Goal: Book appointment/travel/reservation: Book appointment/travel/reservation

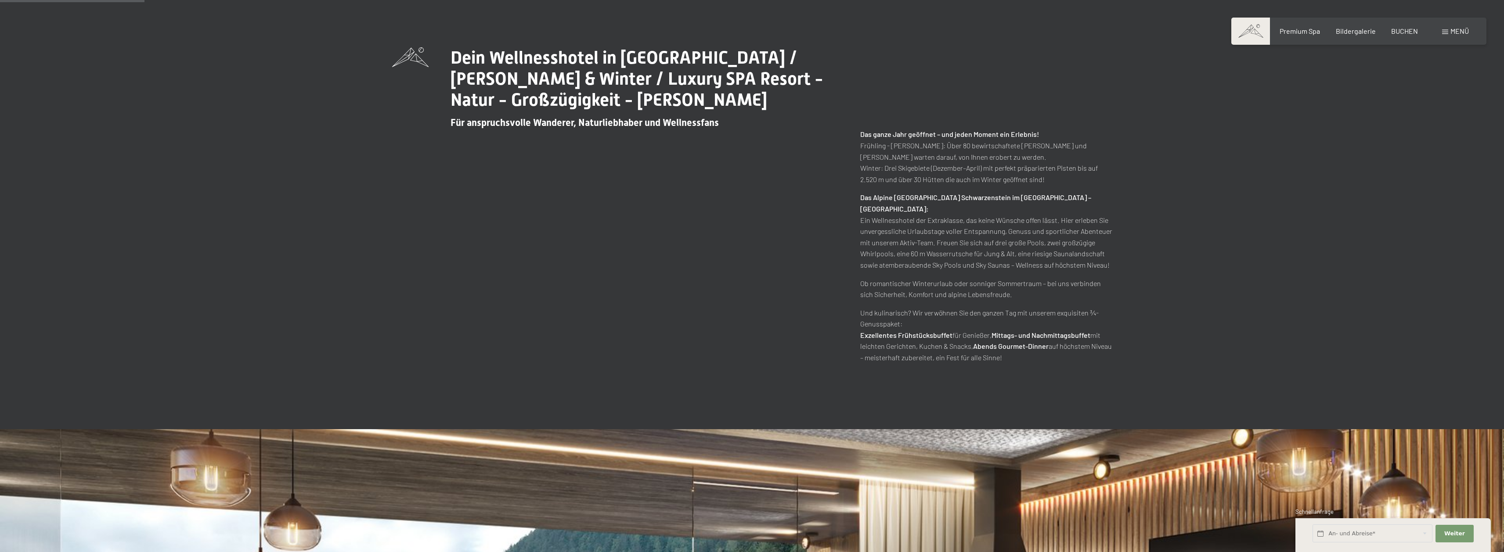
scroll to position [747, 0]
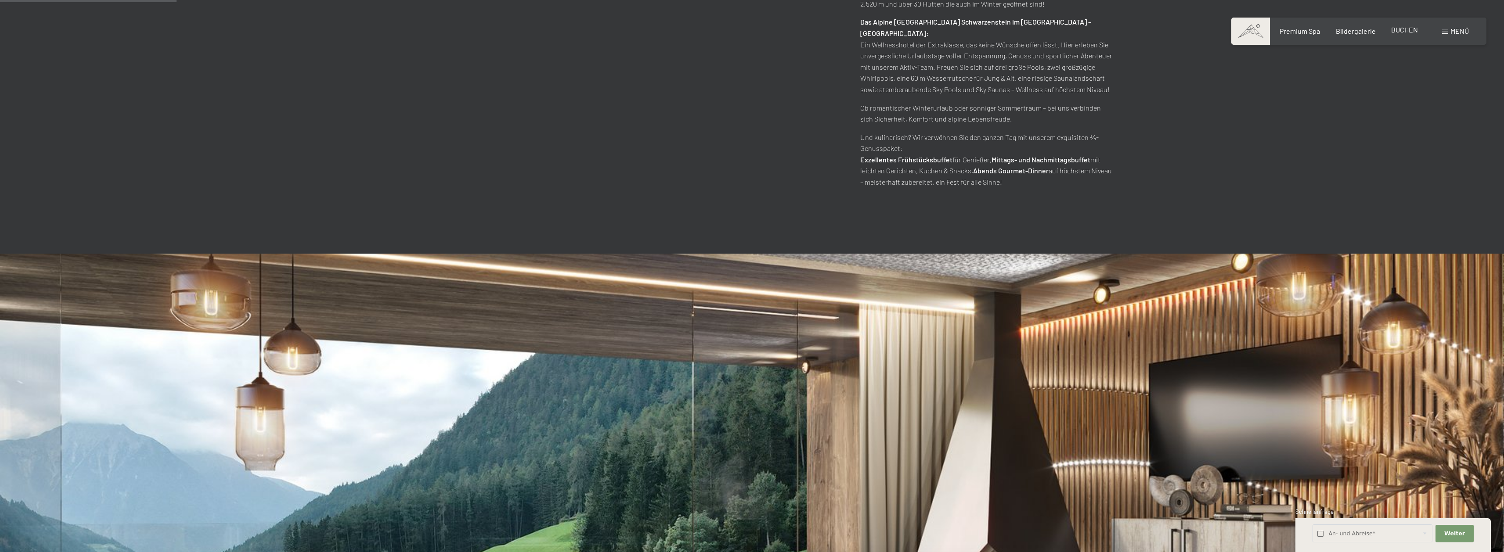
click at [1395, 34] on span "BUCHEN" at bounding box center [1404, 29] width 27 height 8
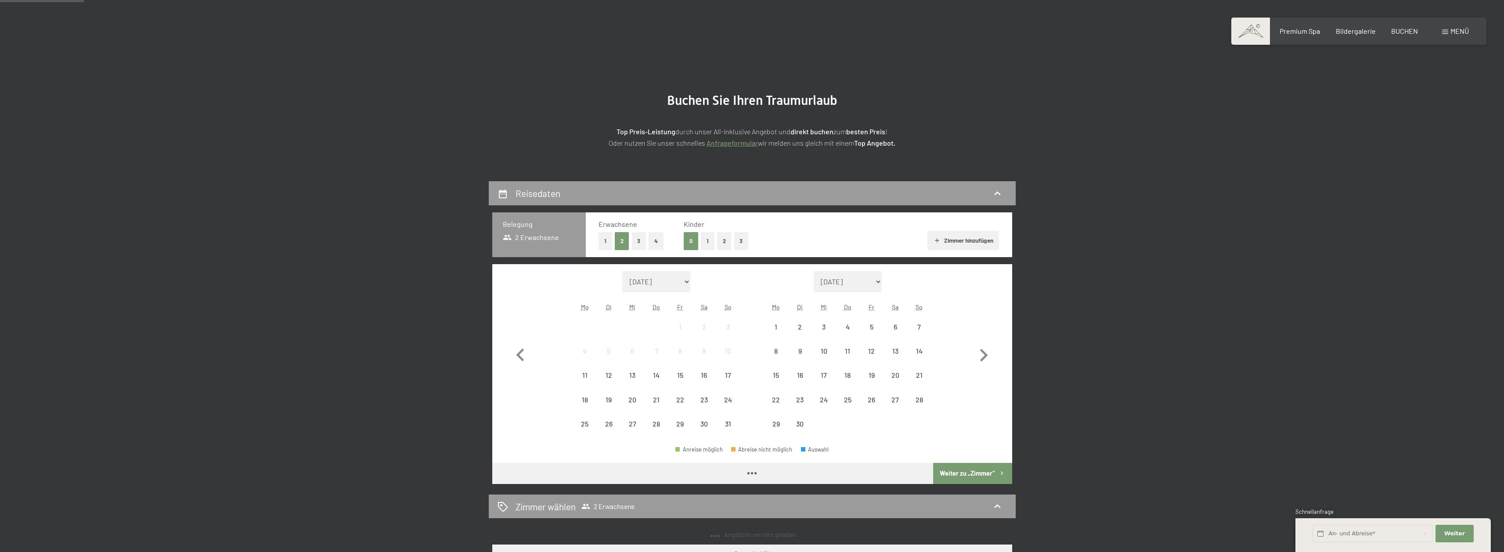
scroll to position [44, 0]
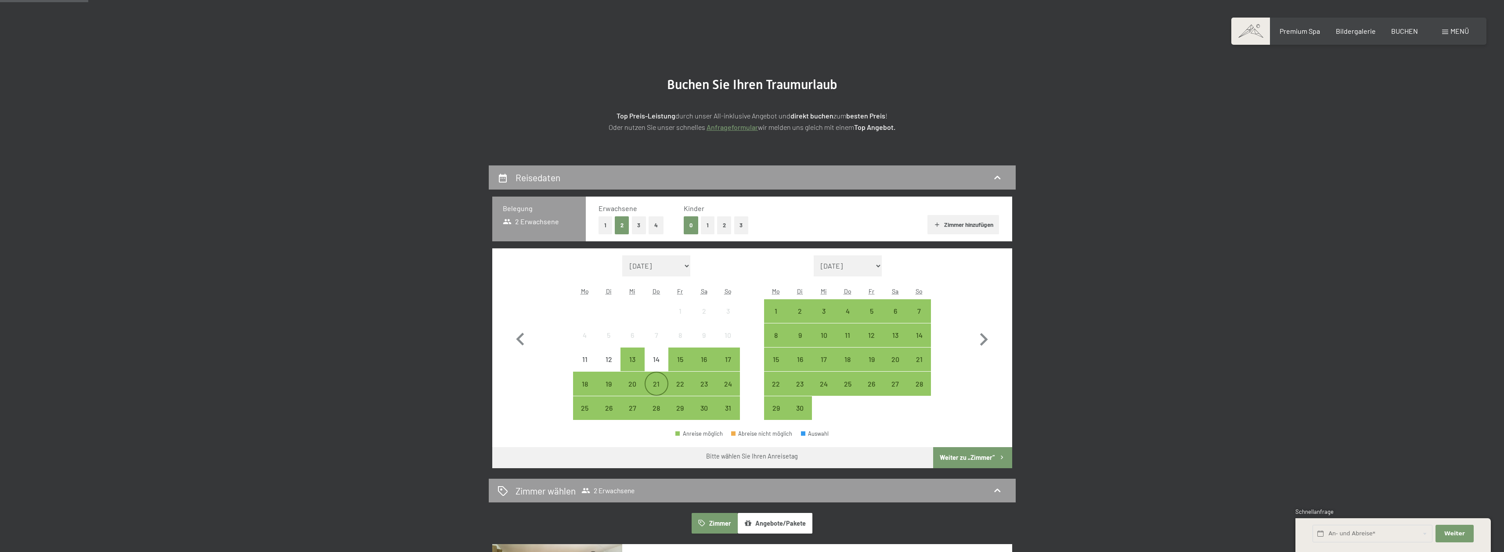
click at [662, 382] on div "21" at bounding box center [657, 392] width 22 height 22
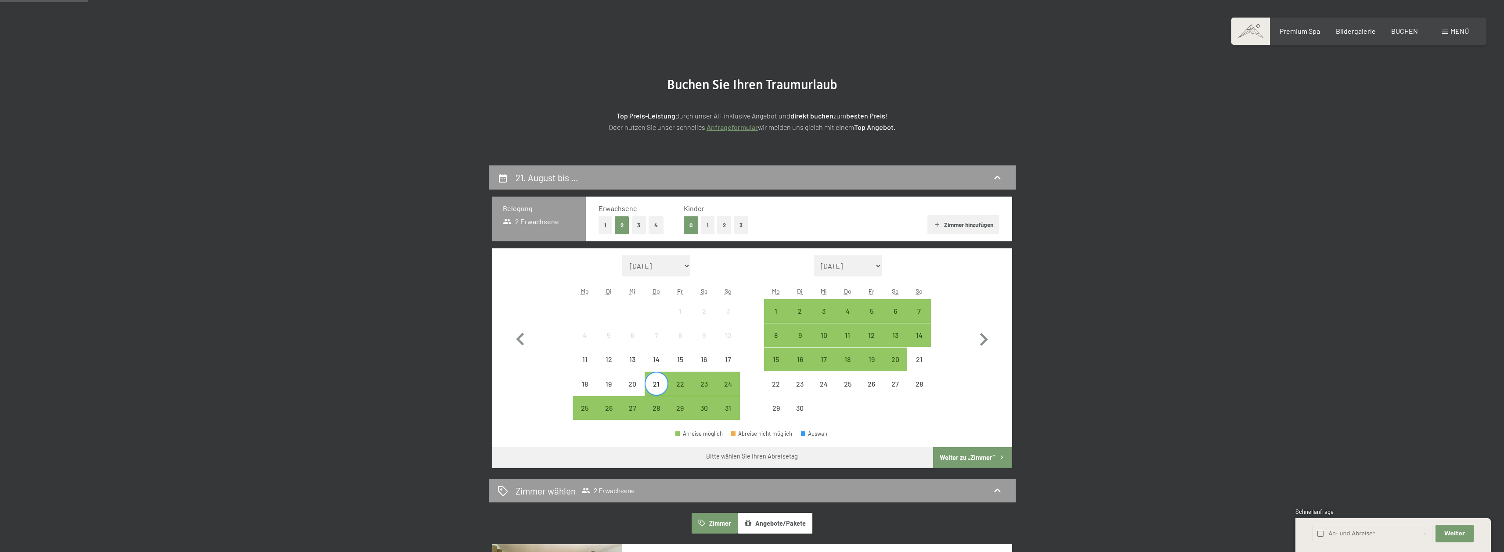
drag, startPoint x: 664, startPoint y: 408, endPoint x: 716, endPoint y: 413, distance: 52.1
click at [664, 408] on div "28" at bounding box center [657, 416] width 22 height 22
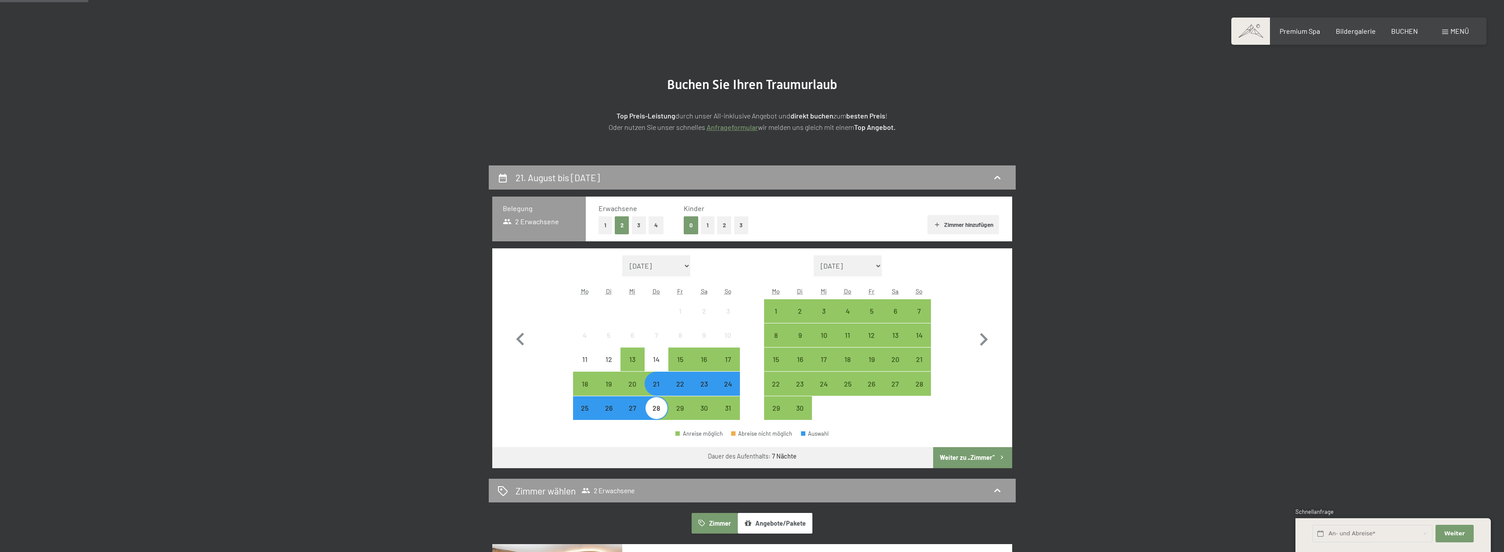
click at [984, 455] on button "Weiter zu „Zimmer“" at bounding box center [972, 457] width 79 height 21
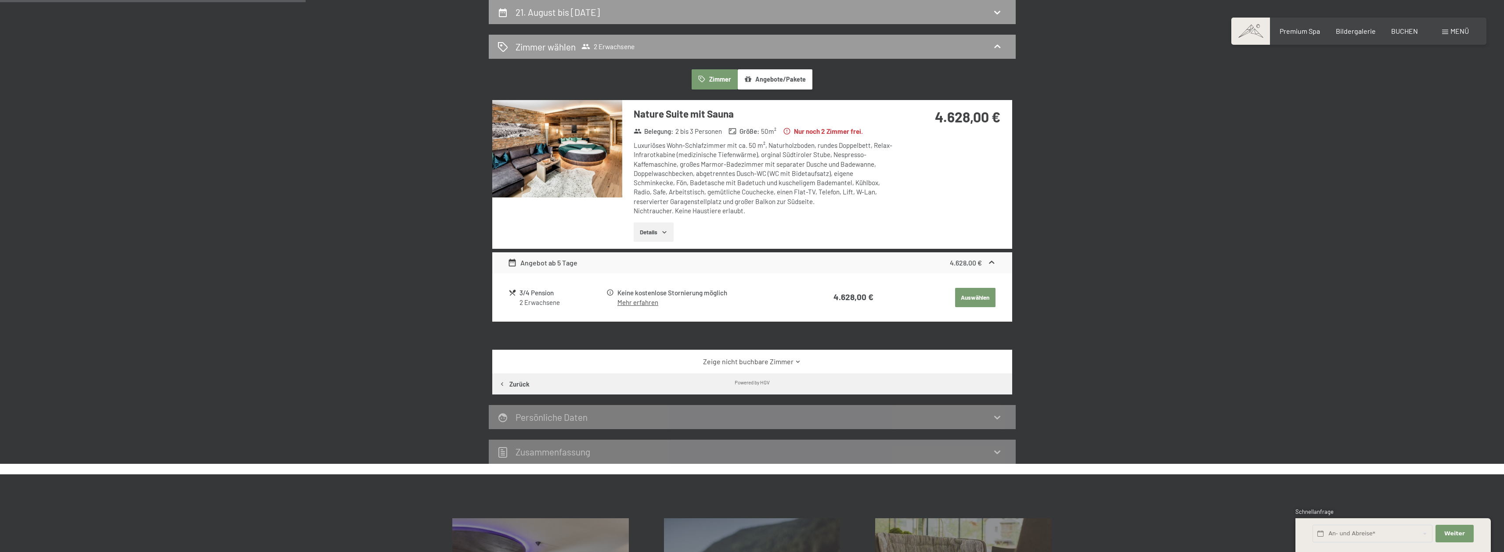
click at [736, 177] on div "Luxuriöses Wohn-Schlafzimmer mit ca. 50 m², Naturholzboden, rundes Doppelbett, …" at bounding box center [764, 178] width 261 height 75
click at [512, 292] on icon at bounding box center [513, 293] width 8 height 8
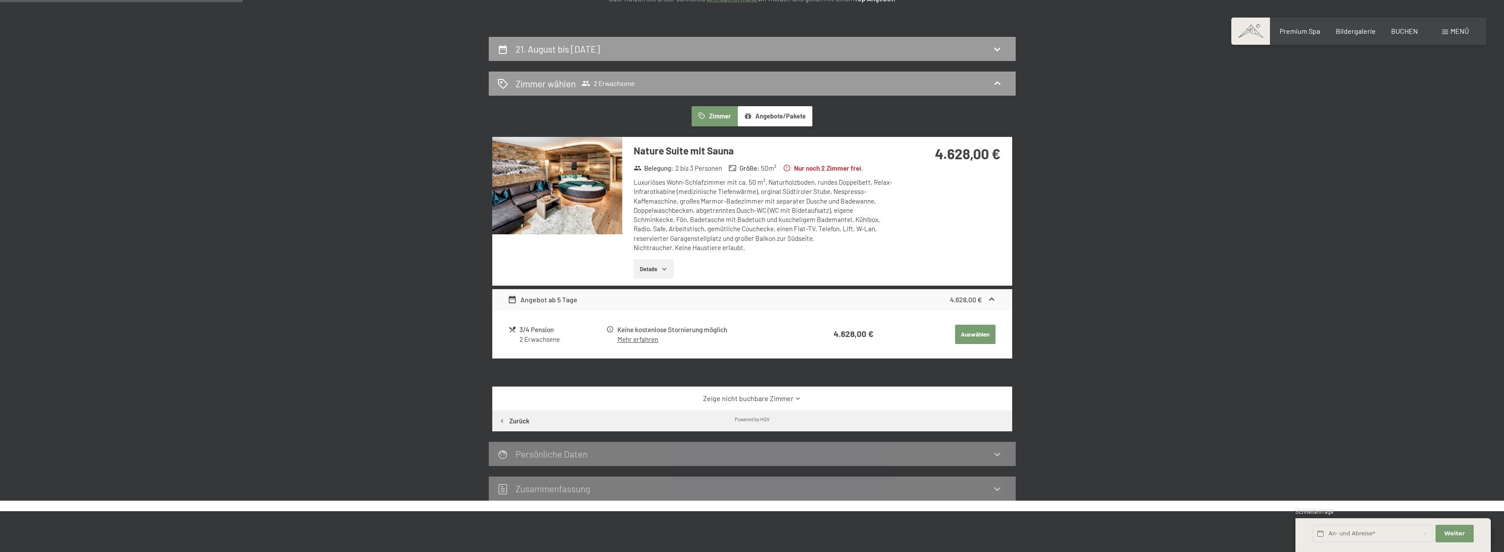
scroll to position [122, 0]
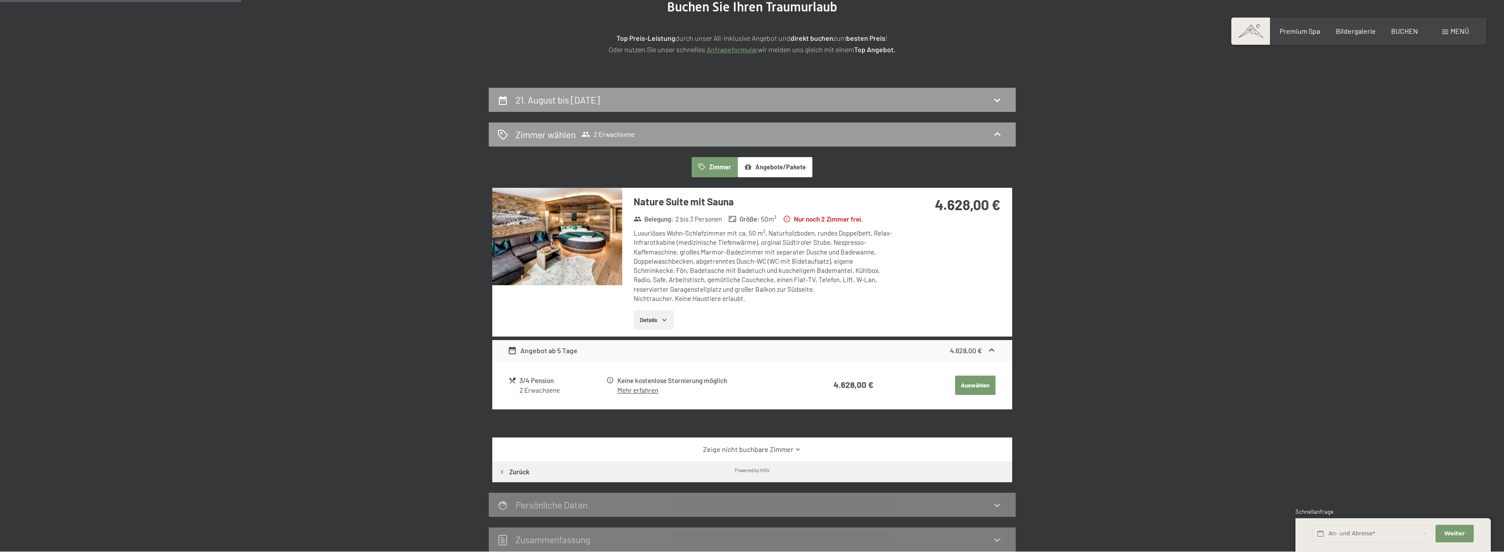
click at [769, 166] on button "Angebote/Pakete" at bounding box center [775, 167] width 75 height 20
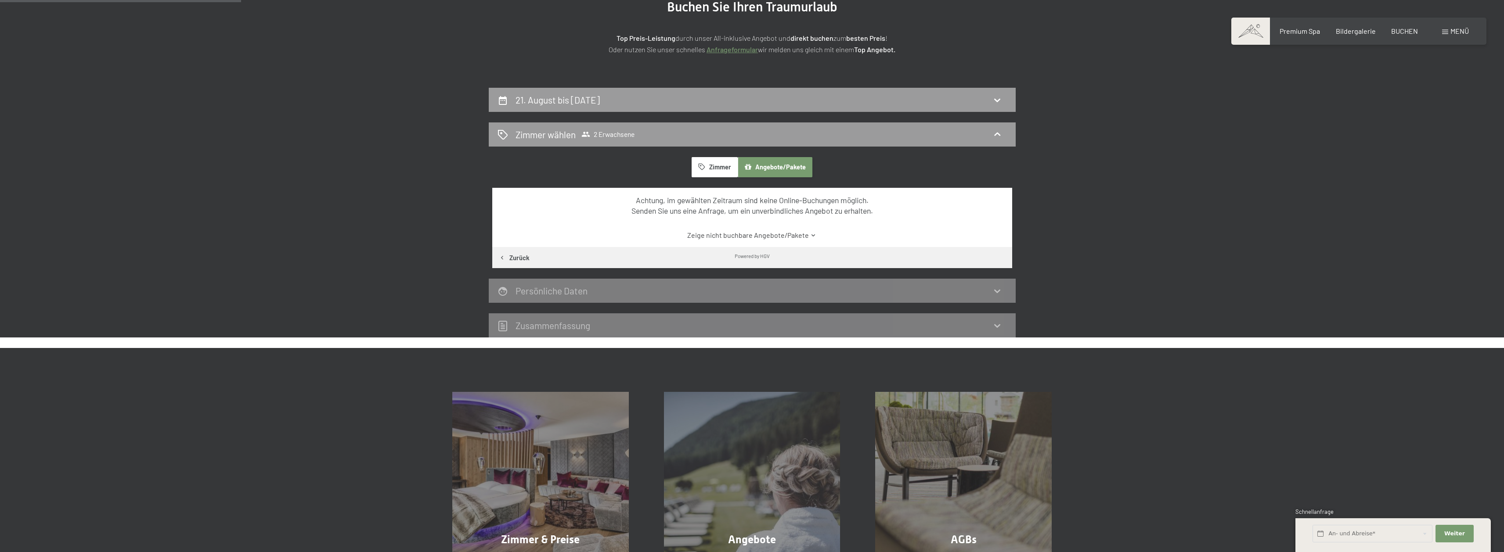
click at [709, 166] on button "Zimmer" at bounding box center [715, 167] width 46 height 20
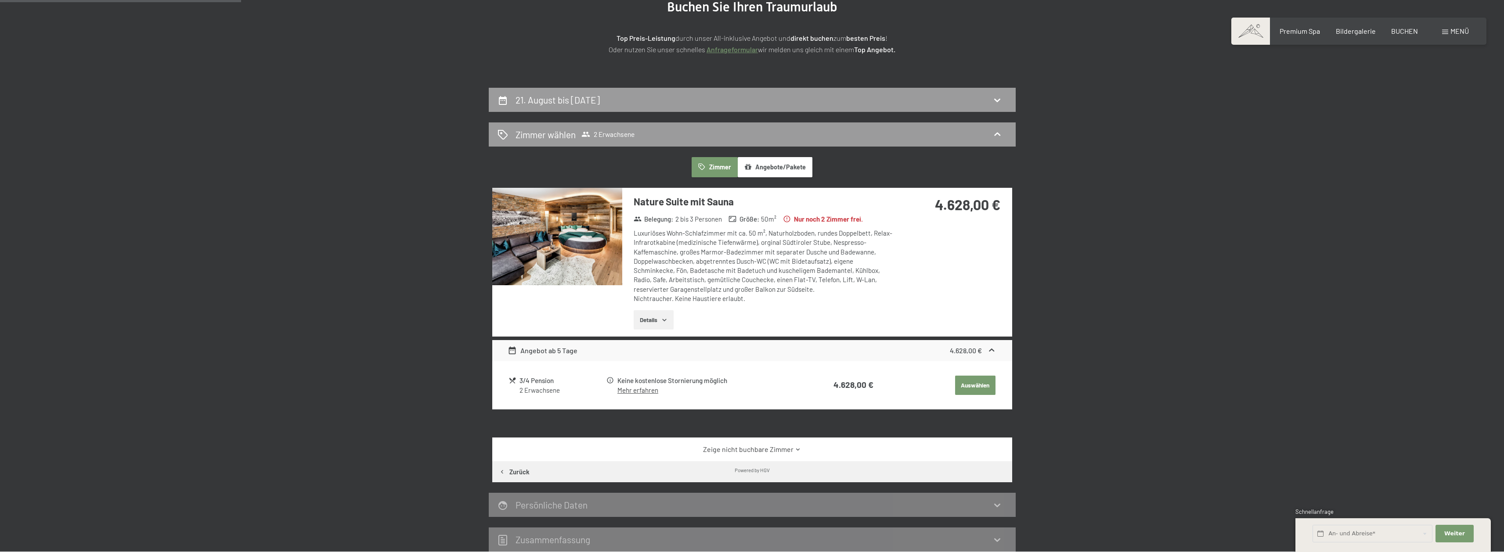
click at [655, 200] on h3 "Nature Suite mit Sauna" at bounding box center [764, 202] width 261 height 14
click at [563, 229] on img at bounding box center [557, 236] width 130 height 97
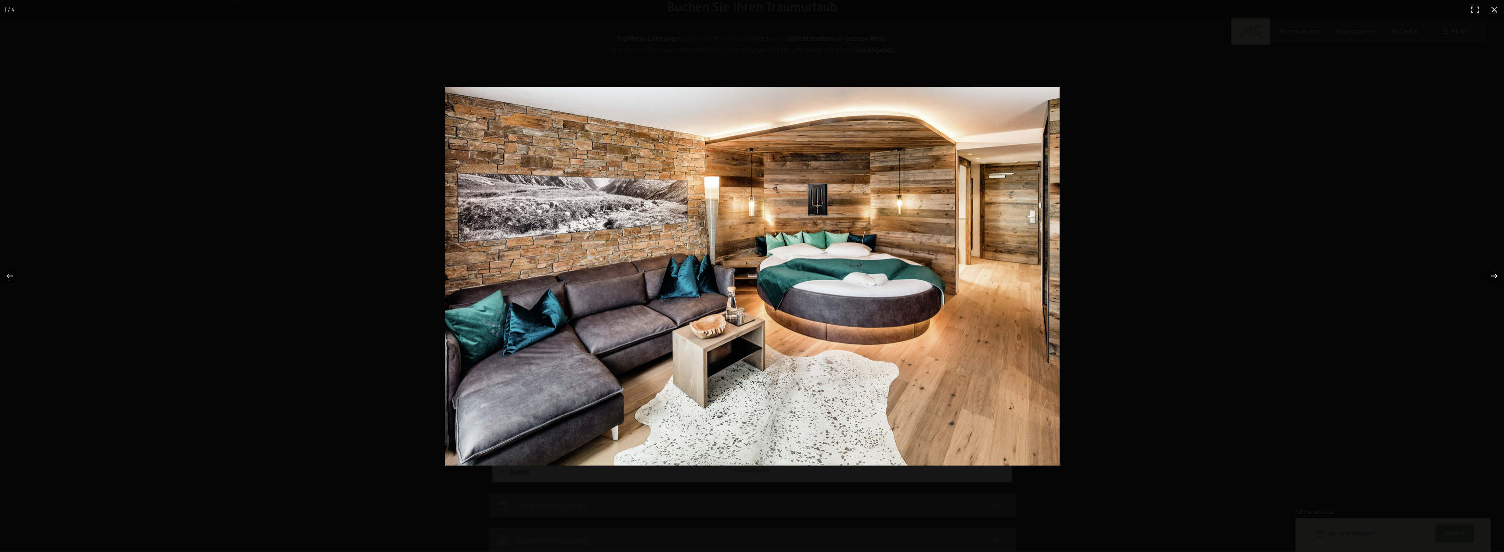
click at [1497, 273] on button "button" at bounding box center [1488, 276] width 31 height 44
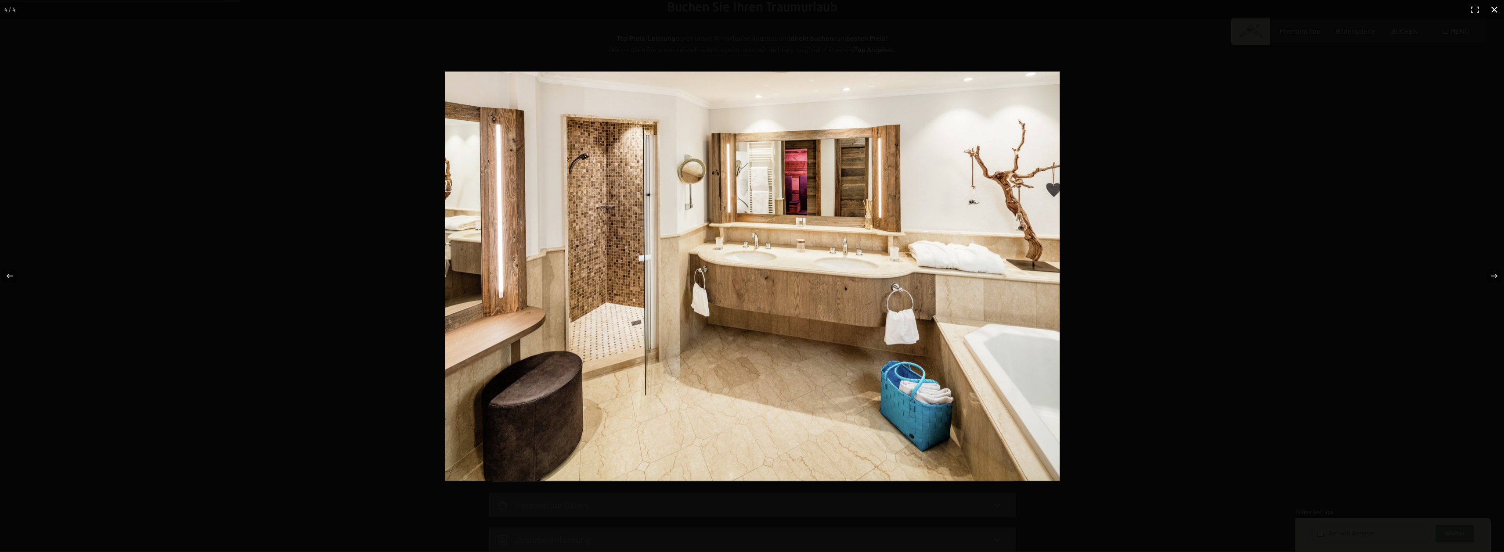
click at [1495, 9] on button "button" at bounding box center [1494, 9] width 19 height 19
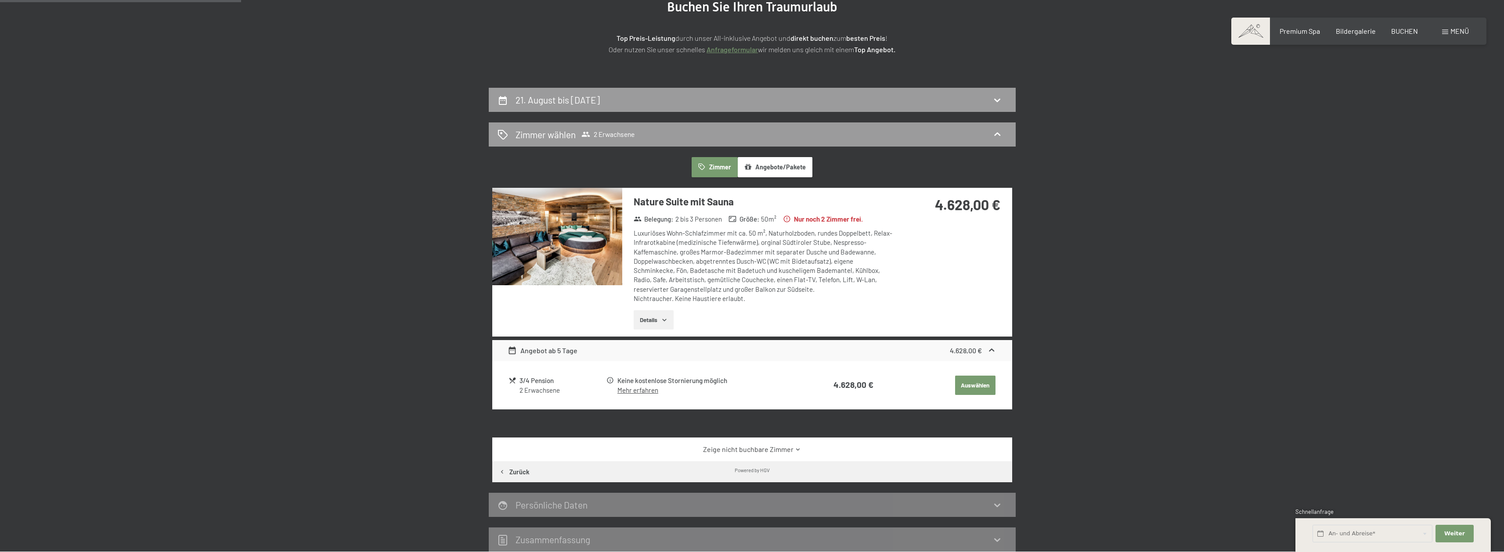
click at [660, 319] on button "Details" at bounding box center [654, 319] width 40 height 19
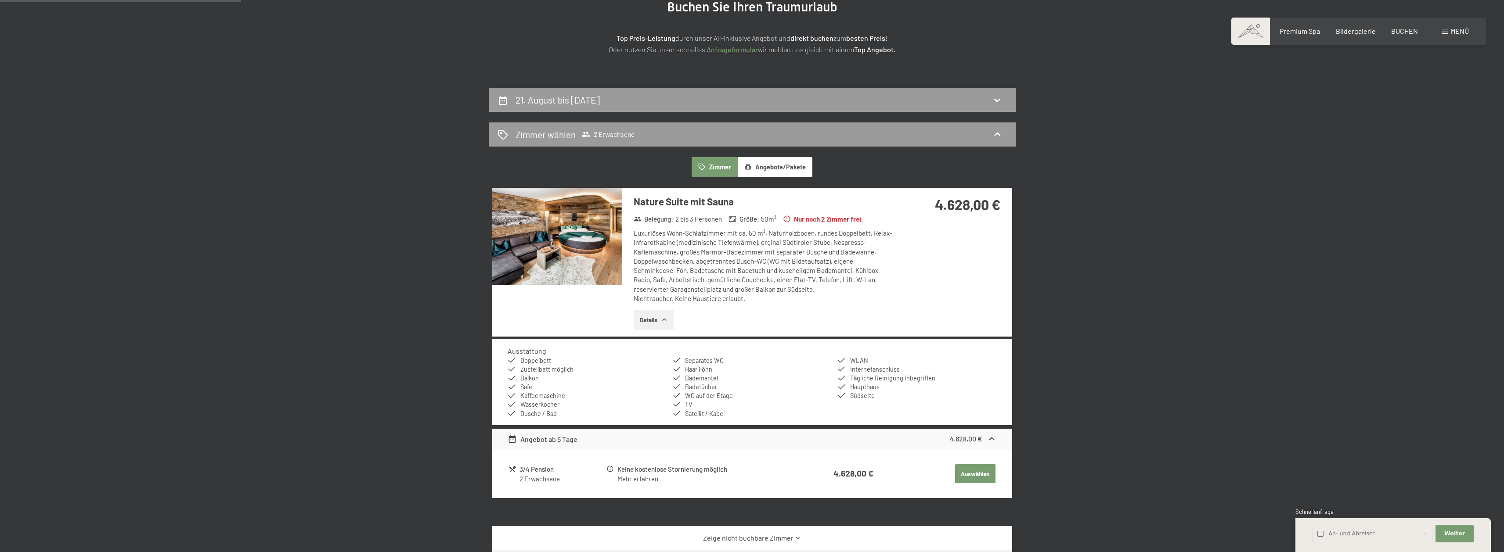
click at [651, 326] on button "Details" at bounding box center [654, 319] width 40 height 19
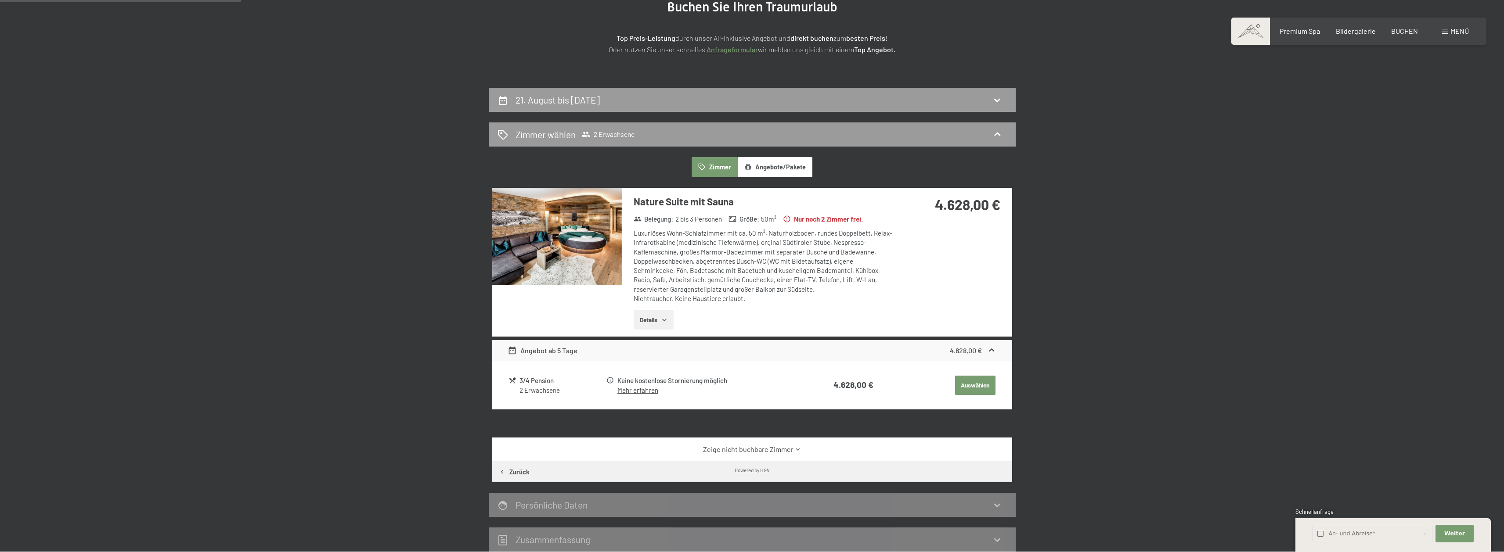
click at [743, 447] on link "Zeige nicht buchbare Zimmer" at bounding box center [752, 450] width 489 height 10
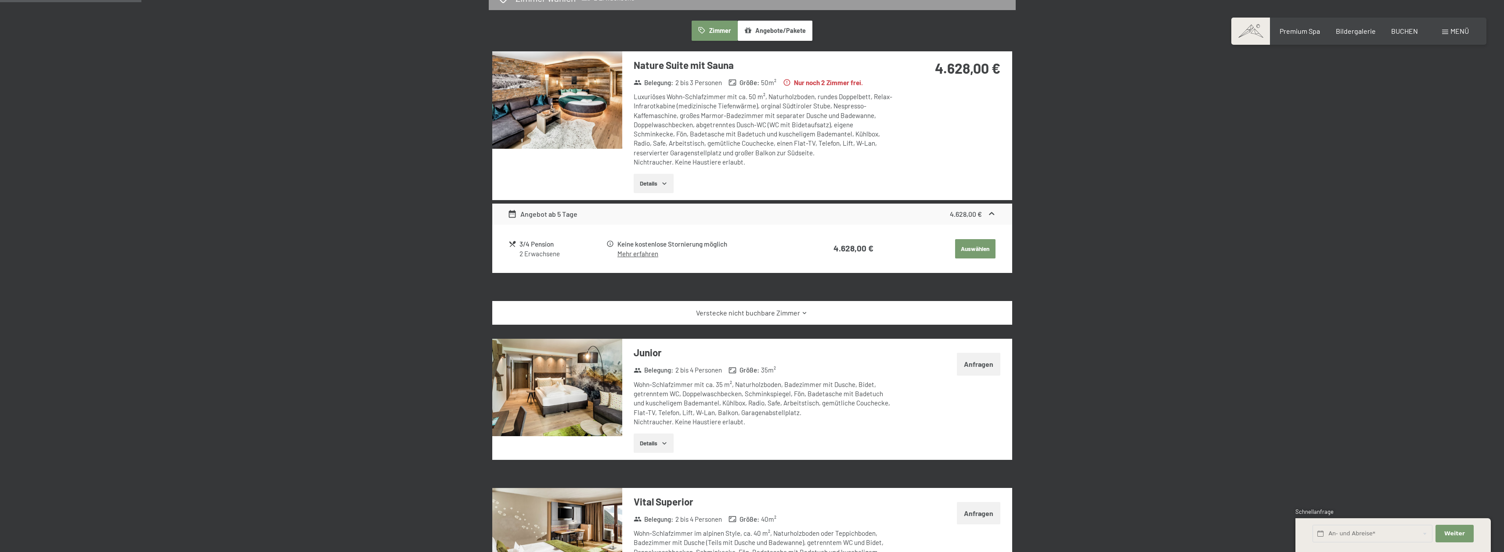
scroll to position [253, 0]
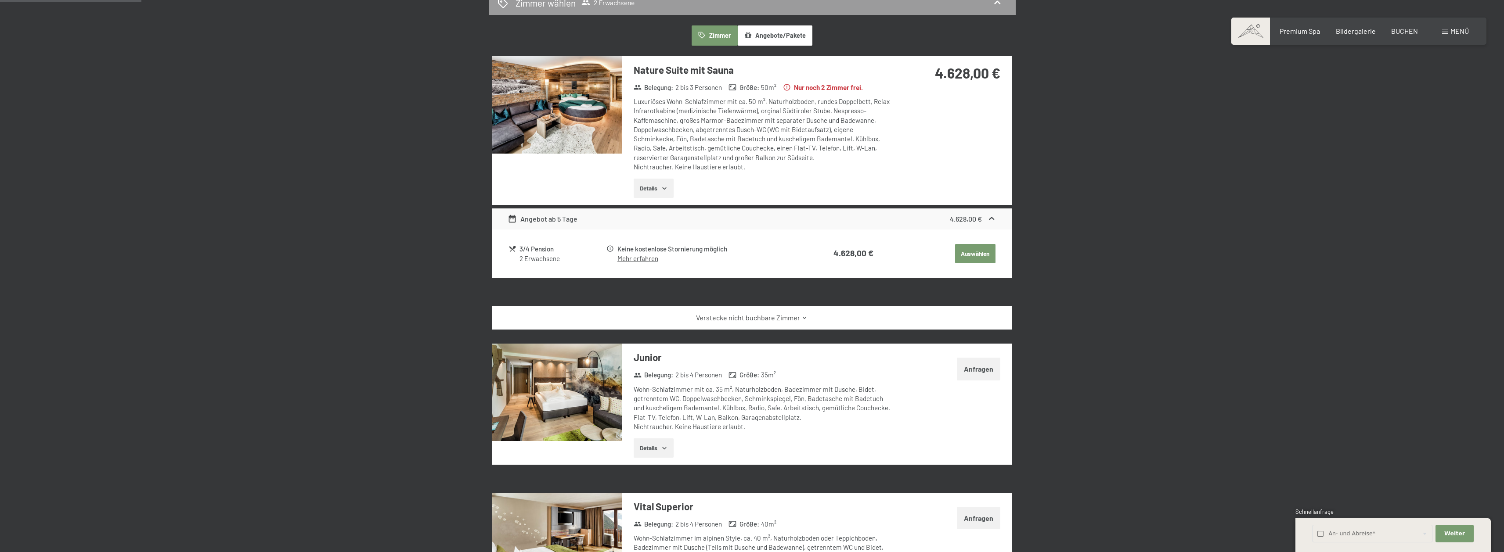
click at [730, 318] on link "Verstecke nicht buchbare Zimmer" at bounding box center [752, 318] width 489 height 10
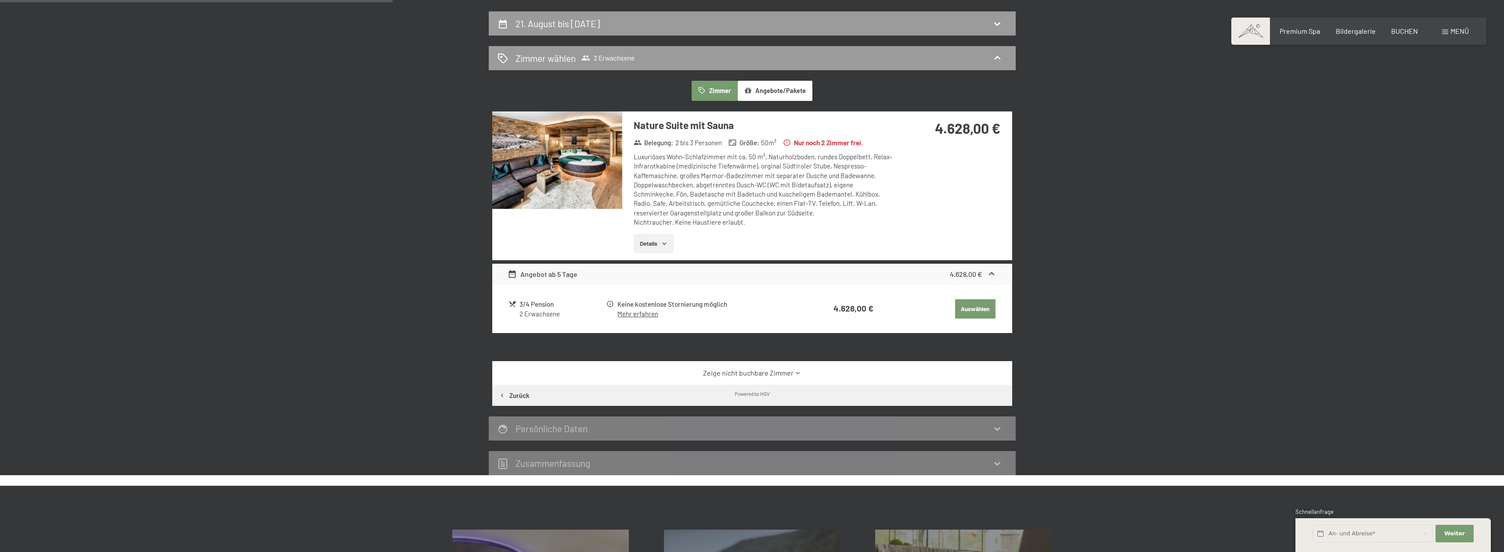
scroll to position [166, 0]
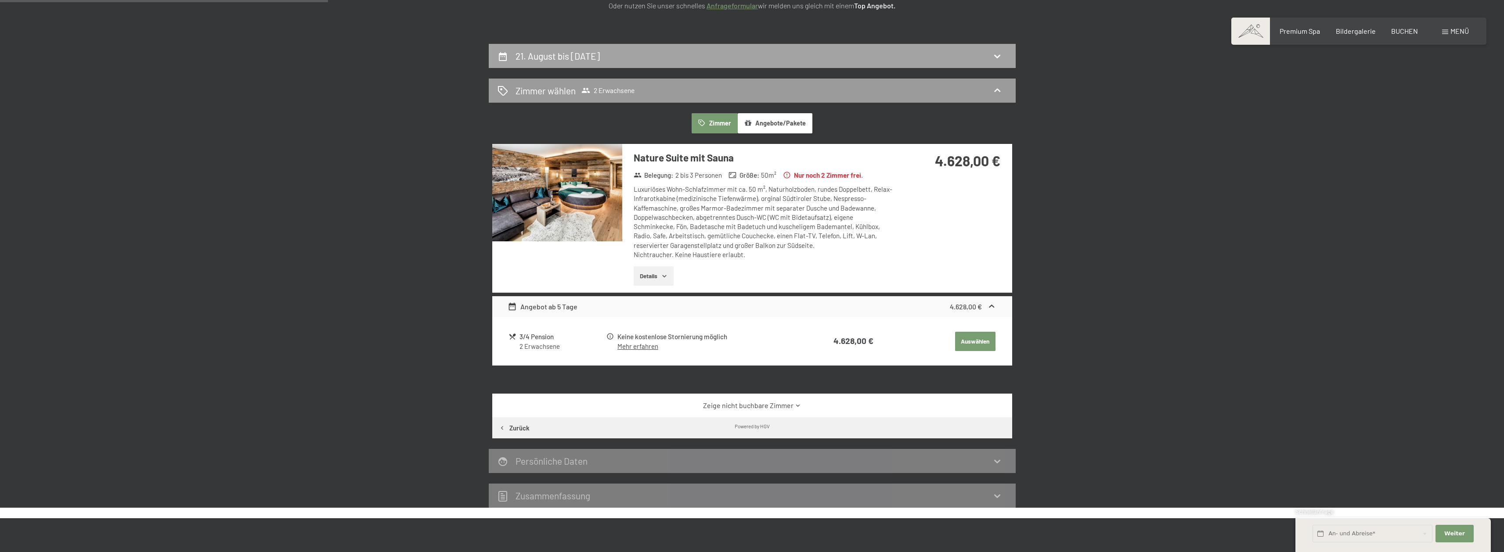
click at [600, 56] on h2 "21. August bis 28. August 2025" at bounding box center [558, 56] width 84 height 11
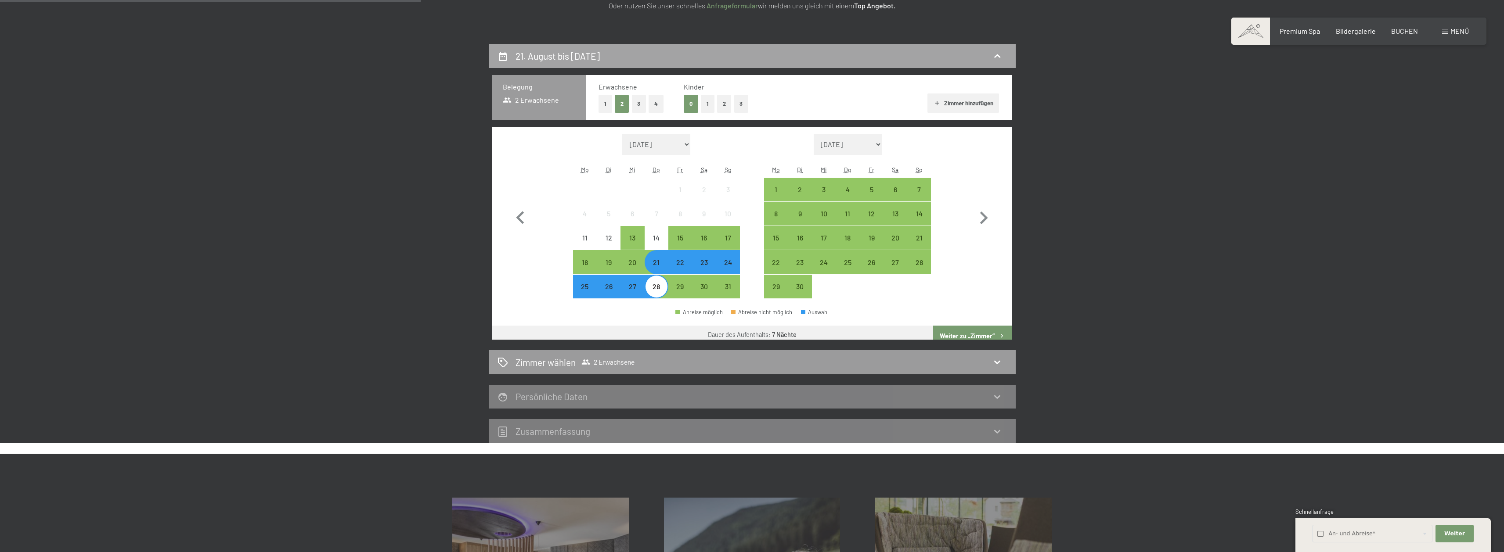
scroll to position [209, 0]
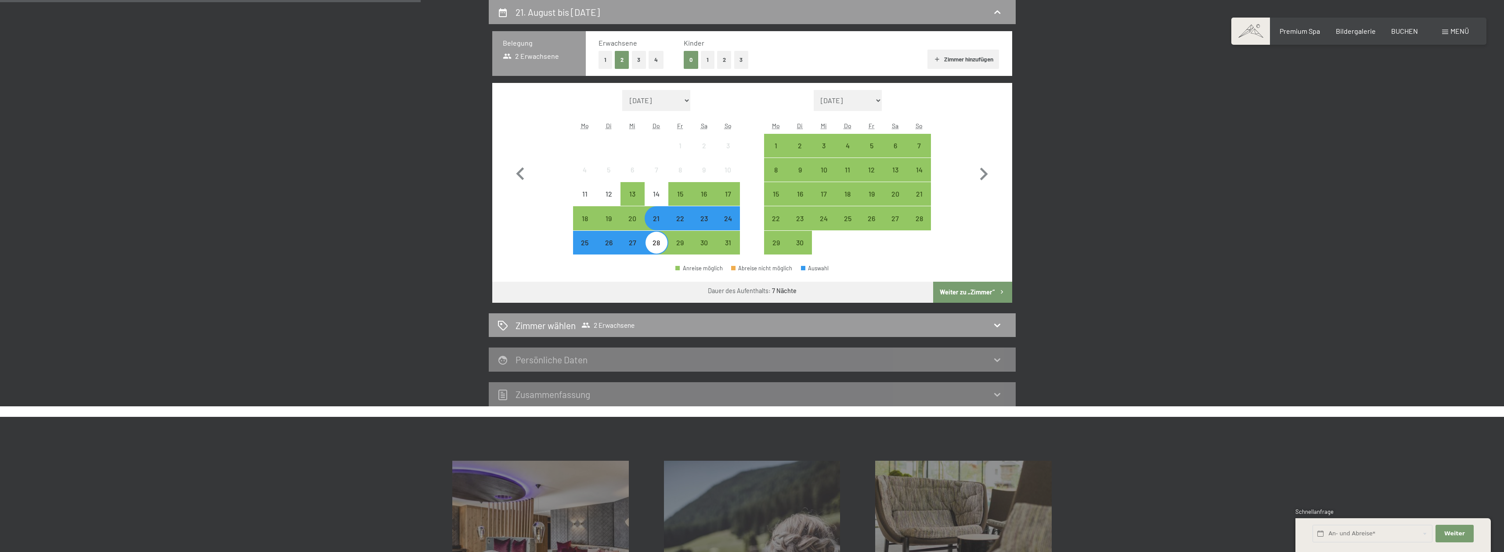
click at [682, 220] on div "22" at bounding box center [680, 226] width 22 height 22
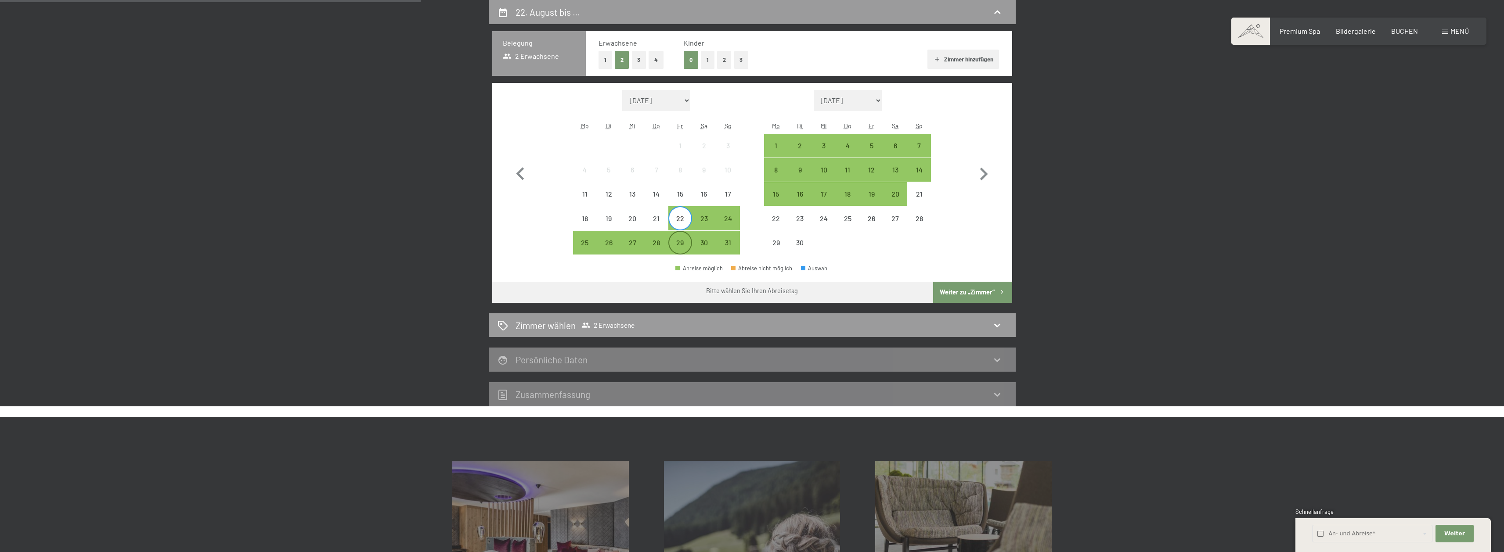
click at [680, 245] on div "29" at bounding box center [680, 250] width 22 height 22
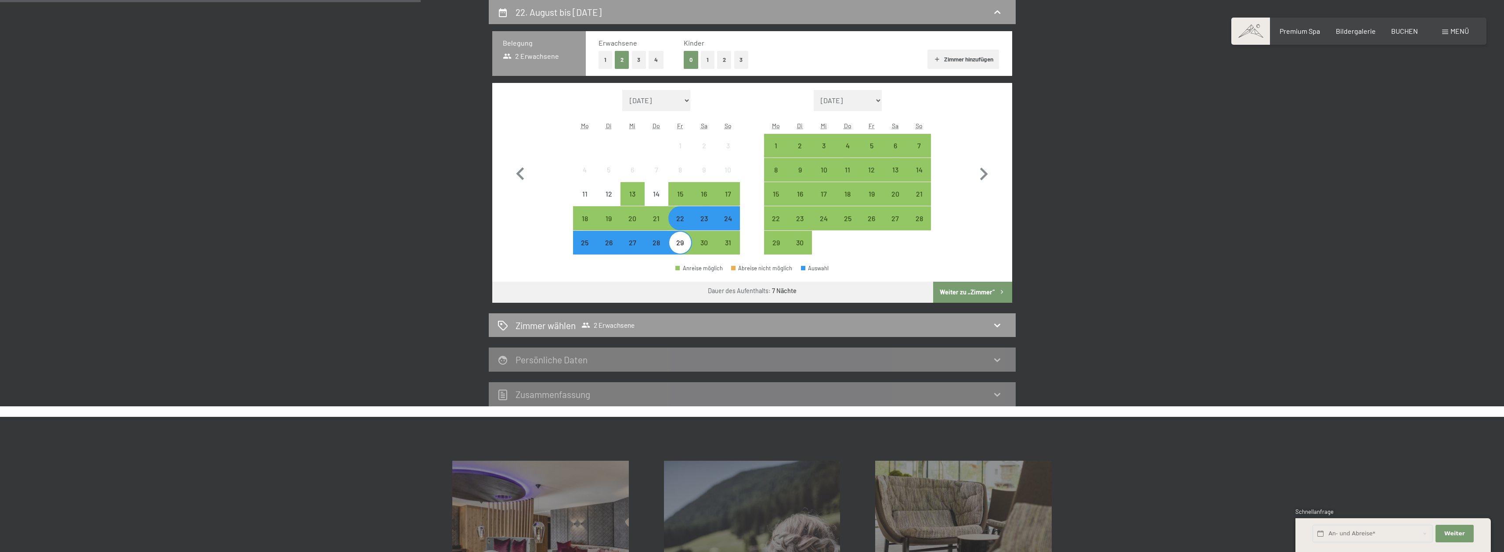
click at [963, 291] on button "Weiter zu „Zimmer“" at bounding box center [972, 292] width 79 height 21
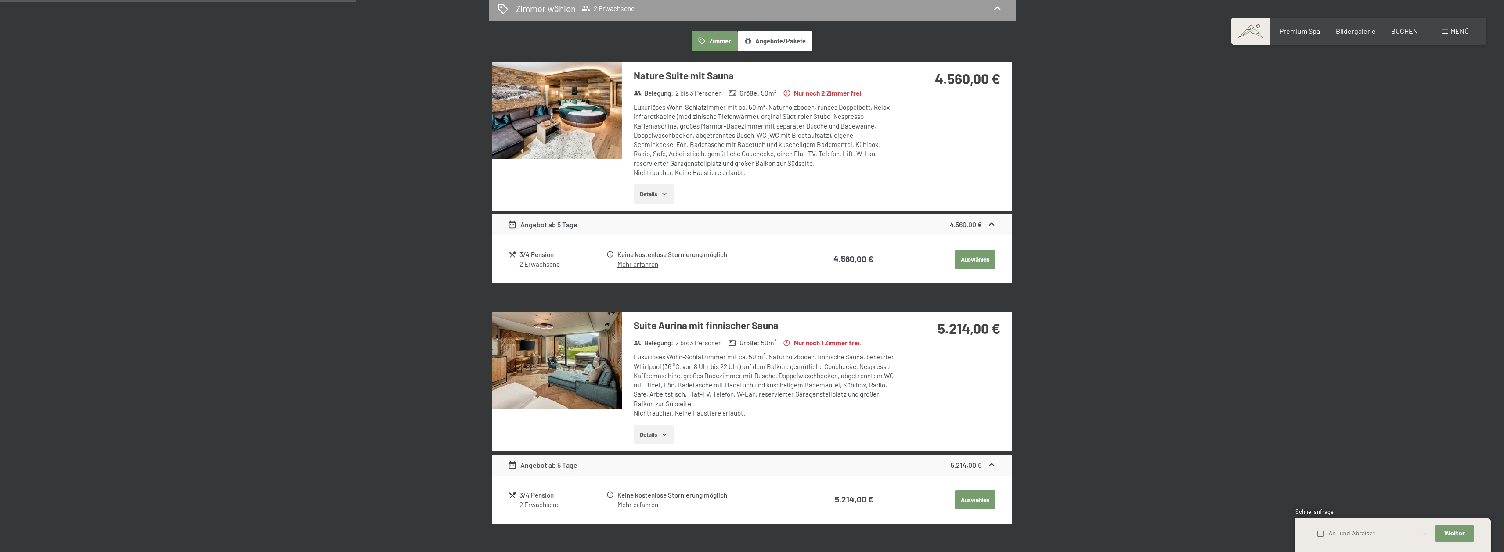
scroll to position [341, 0]
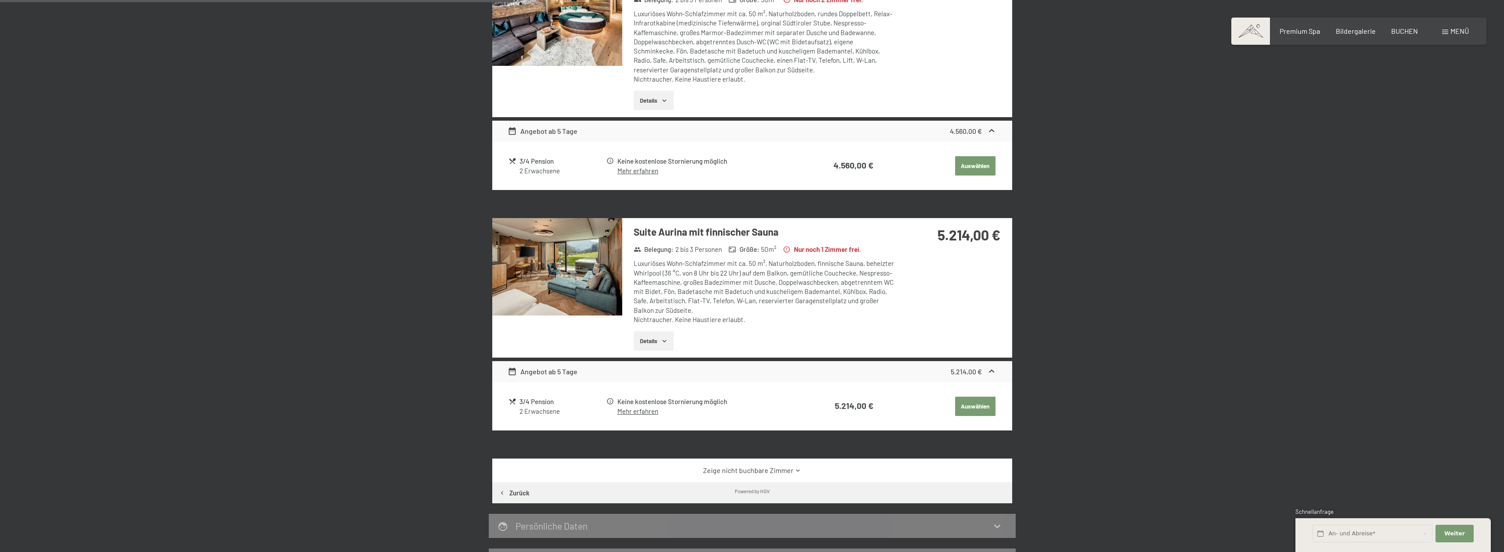
click at [656, 337] on button "Details" at bounding box center [654, 341] width 40 height 19
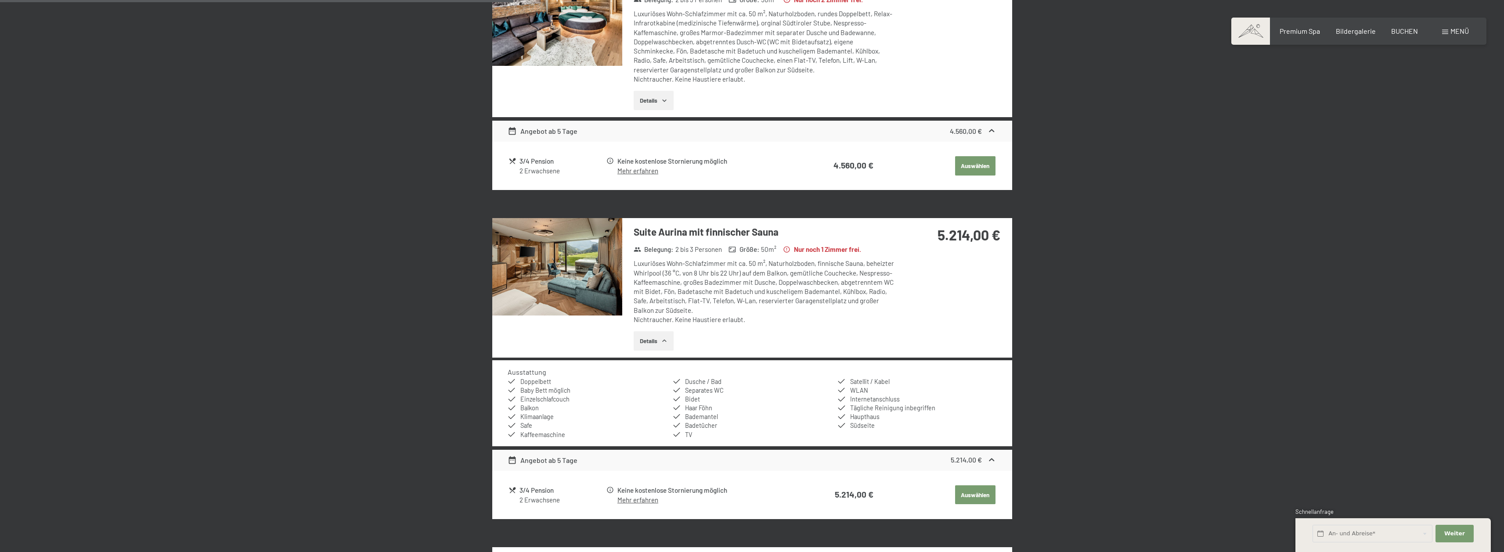
click at [587, 284] on img at bounding box center [557, 266] width 130 height 97
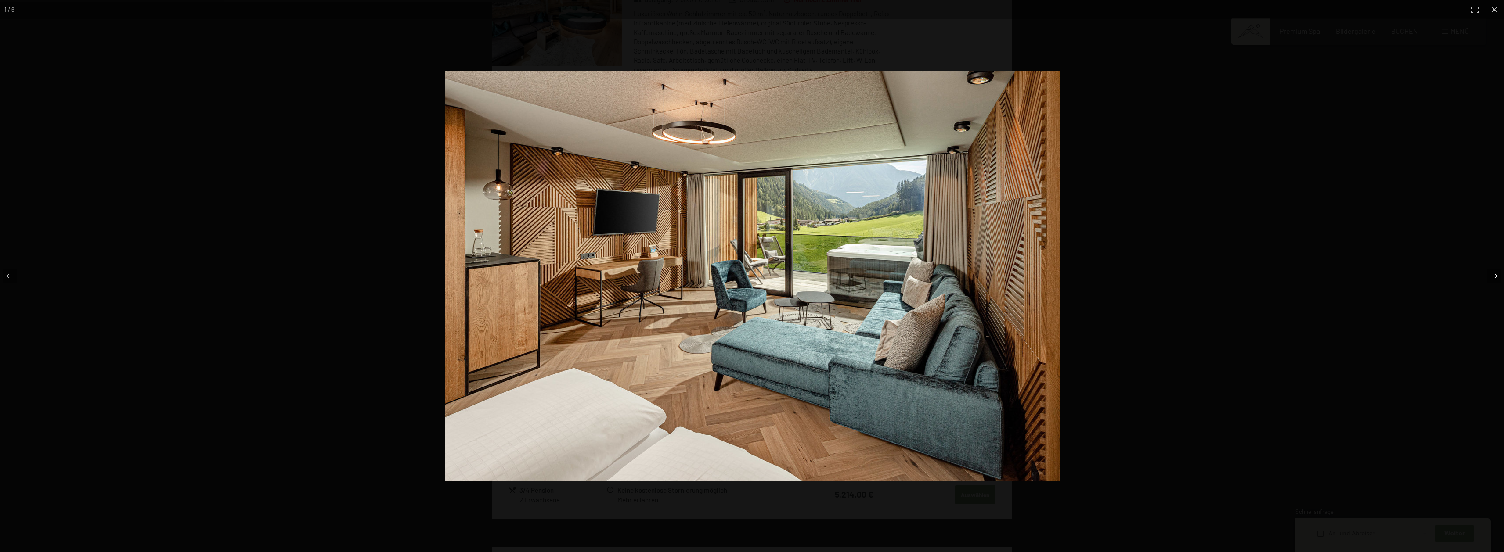
click at [1487, 273] on button "button" at bounding box center [1488, 276] width 31 height 44
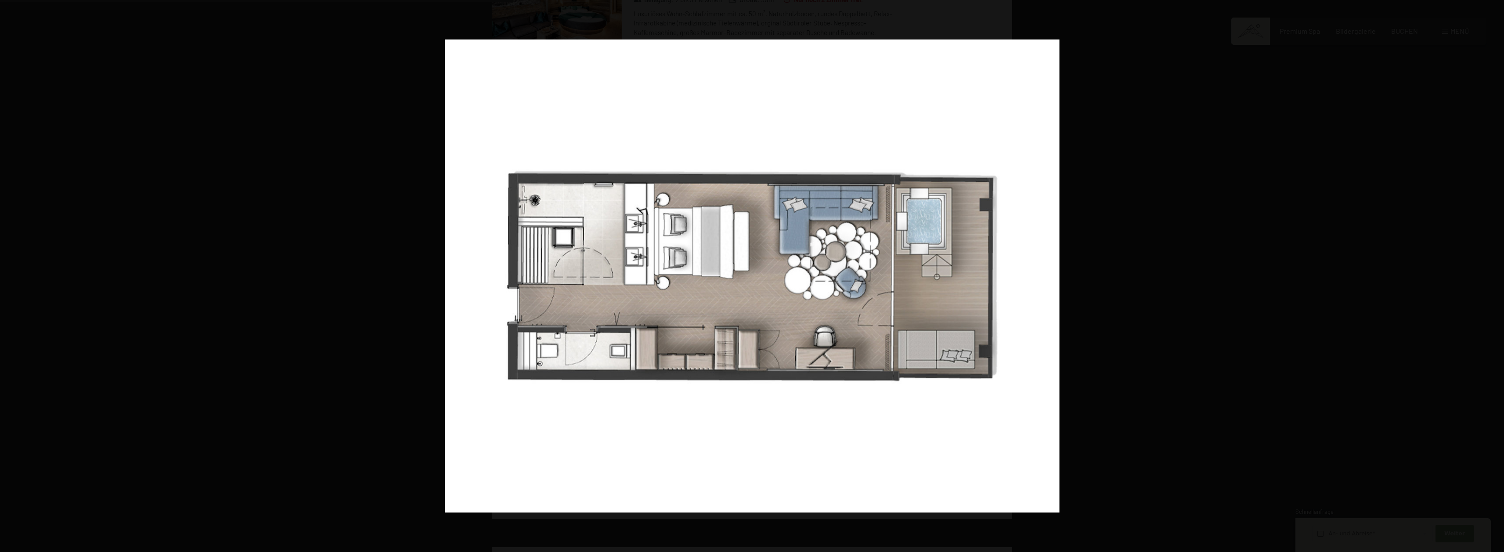
click at [1487, 273] on button "button" at bounding box center [1488, 276] width 31 height 44
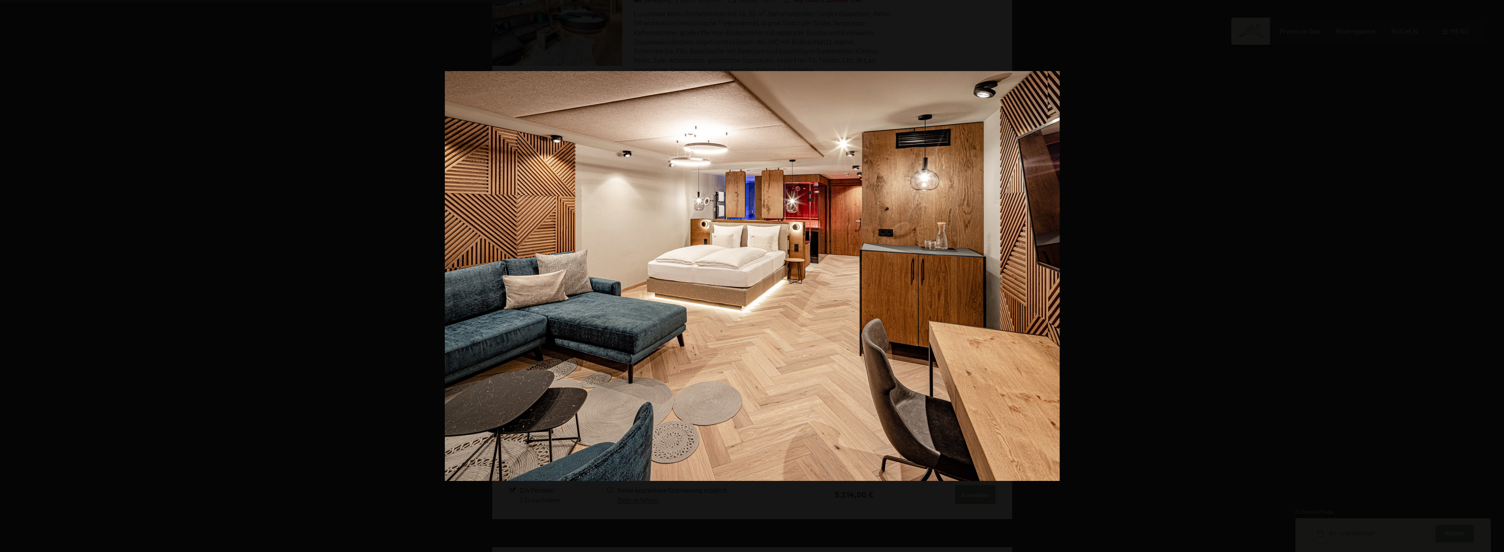
click at [1487, 273] on button "button" at bounding box center [1488, 276] width 31 height 44
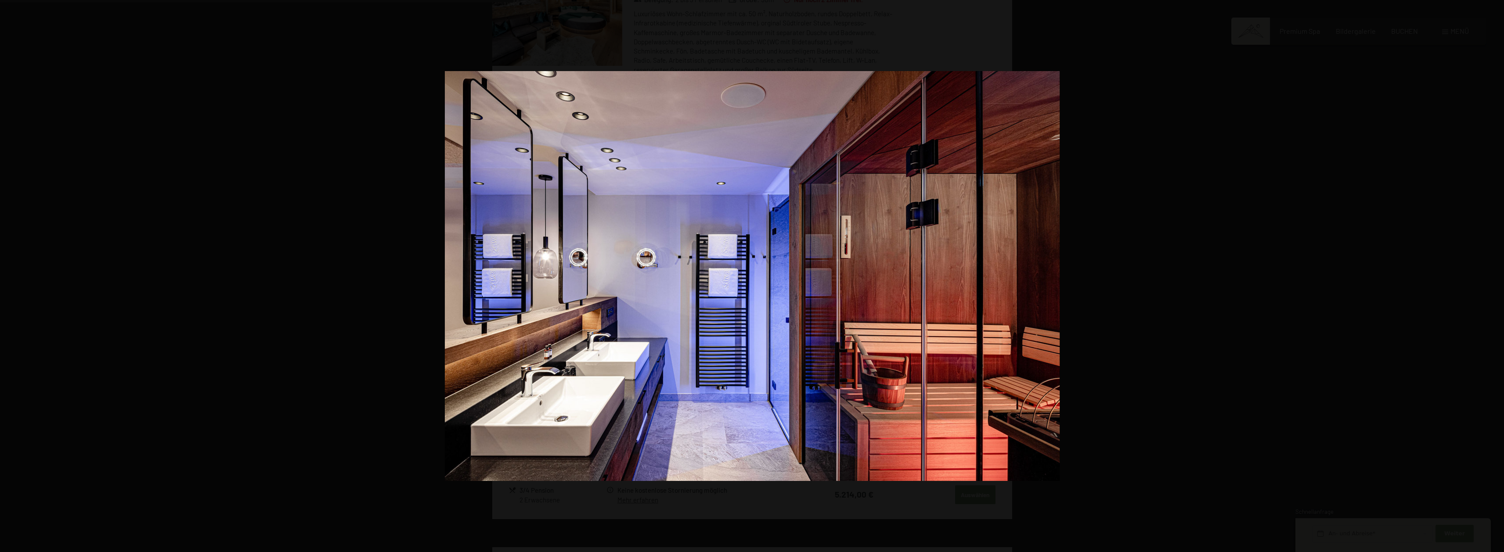
click at [1487, 273] on button "button" at bounding box center [1488, 276] width 31 height 44
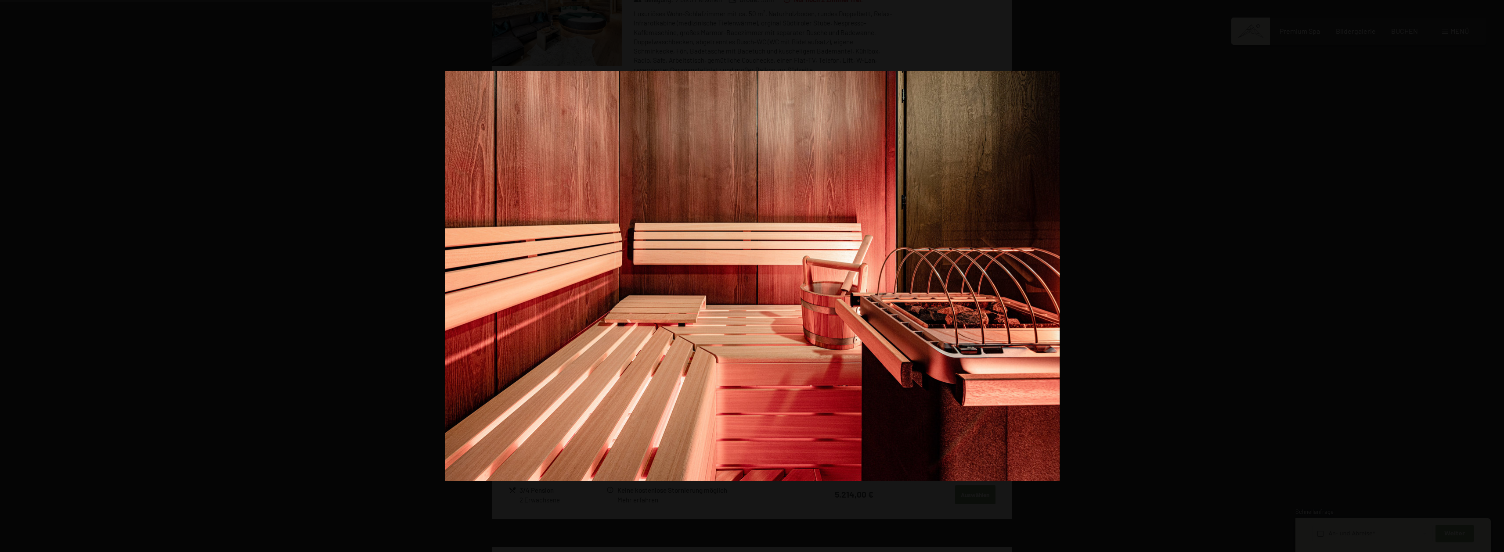
click at [1487, 273] on button "button" at bounding box center [1488, 276] width 31 height 44
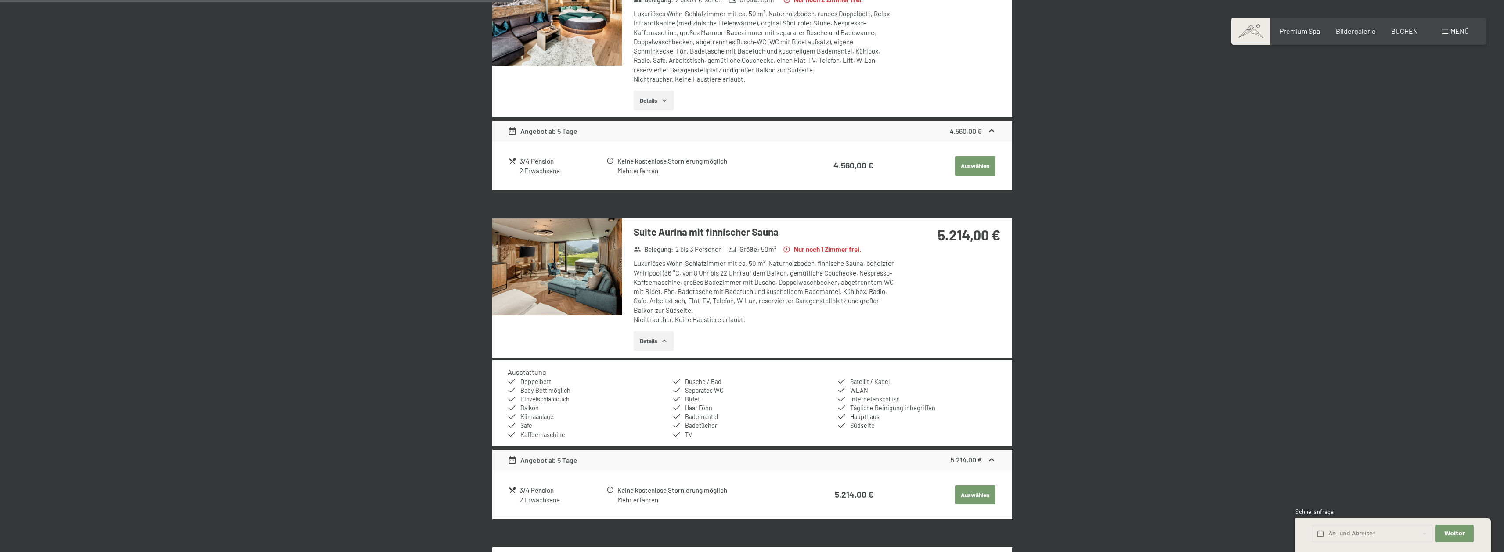
click at [0, 0] on button "button" at bounding box center [0, 0] width 0 height 0
click at [648, 273] on div "Luxuriöses Wohn-Schlafzimmer mit ca. 50 m², Naturholzboden, finnische Sauna, be…" at bounding box center [764, 291] width 261 height 65
click at [1223, 343] on div "22. August bis 29. August 2025 Zimmer wählen 2 Erwachsene Zimmer Angebote/Paket…" at bounding box center [752, 264] width 1504 height 793
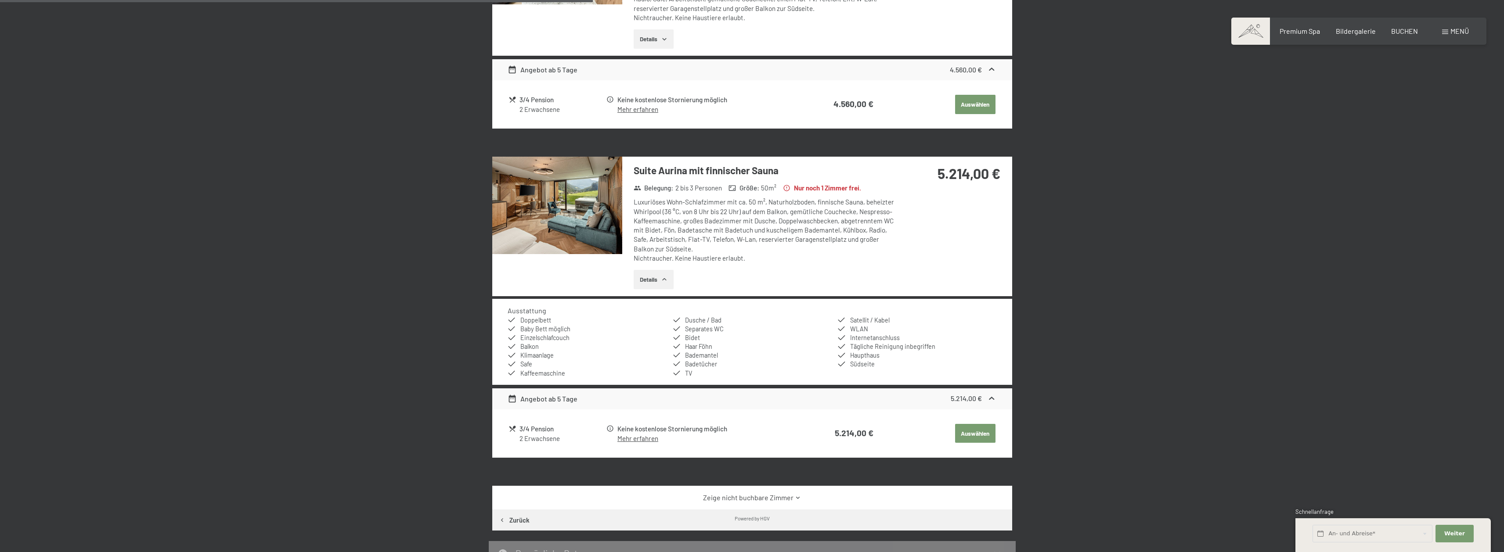
scroll to position [429, 0]
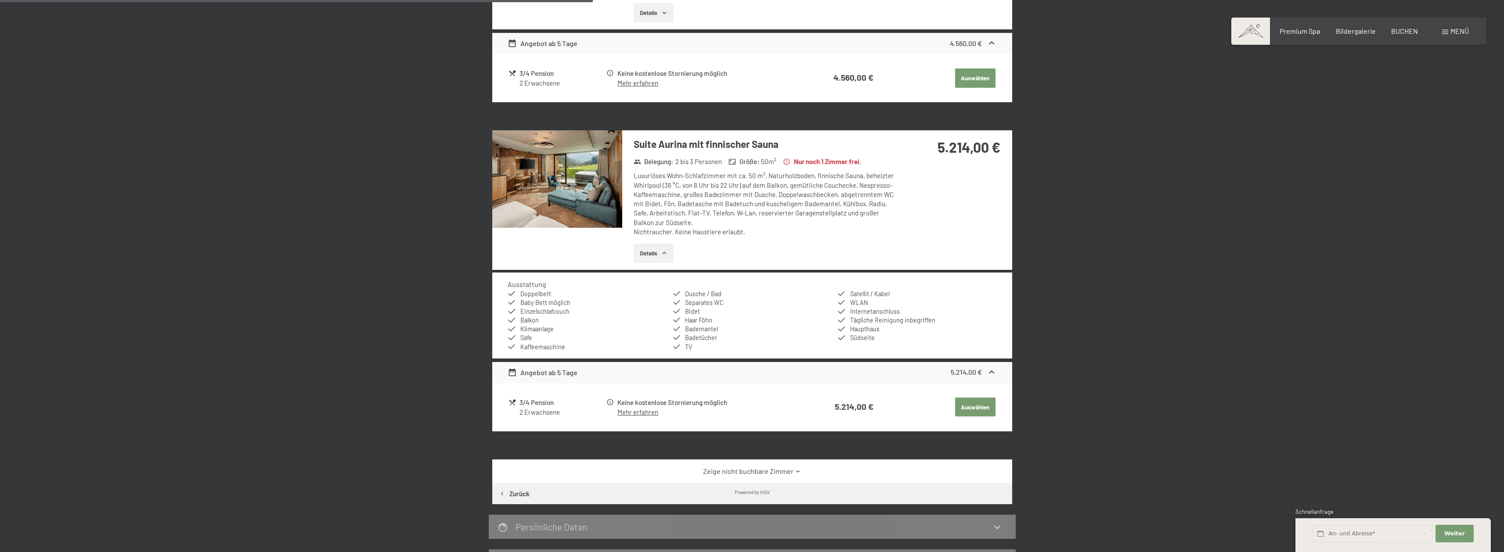
click at [647, 87] on link "Mehr erfahren" at bounding box center [637, 83] width 41 height 8
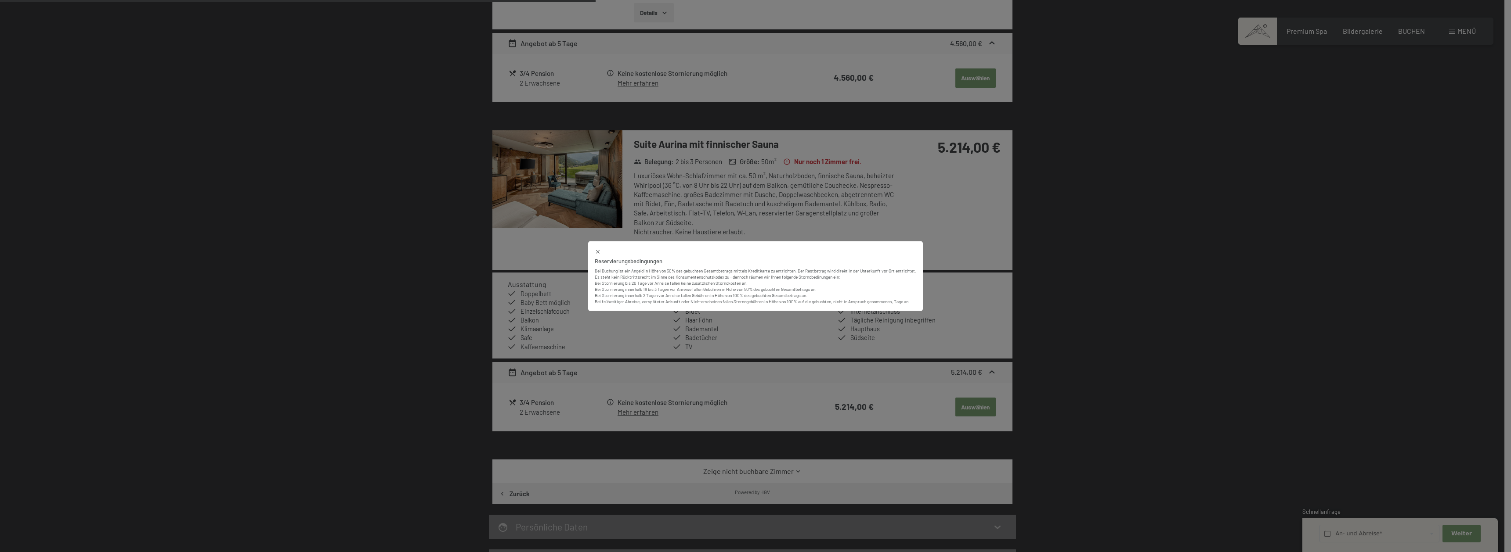
click at [730, 294] on p "Es steht kein Rücktrittsrecht im Sinne des Konsumentenschutzkodex zu - dennoch …" at bounding box center [755, 289] width 321 height 31
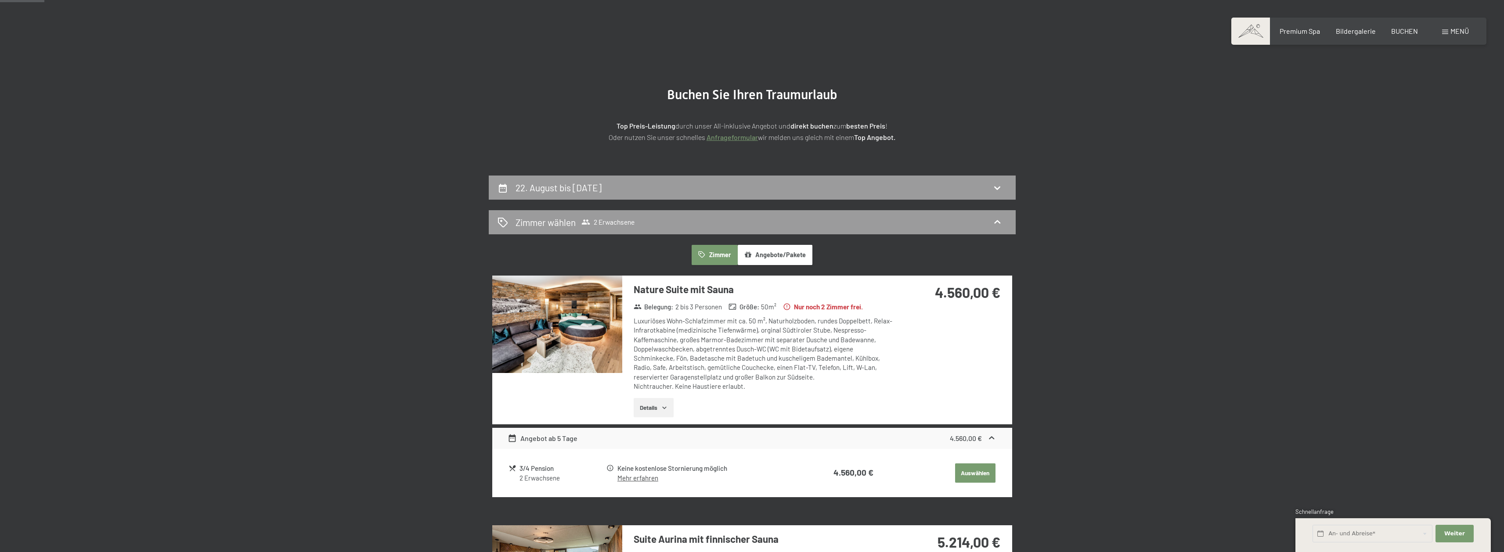
scroll to position [0, 0]
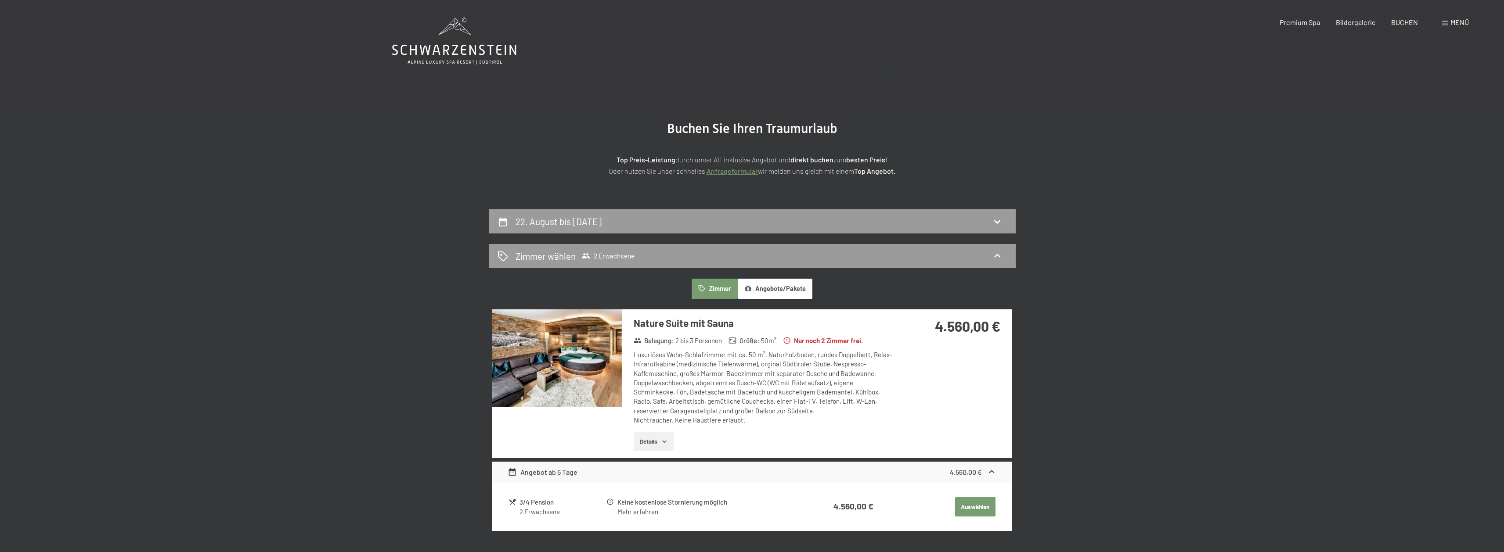
click at [424, 40] on icon at bounding box center [454, 41] width 124 height 47
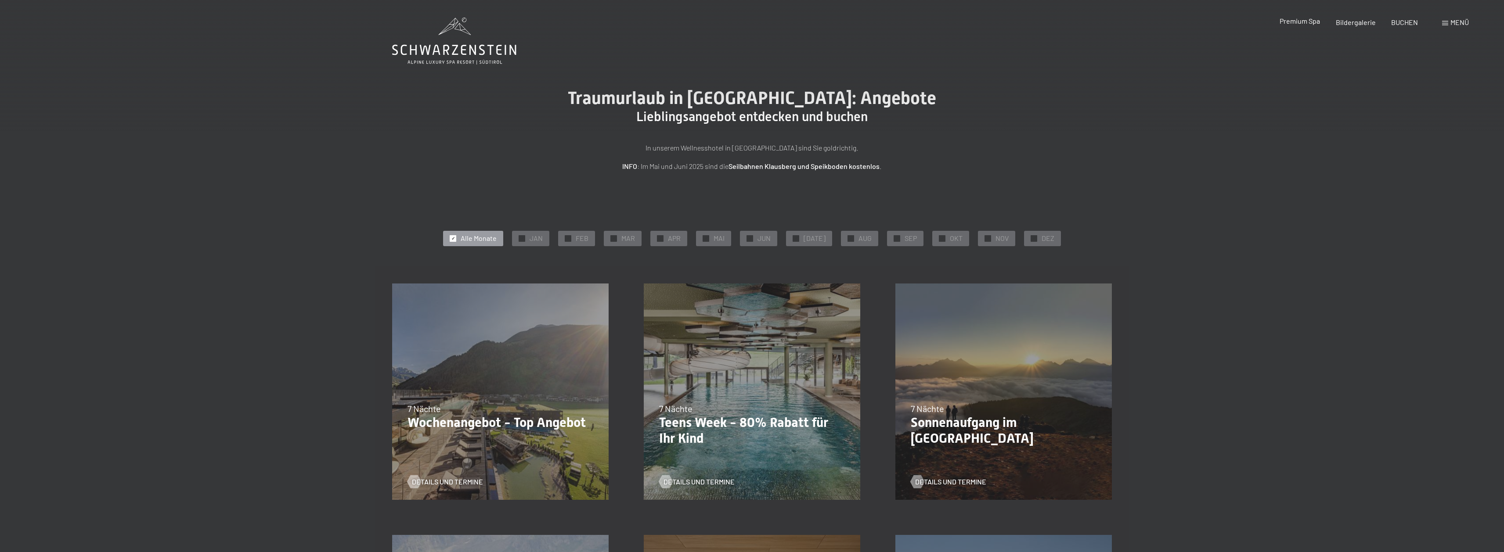
click at [1311, 26] on div "Premium Spa" at bounding box center [1300, 21] width 40 height 10
click at [1309, 23] on span "Premium Spa" at bounding box center [1300, 21] width 40 height 8
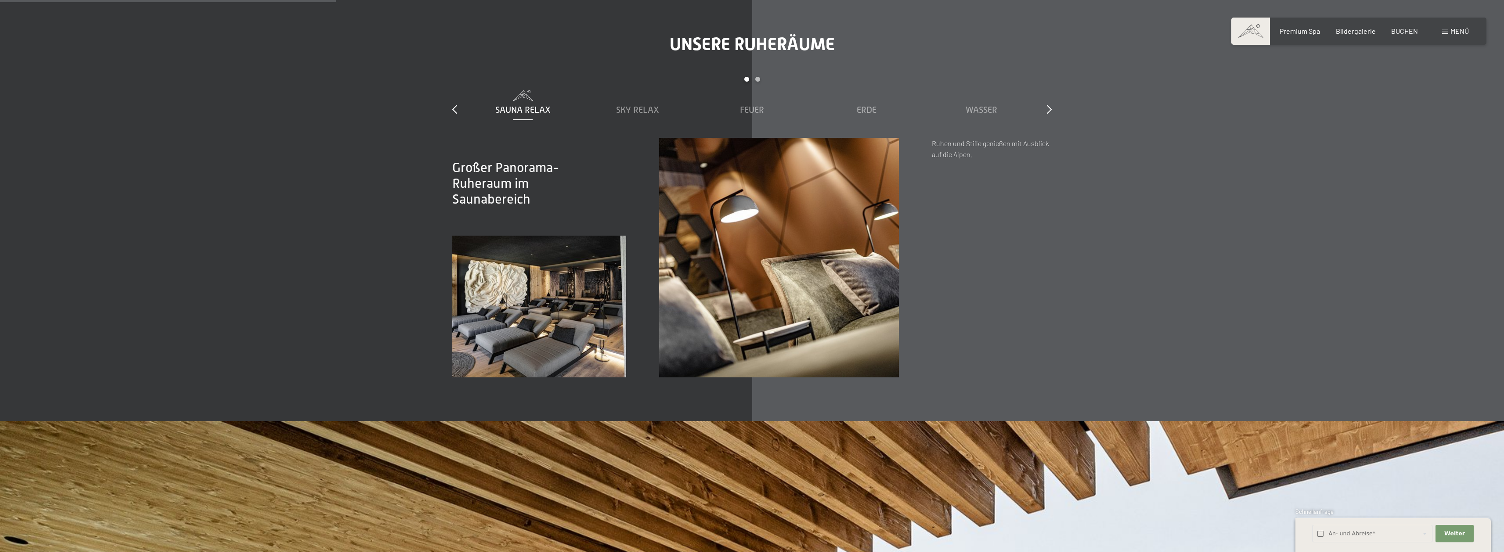
scroll to position [1757, 0]
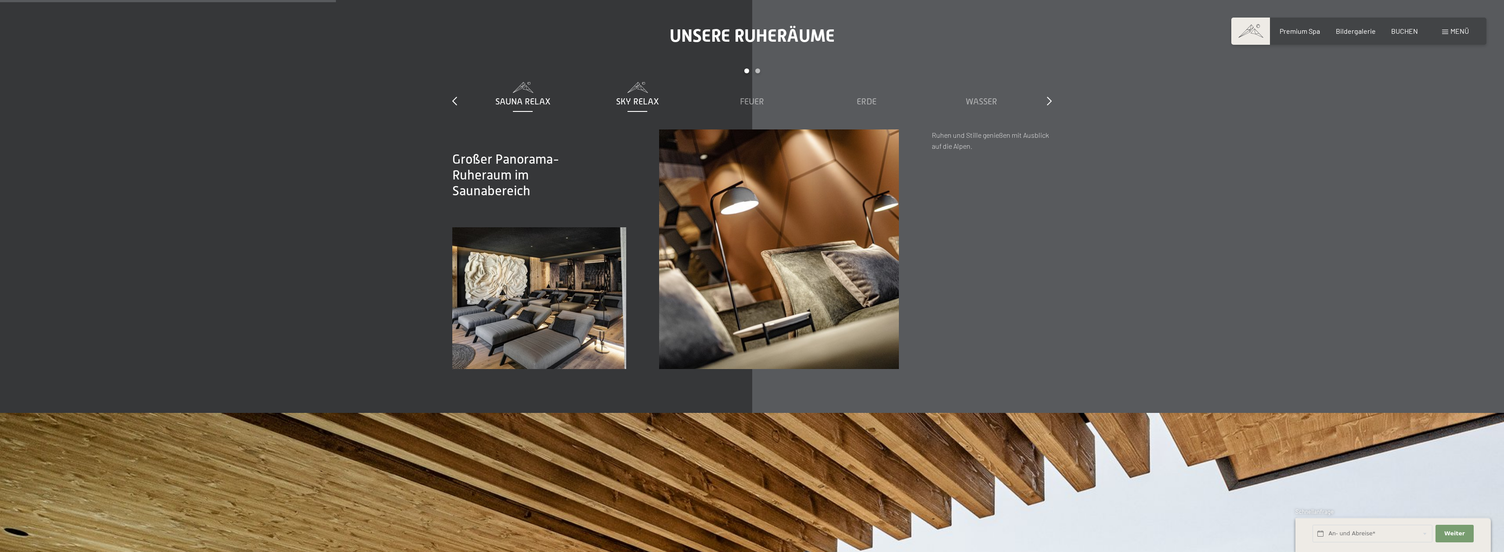
click at [642, 102] on span "Sky Relax" at bounding box center [637, 102] width 43 height 10
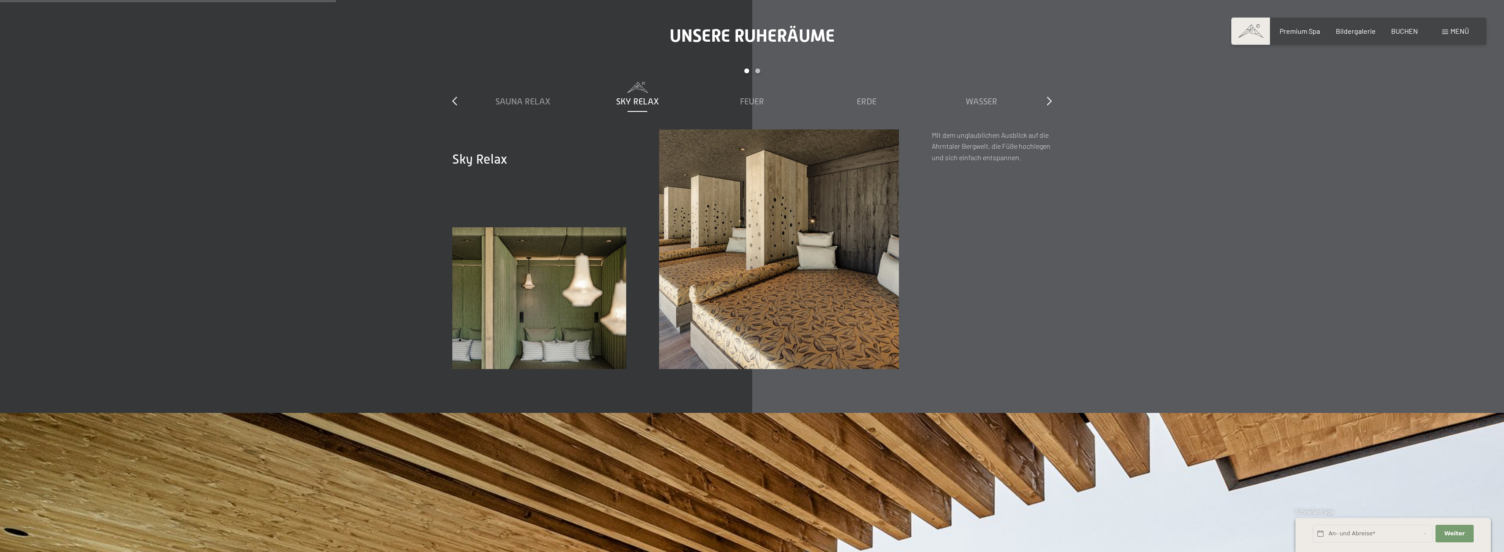
click at [738, 108] on div "Sauna Relax Sky Relax Feuer Erde Wasser Luft Wolke 7" at bounding box center [751, 105] width 573 height 47
click at [745, 98] on span "Feuer" at bounding box center [752, 102] width 24 height 10
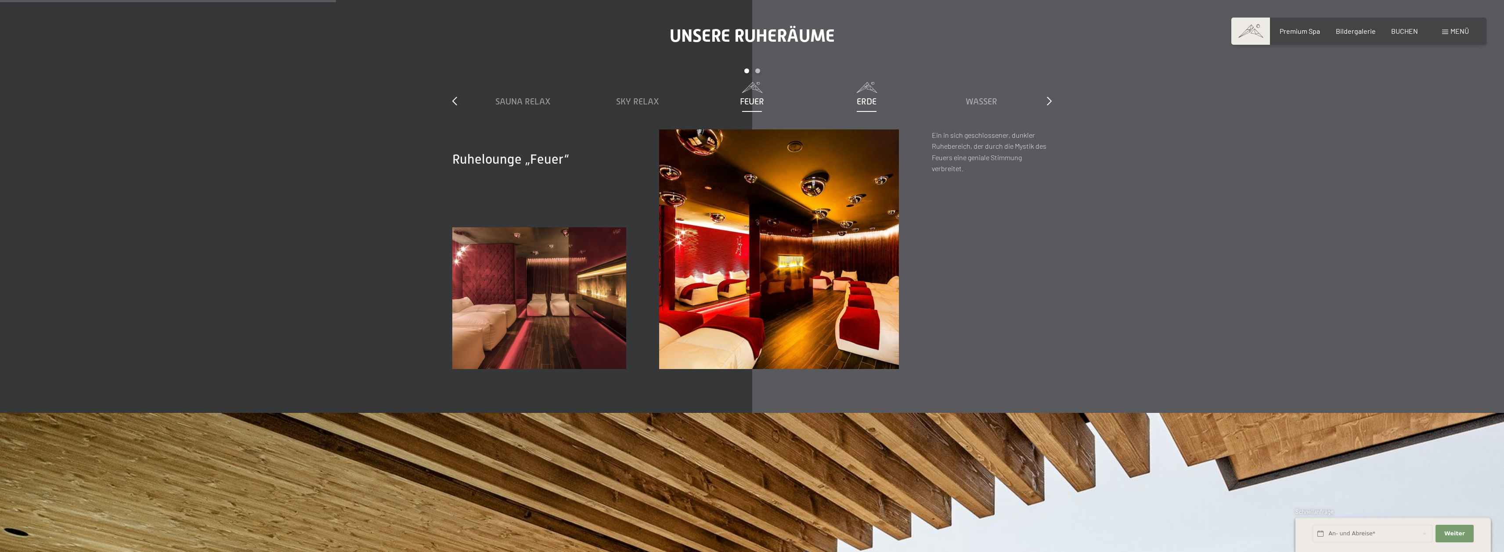
click at [863, 102] on span "Erde" at bounding box center [867, 102] width 20 height 10
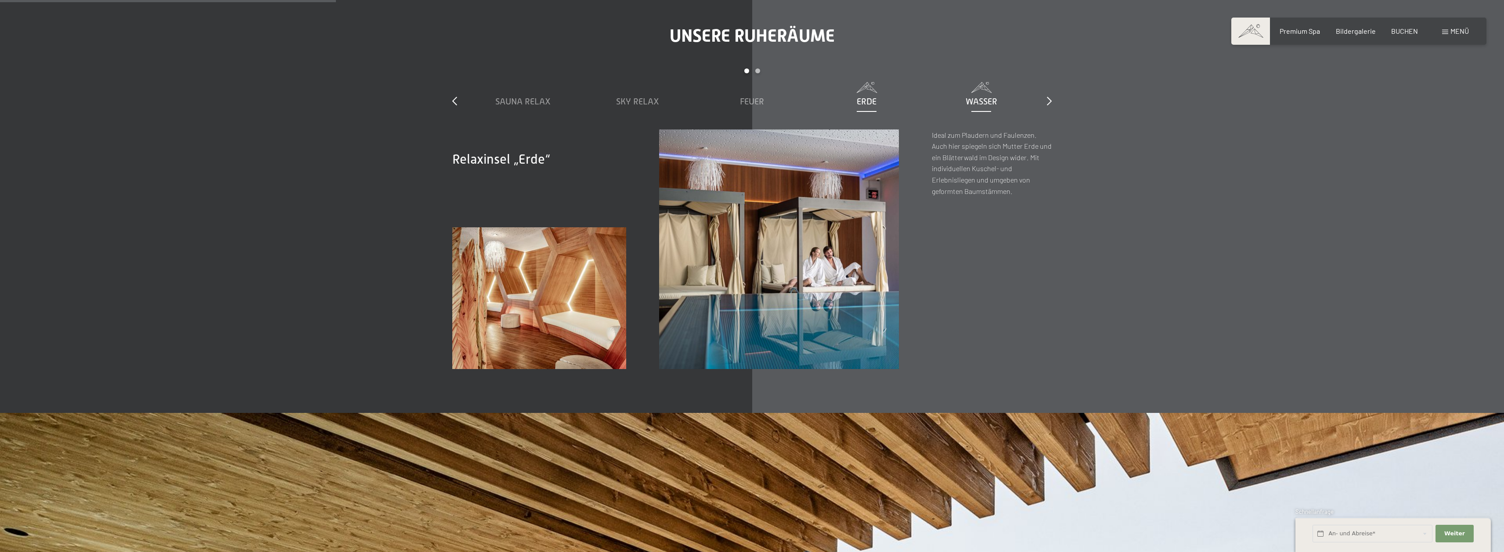
click at [972, 97] on span "Wasser" at bounding box center [982, 102] width 32 height 10
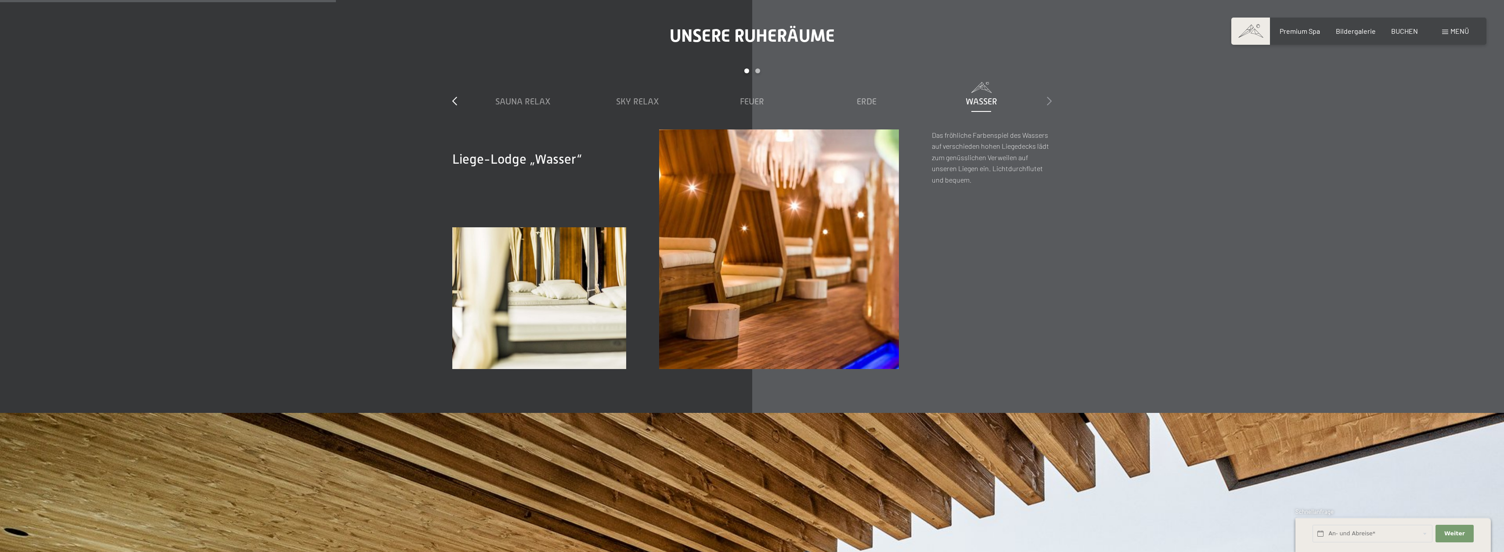
click at [1047, 97] on icon at bounding box center [1049, 101] width 5 height 9
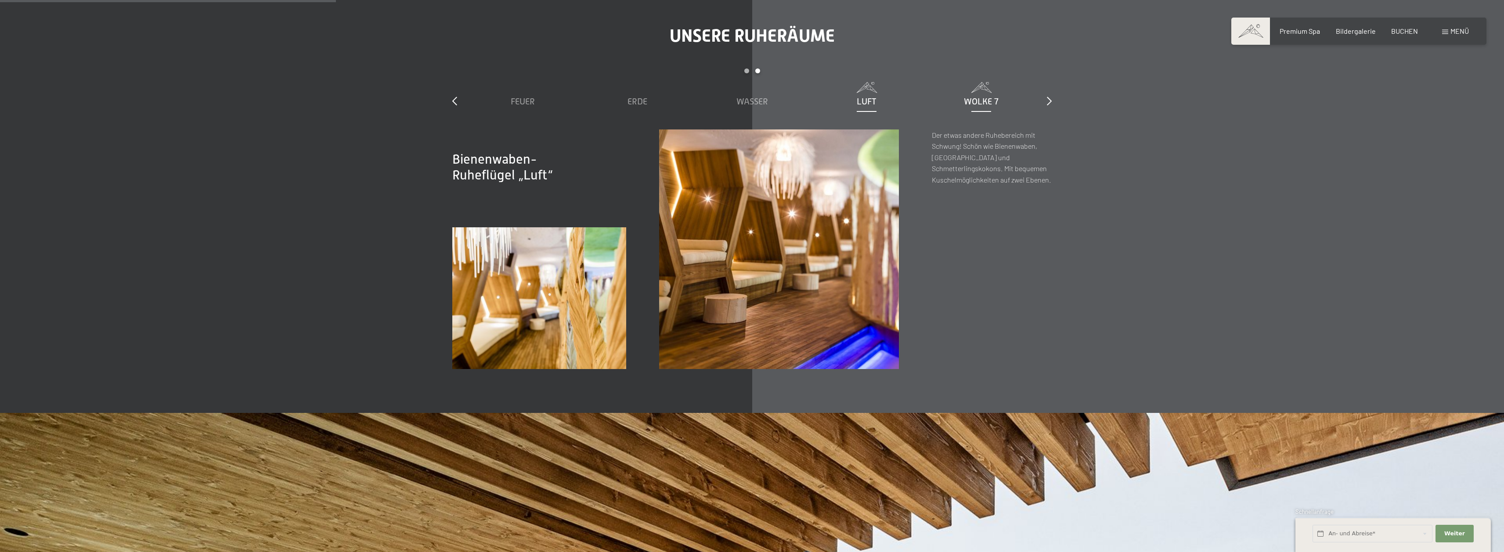
click at [988, 97] on span "Wolke 7" at bounding box center [981, 102] width 35 height 10
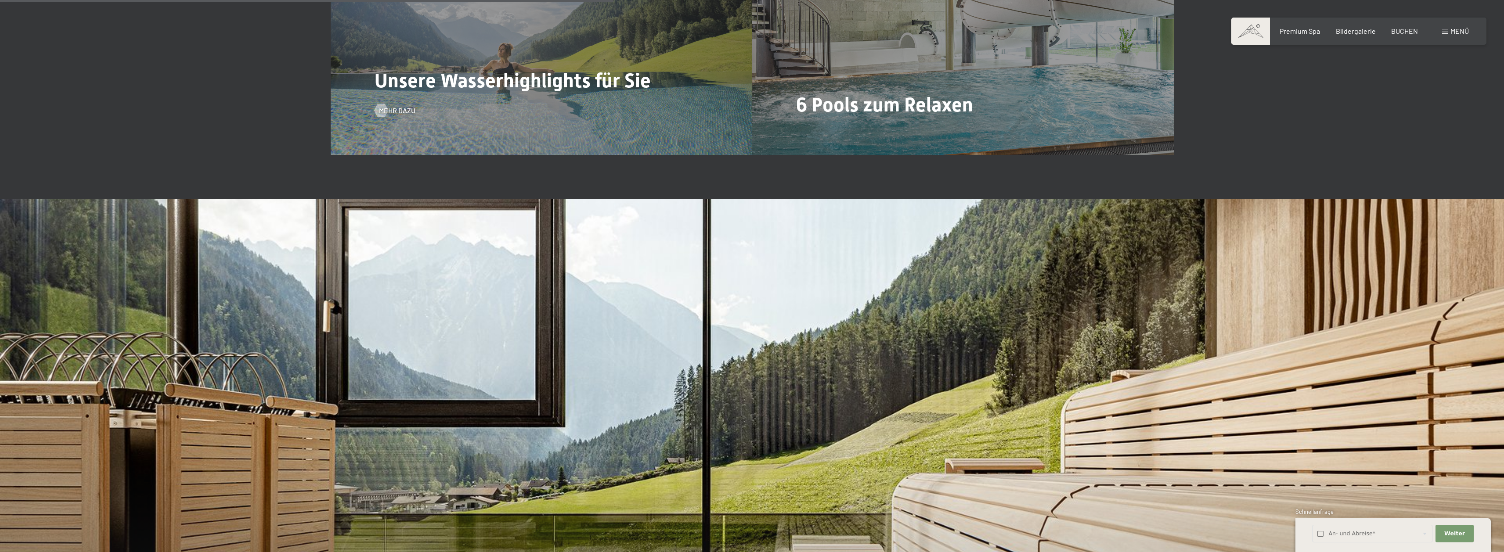
scroll to position [3206, 0]
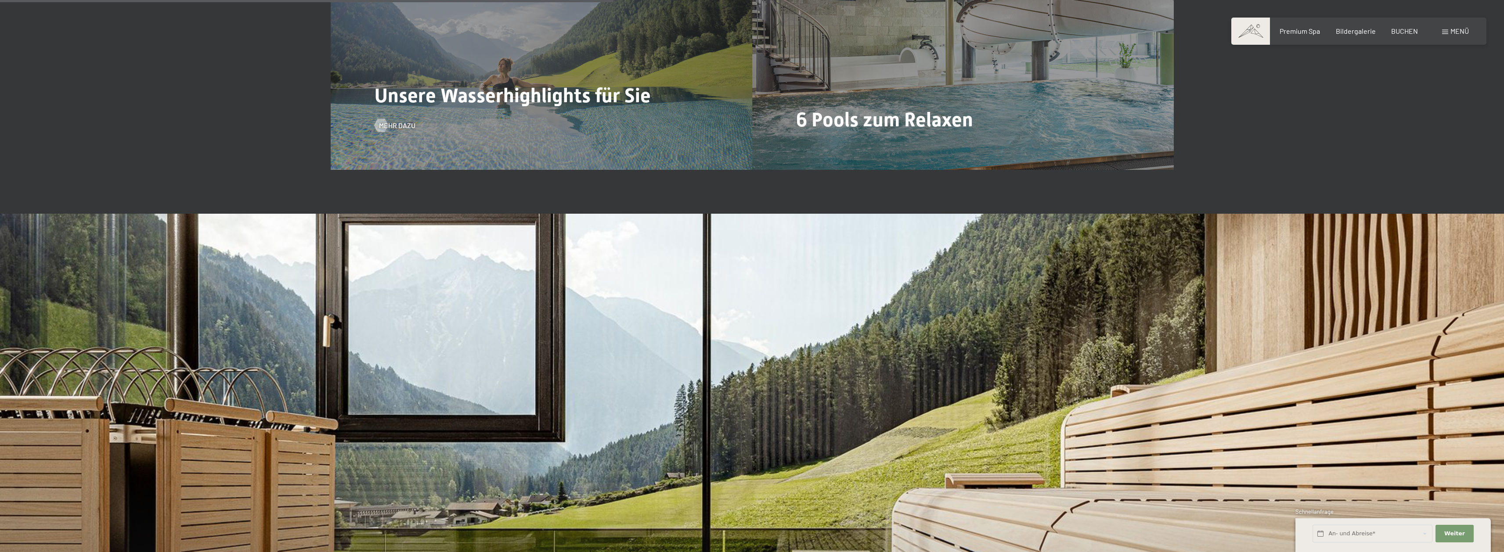
click at [480, 98] on span "Unsere Wasserhighlights für Sie" at bounding box center [513, 95] width 276 height 23
click at [404, 121] on span "Mehr dazu" at bounding box center [406, 126] width 36 height 10
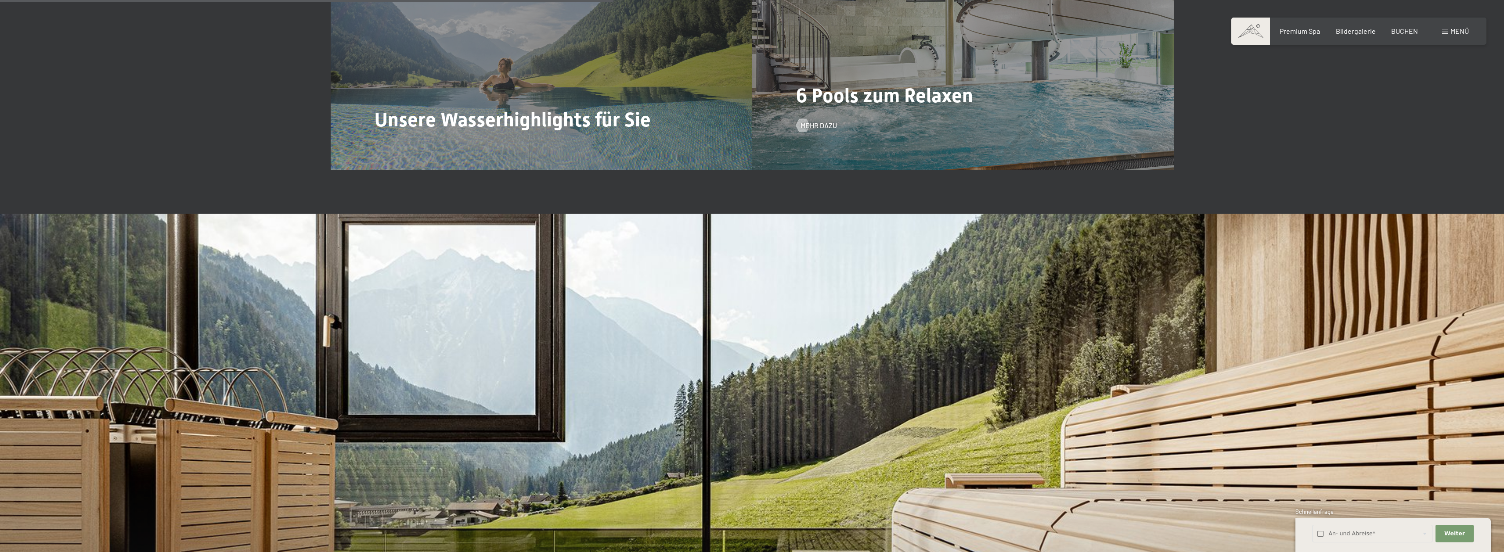
click at [892, 107] on span "6 Pools zum Relaxen" at bounding box center [884, 95] width 177 height 23
click at [823, 128] on span "Mehr dazu" at bounding box center [827, 126] width 36 height 10
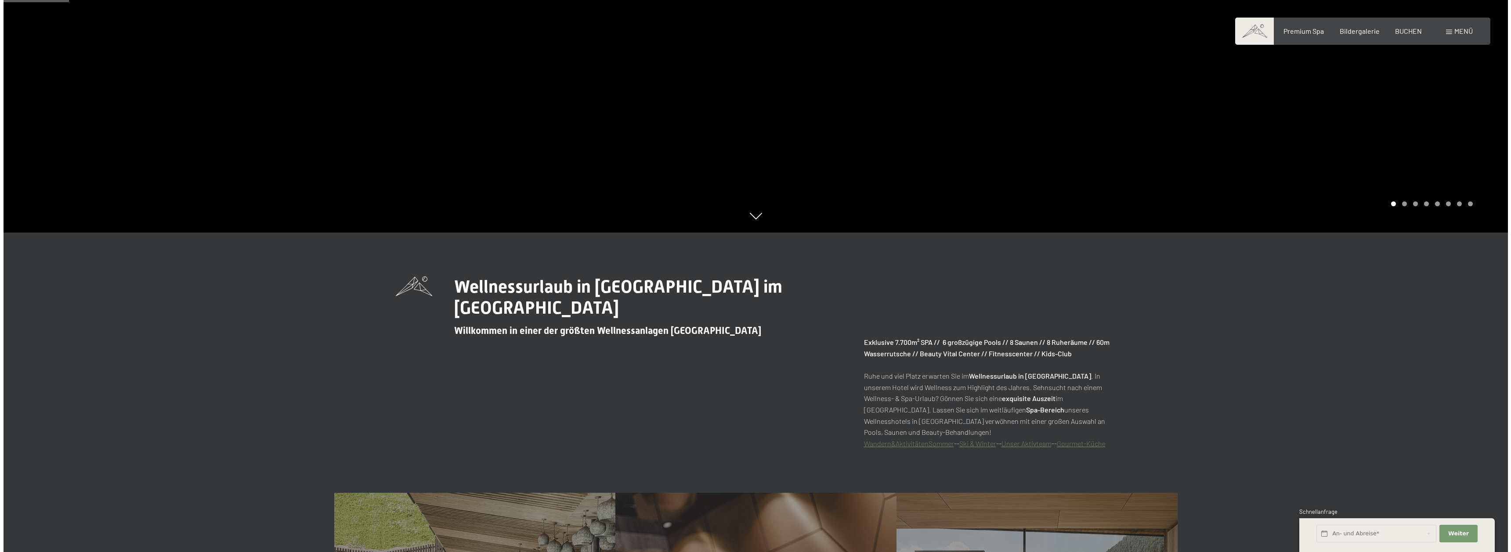
scroll to position [307, 0]
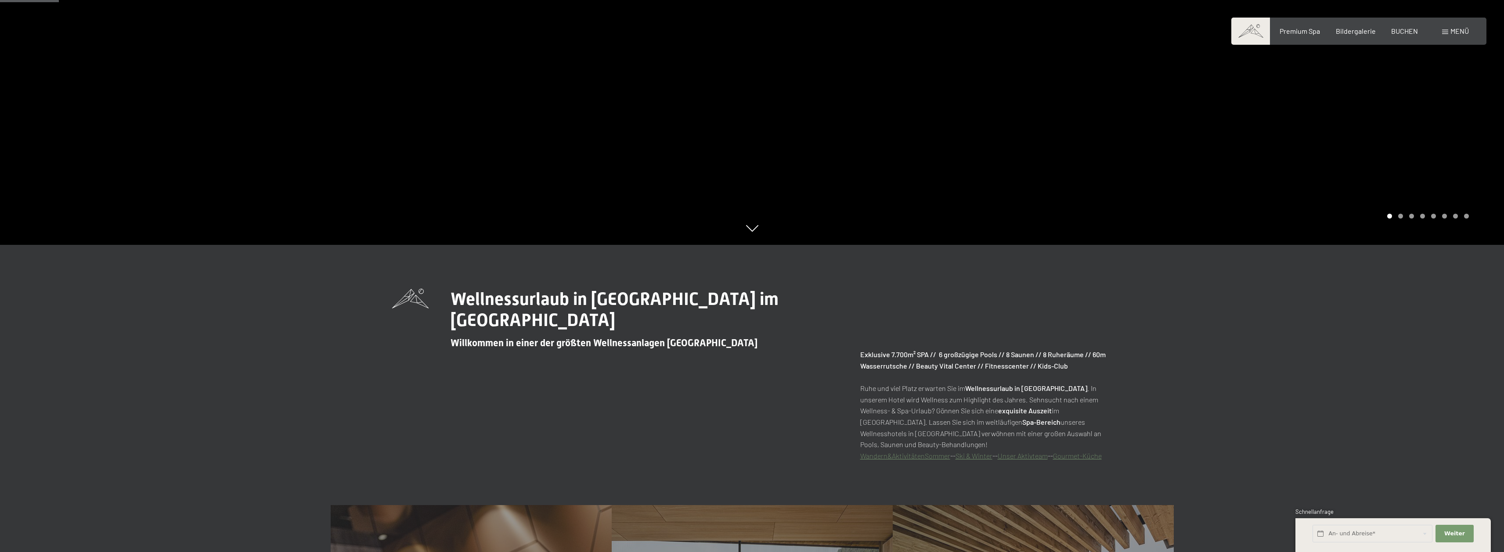
click at [1455, 33] on span "Menü" at bounding box center [1459, 31] width 18 height 8
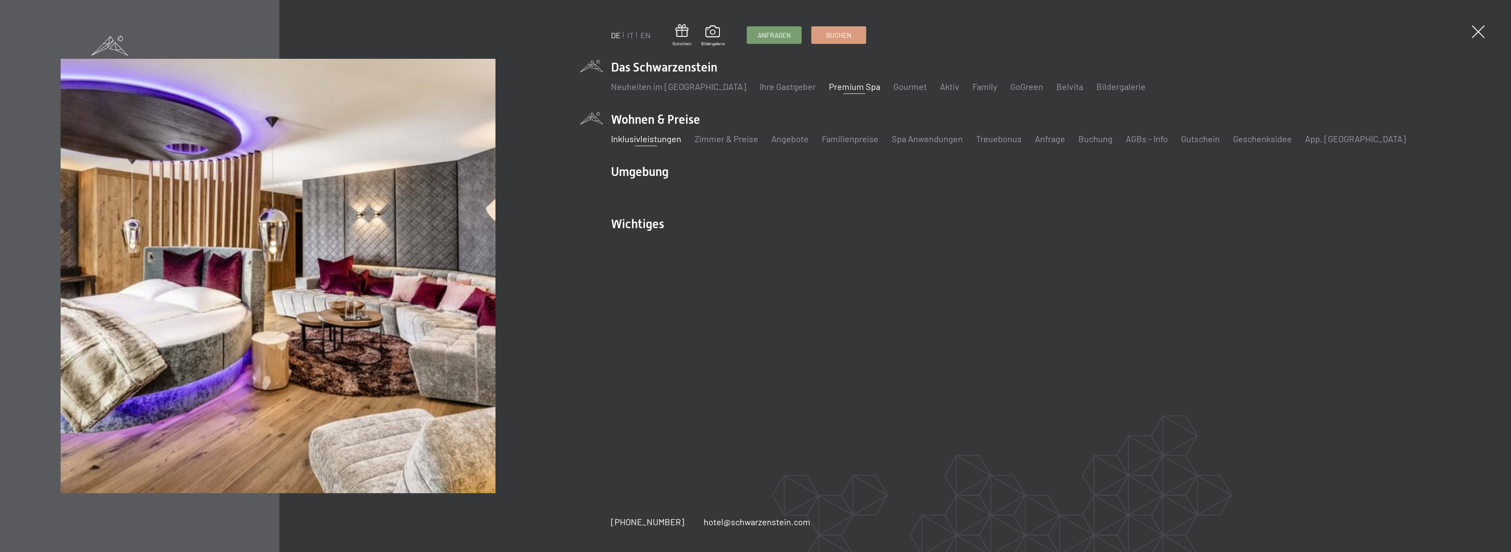
click at [644, 139] on link "Inklusivleistungen" at bounding box center [646, 139] width 70 height 11
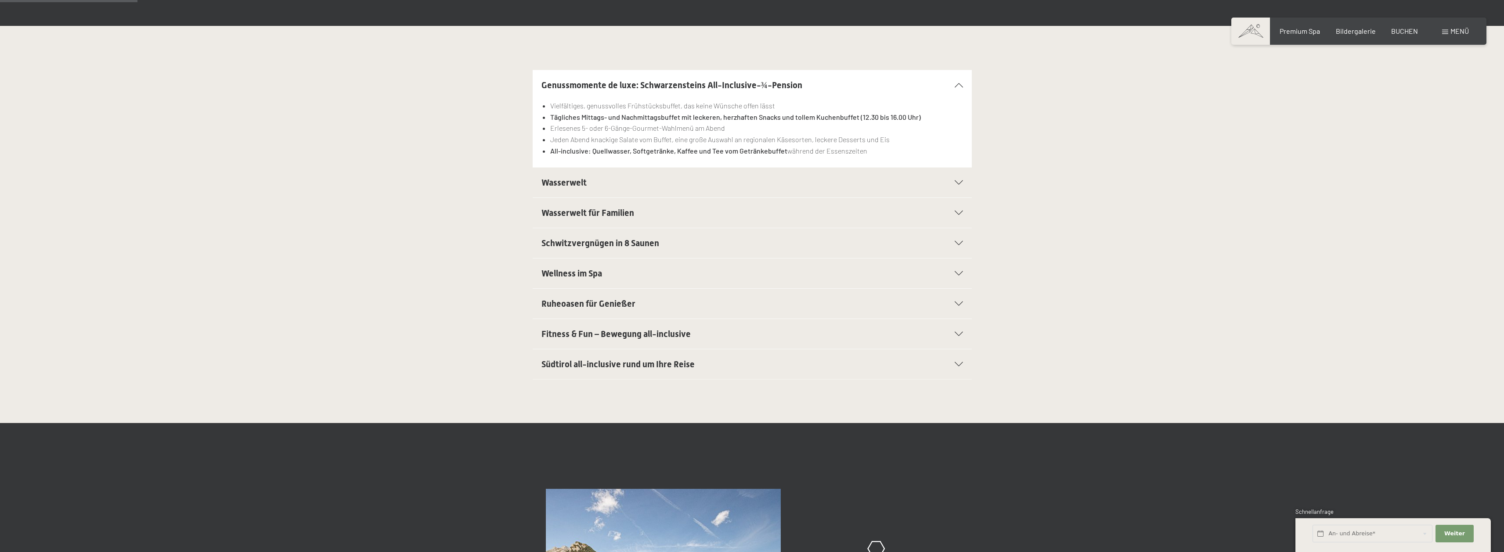
scroll to position [220, 0]
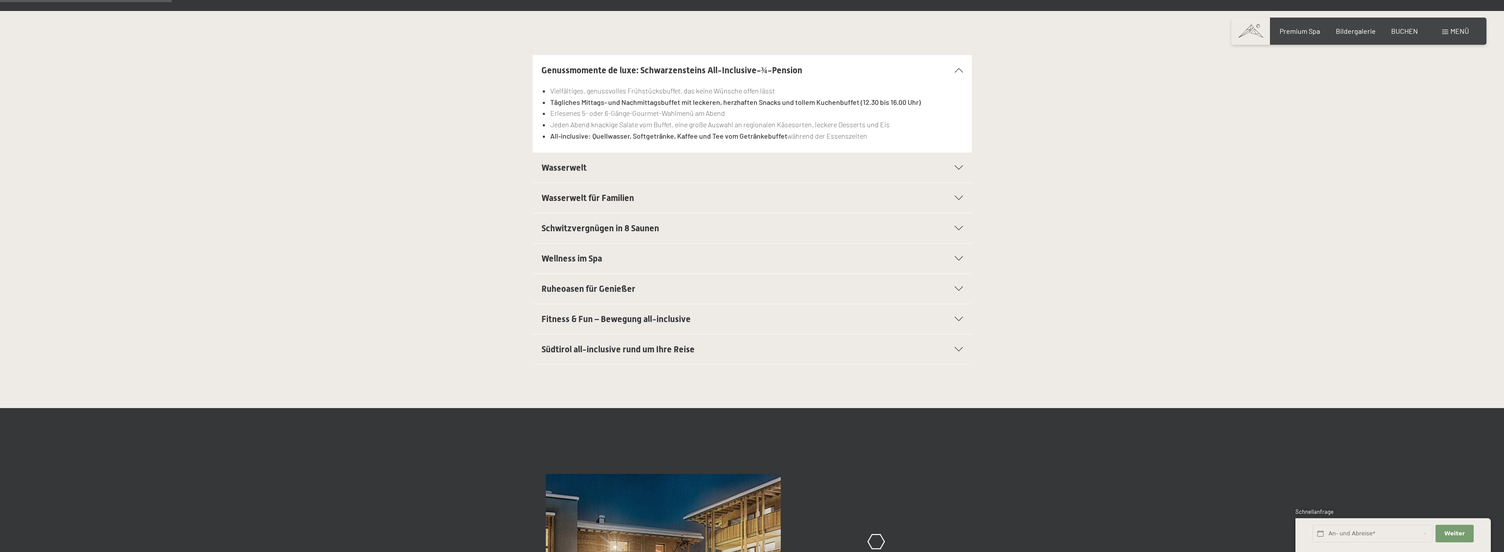
click at [613, 283] on h2 "Ruheoasen für Genießer" at bounding box center [730, 289] width 379 height 12
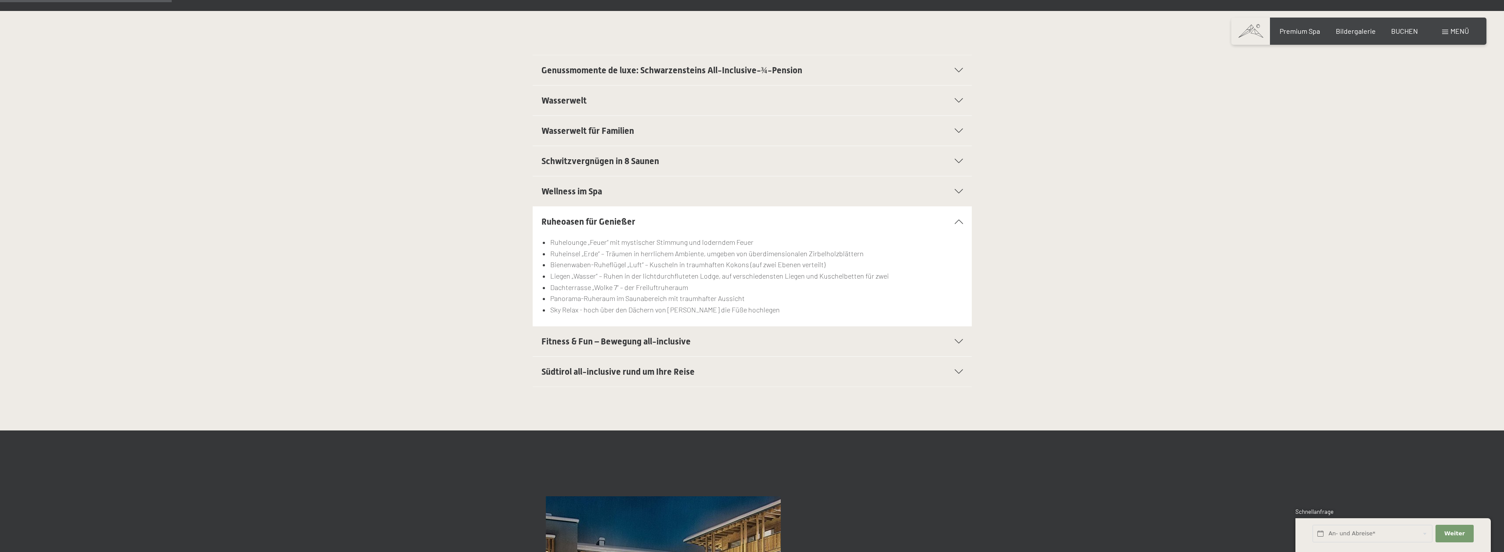
click at [586, 215] on div "Ruheoasen für Genießer" at bounding box center [752, 222] width 422 height 30
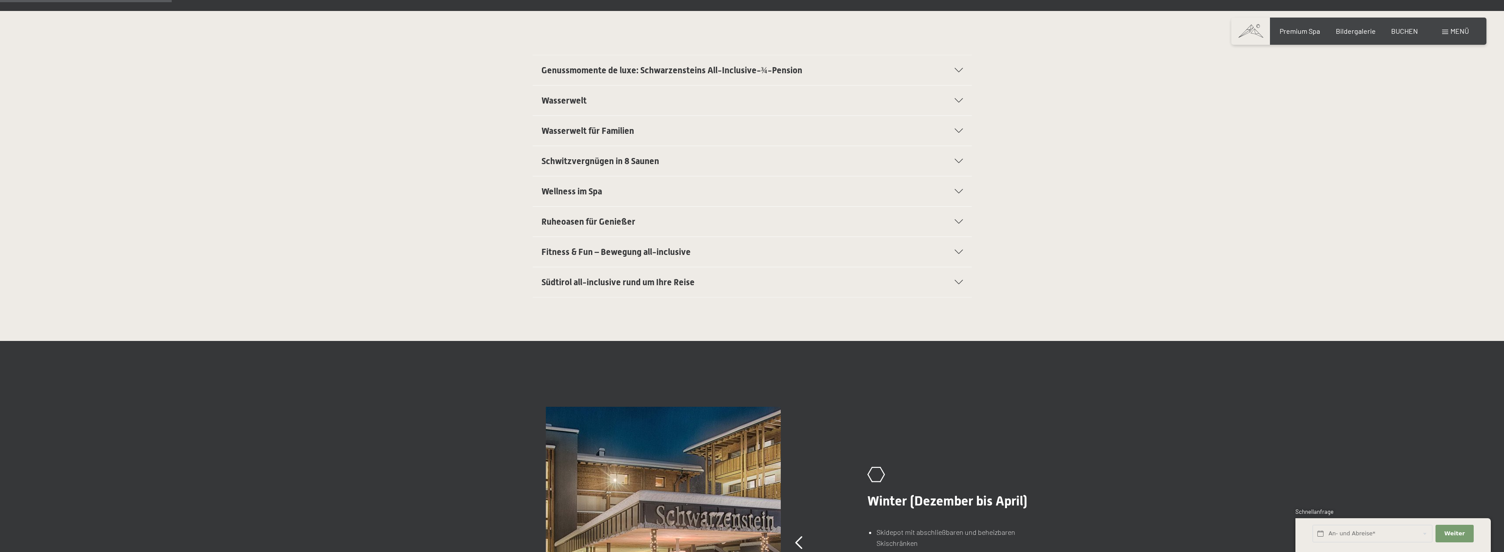
click at [586, 186] on span "Wellness im Spa" at bounding box center [571, 191] width 61 height 11
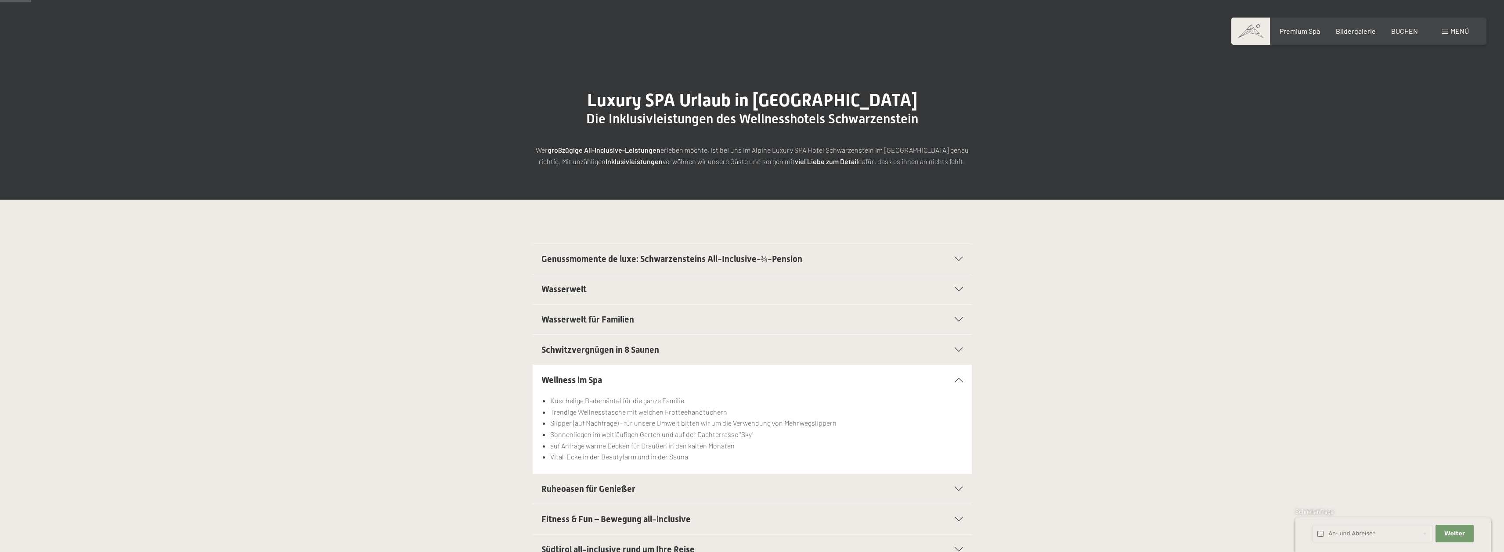
scroll to position [44, 0]
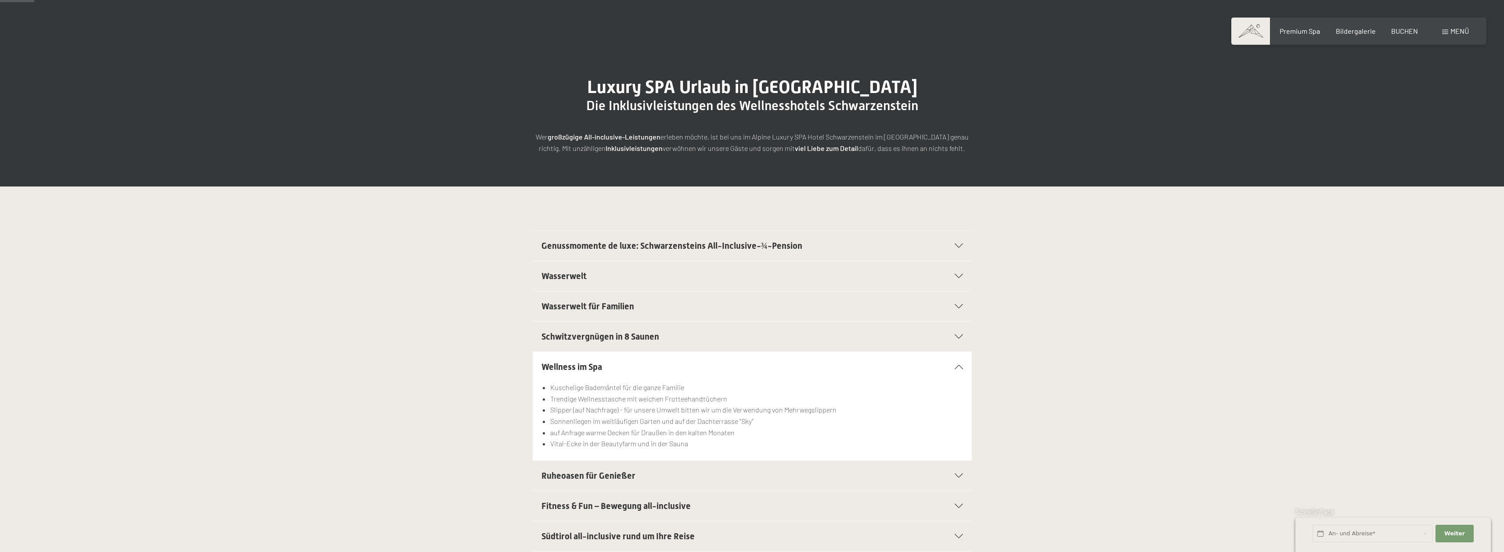
click at [793, 244] on span "Genussmomente de luxe: Schwarzensteins All-Inclusive-¾-Pension" at bounding box center [671, 246] width 261 height 11
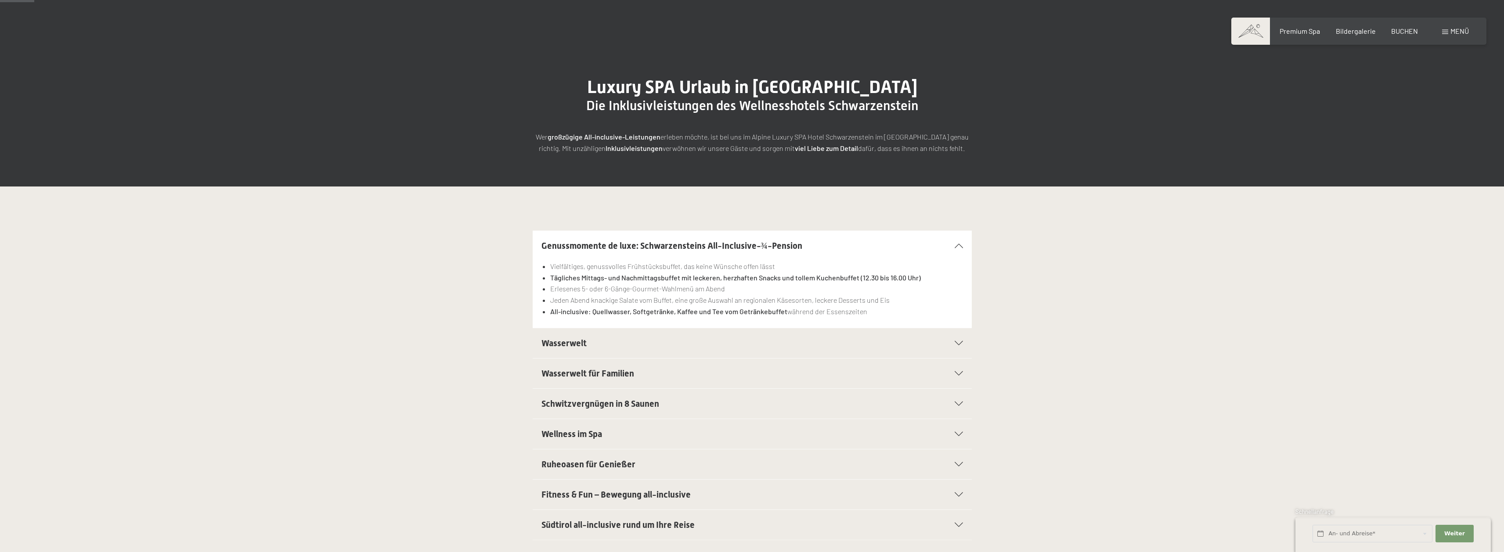
click at [787, 246] on span "Genussmomente de luxe: Schwarzensteins All-Inclusive-¾-Pension" at bounding box center [671, 246] width 261 height 11
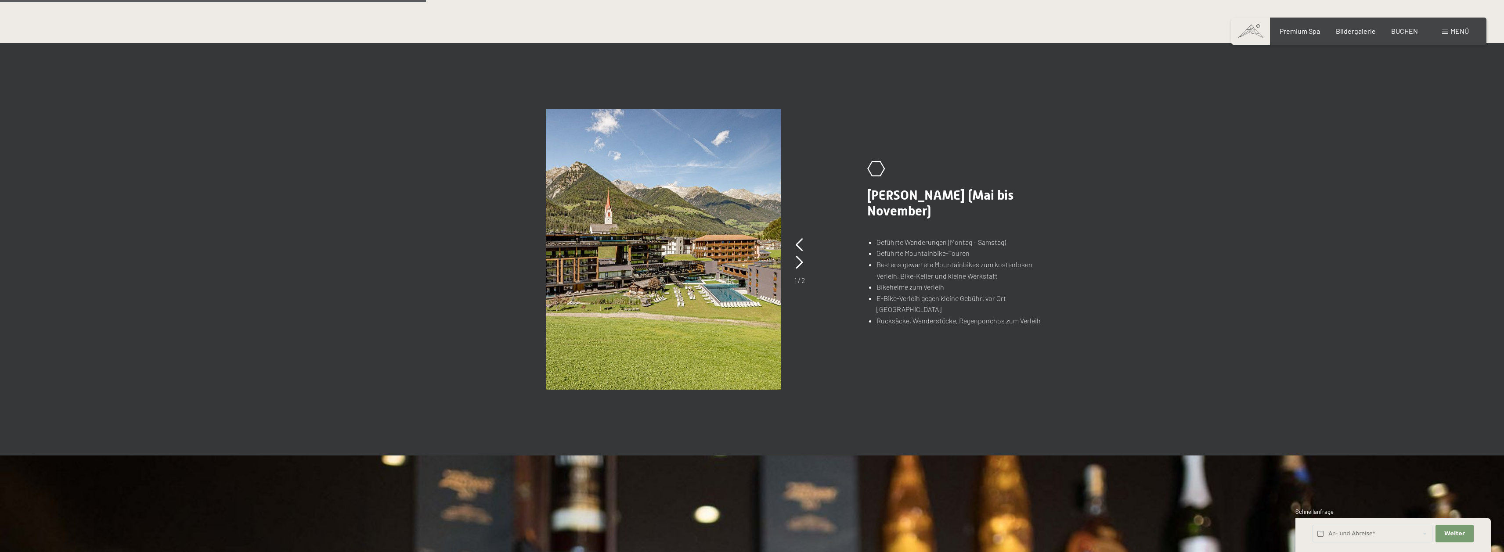
scroll to position [527, 0]
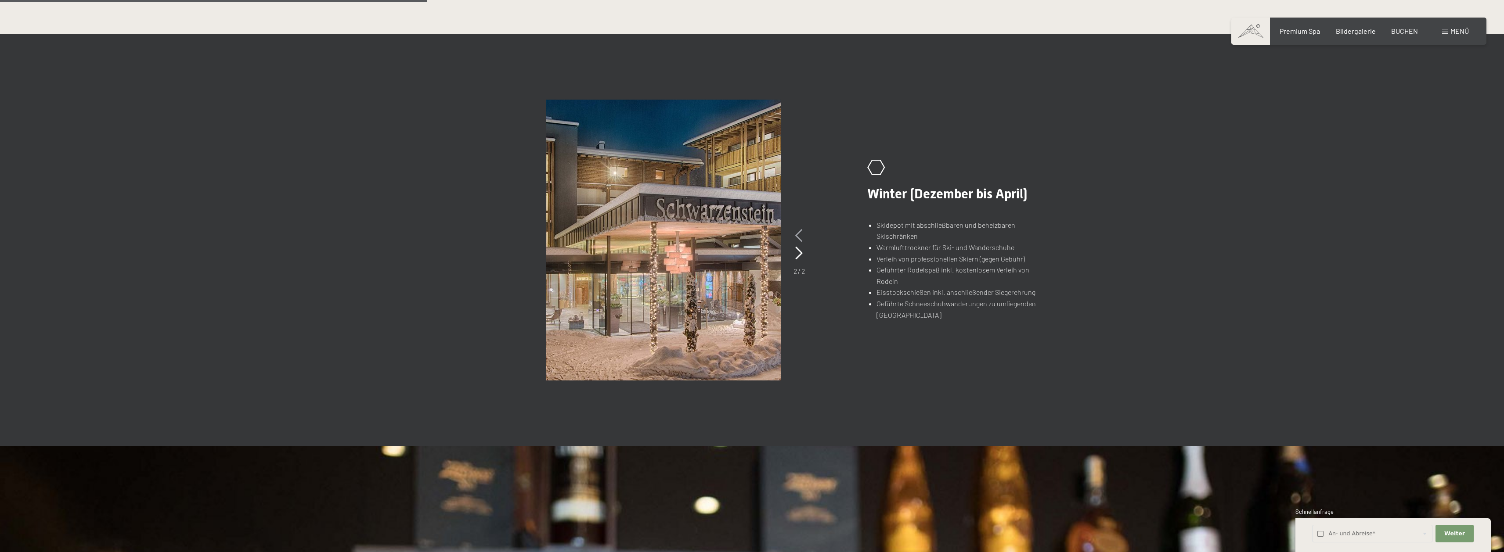
click at [800, 234] on icon at bounding box center [798, 235] width 7 height 13
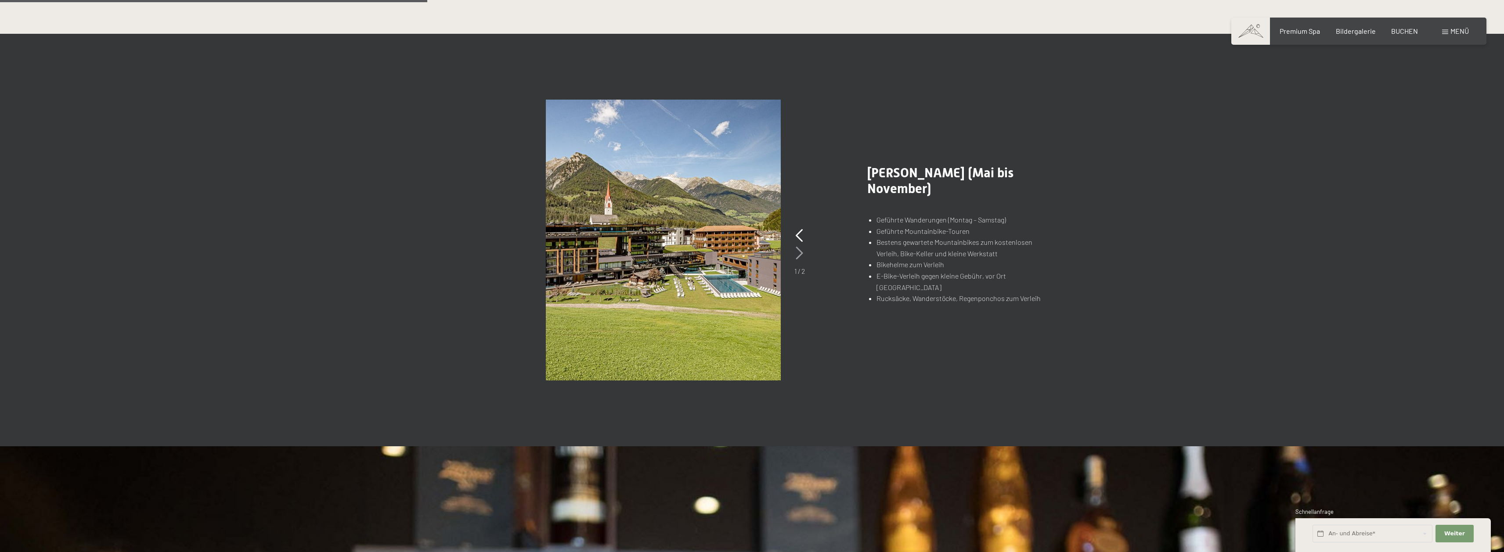
click at [800, 258] on icon at bounding box center [799, 253] width 7 height 13
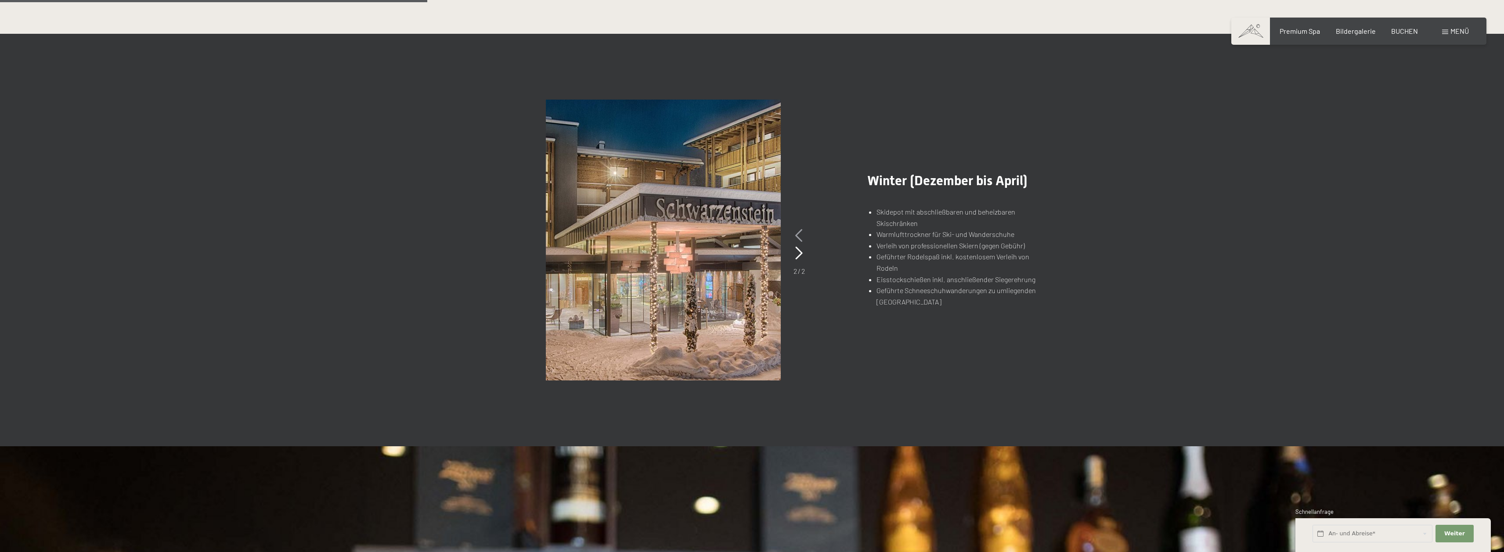
click at [797, 235] on icon at bounding box center [798, 235] width 7 height 13
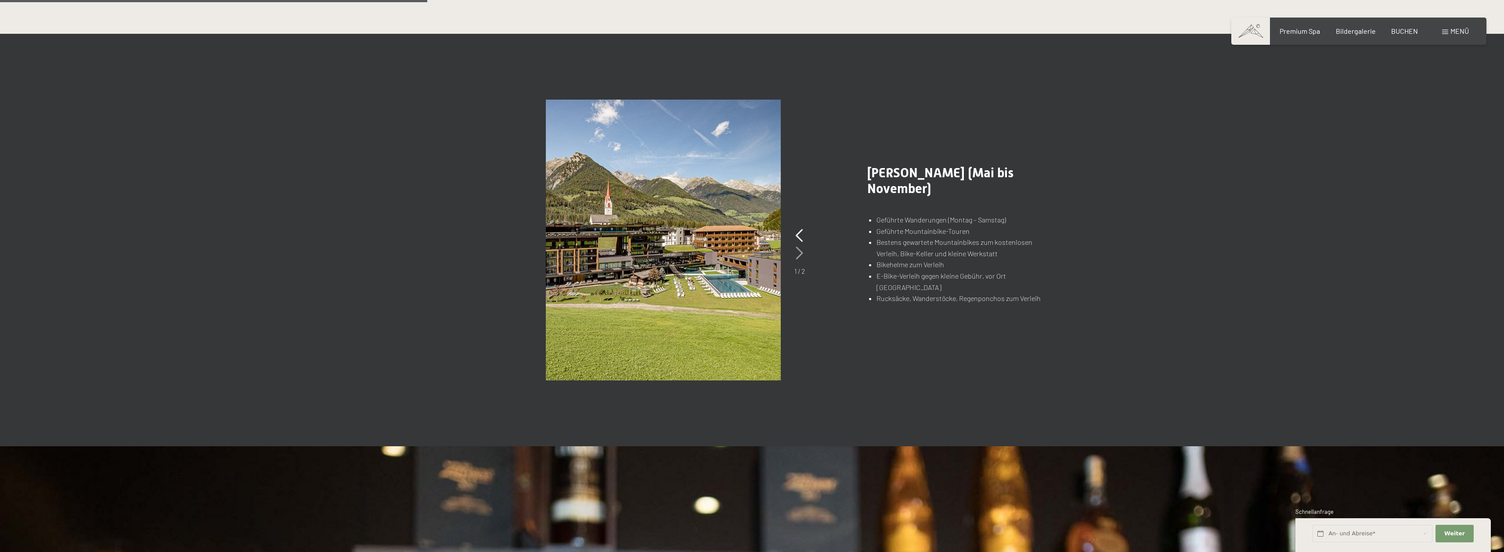
click at [803, 256] on icon at bounding box center [799, 253] width 7 height 13
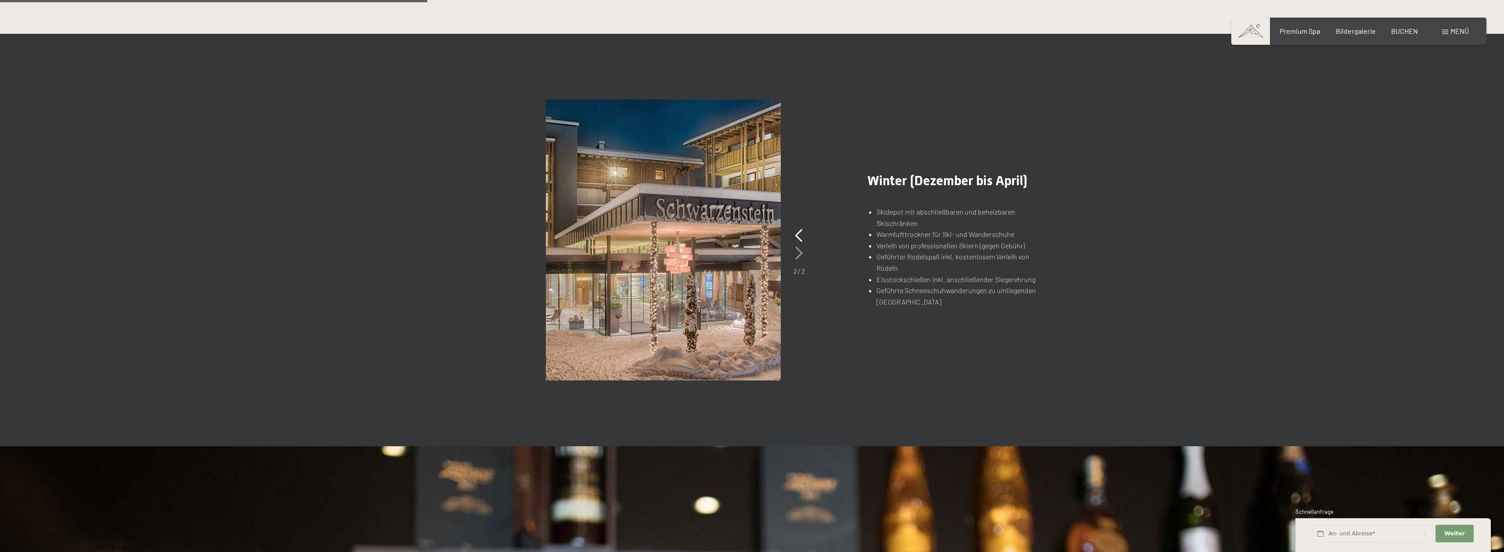
click at [803, 256] on div "2 / 2" at bounding box center [799, 251] width 11 height 49
click at [797, 256] on icon at bounding box center [798, 253] width 7 height 13
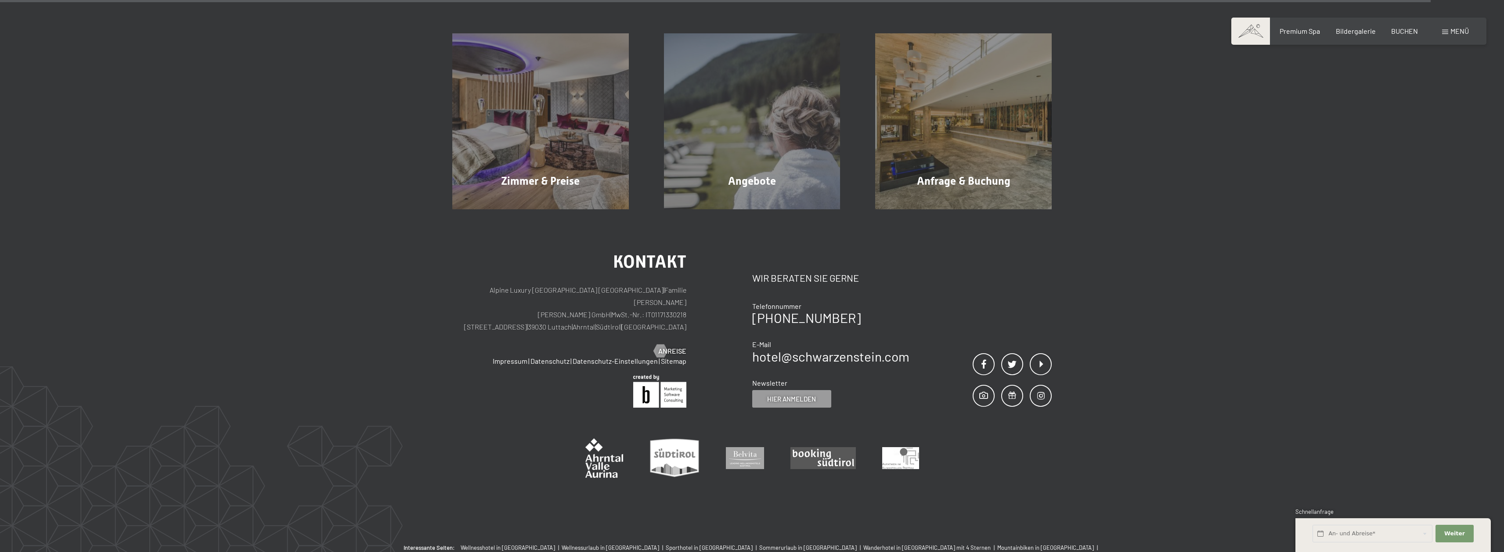
scroll to position [1894, 0]
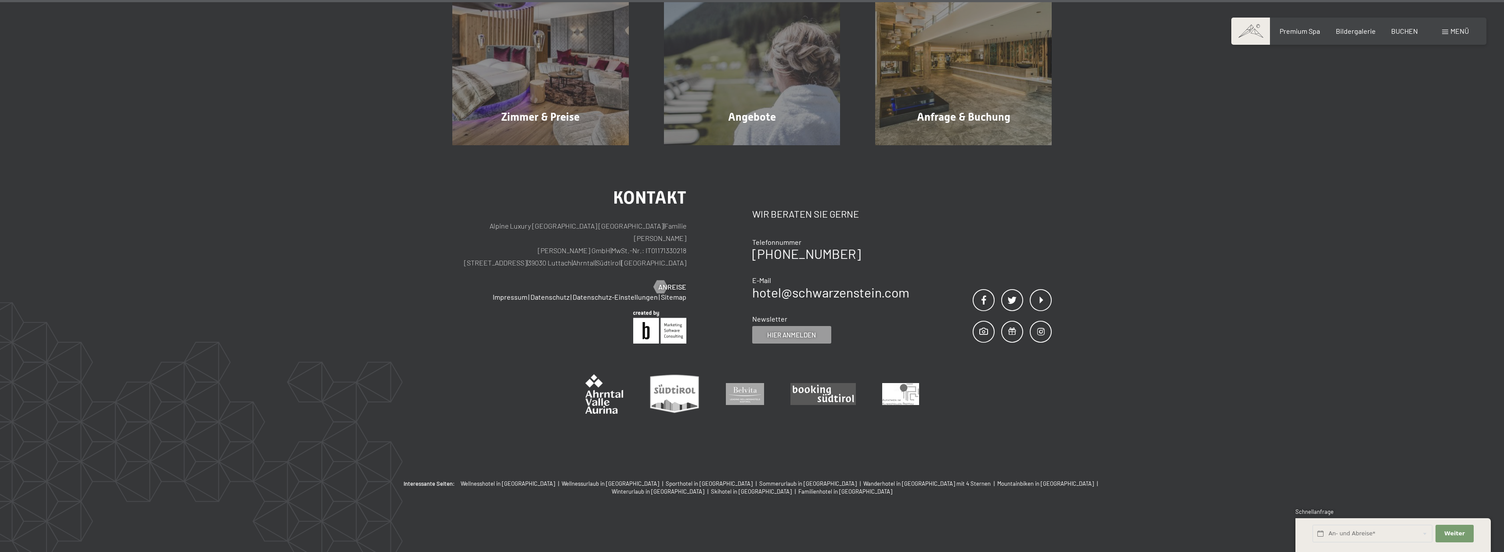
click at [1459, 34] on span "Menü" at bounding box center [1459, 31] width 18 height 8
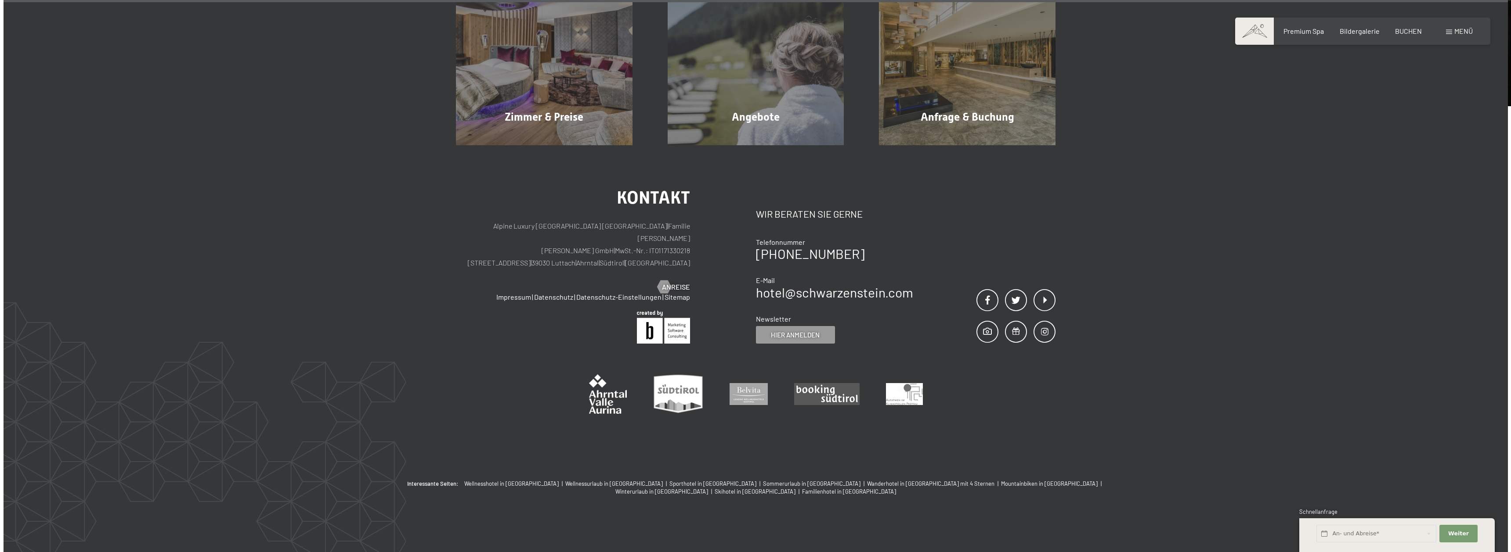
scroll to position [1898, 0]
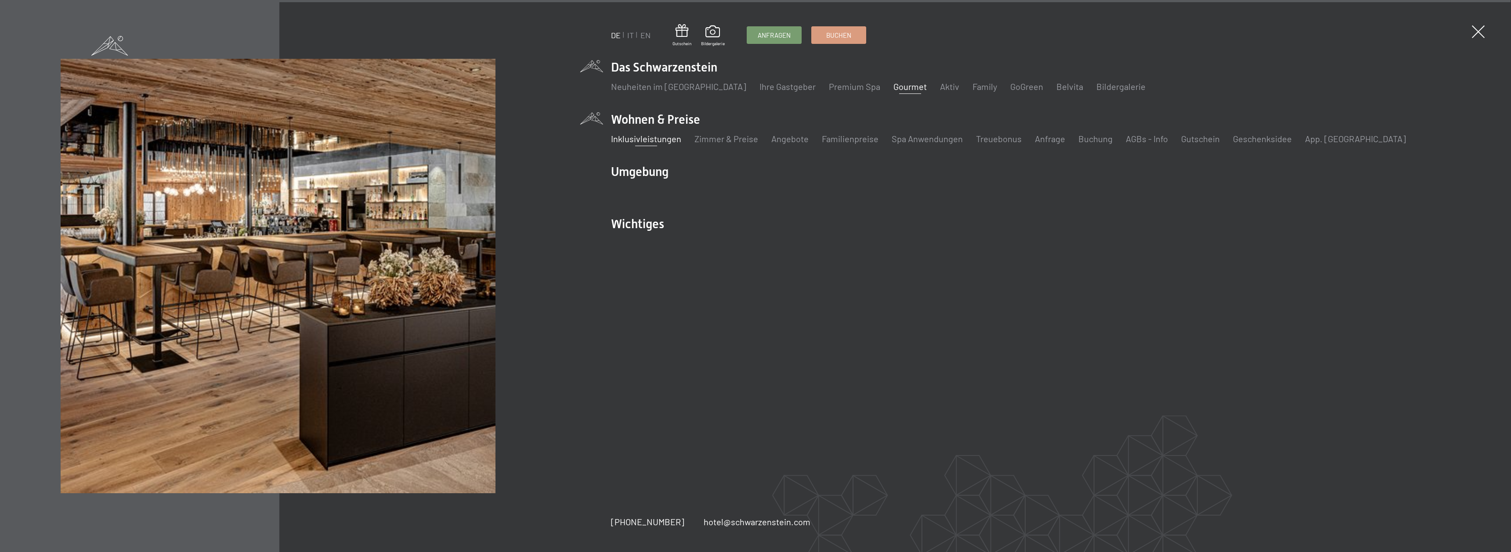
click at [893, 88] on link "Gourmet" at bounding box center [909, 86] width 33 height 11
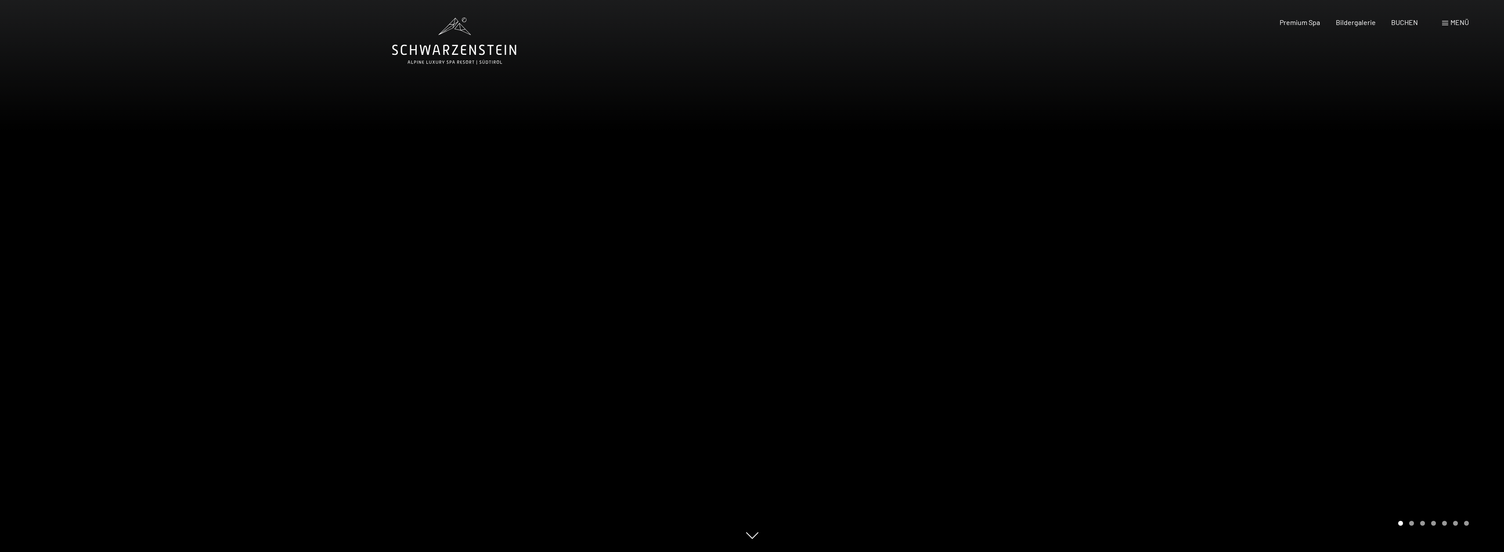
click at [1187, 290] on div at bounding box center [1128, 276] width 752 height 552
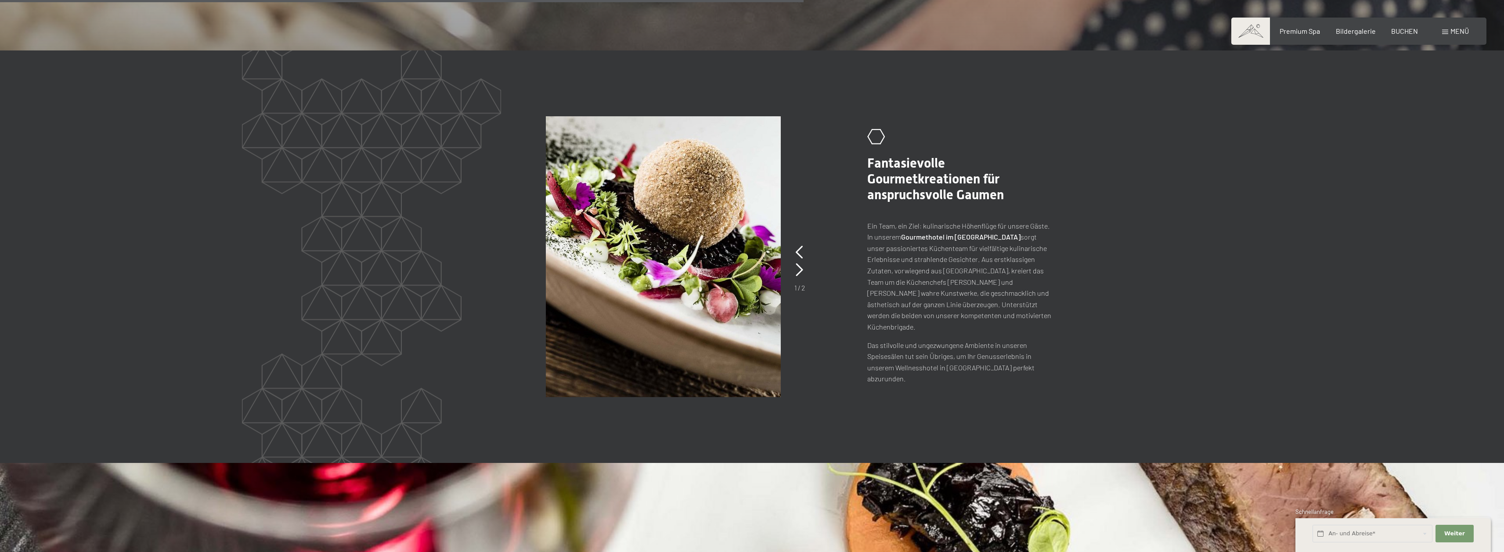
scroll to position [2371, 0]
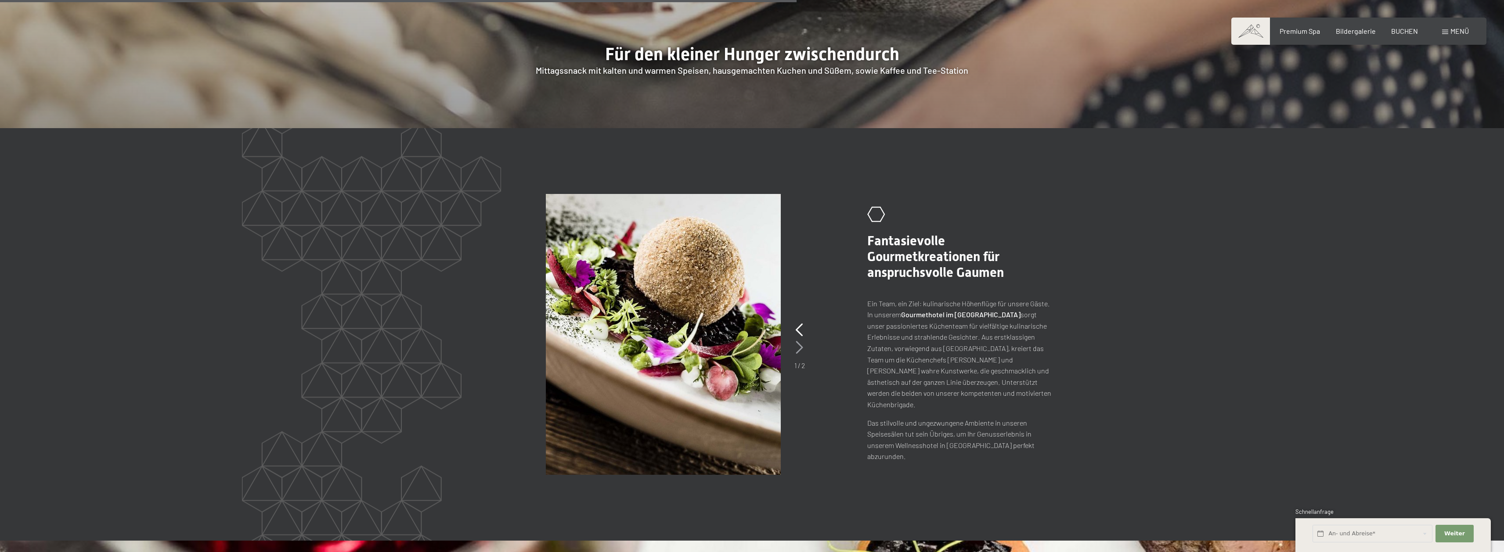
click at [798, 341] on icon at bounding box center [799, 347] width 7 height 13
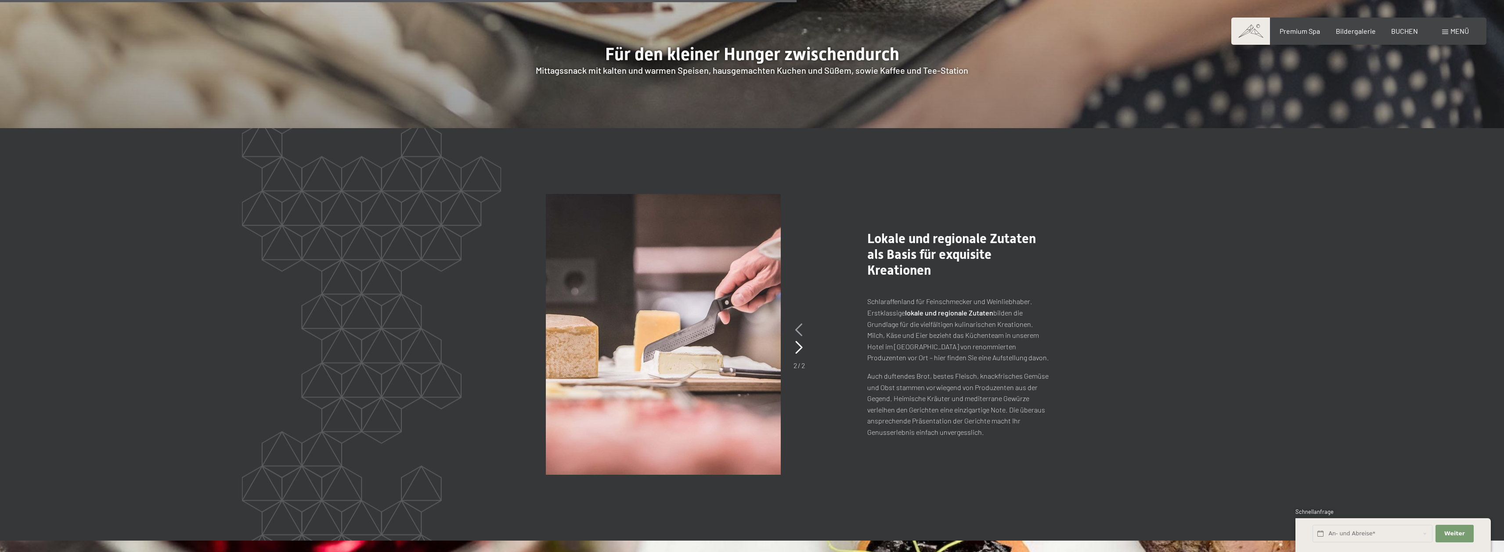
click at [800, 324] on icon at bounding box center [798, 330] width 7 height 13
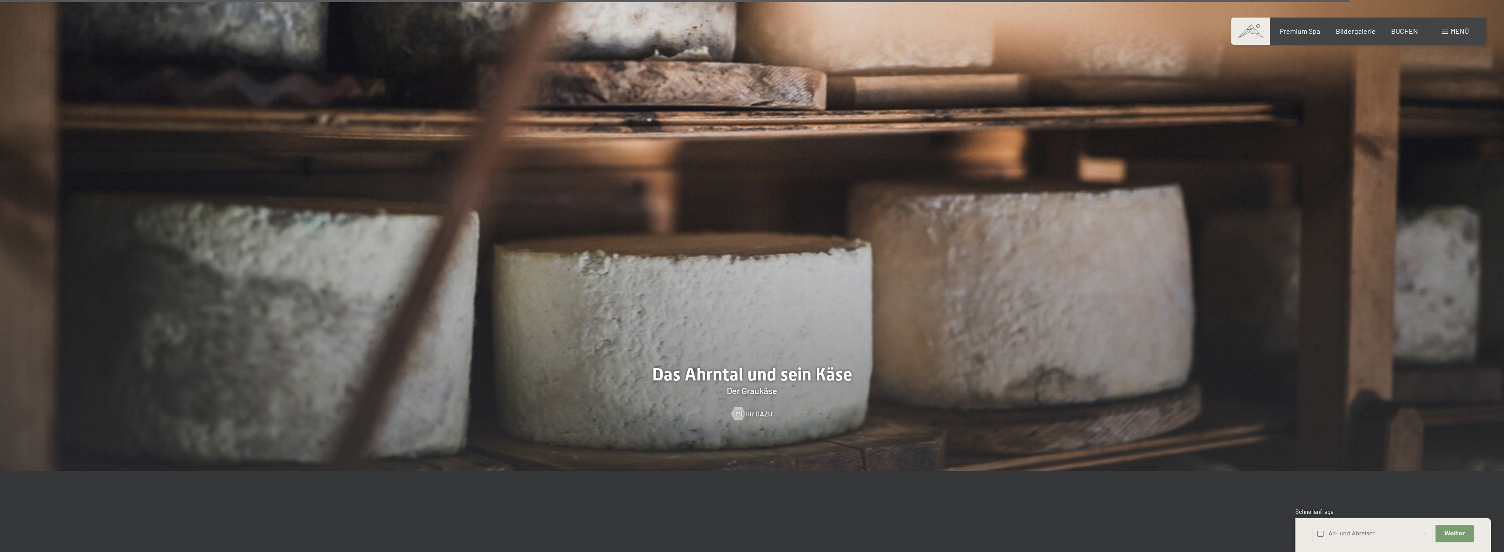
scroll to position [4040, 0]
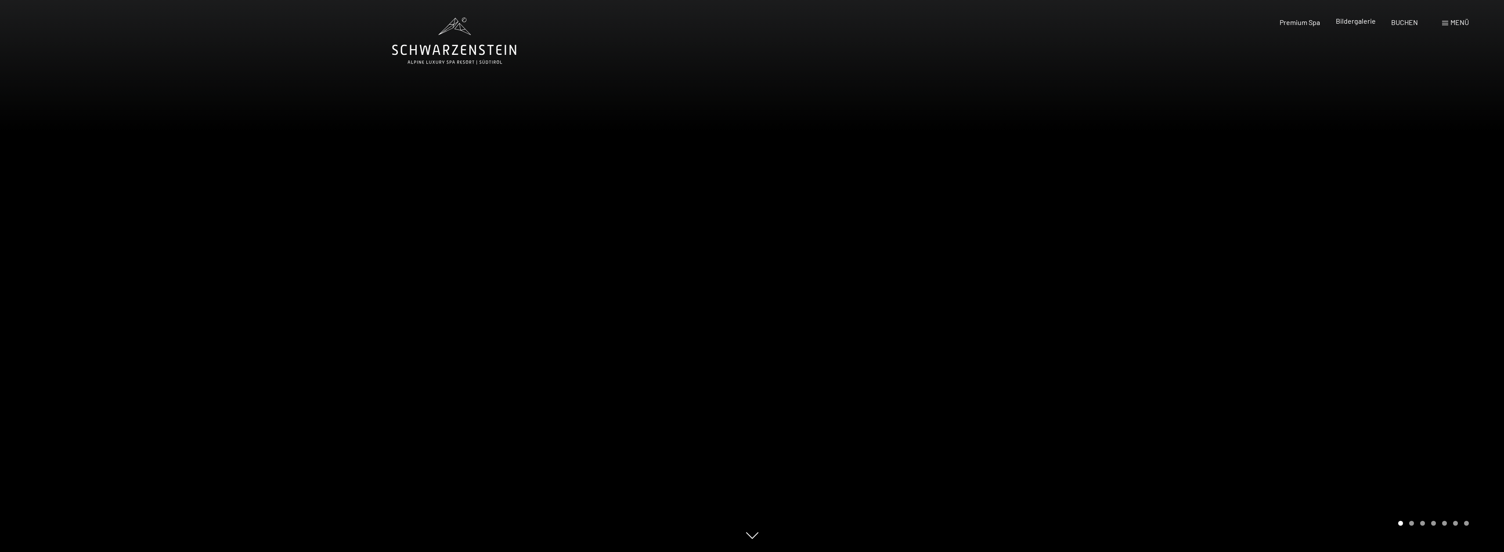
click at [1357, 25] on div "Bildergalerie" at bounding box center [1356, 21] width 40 height 10
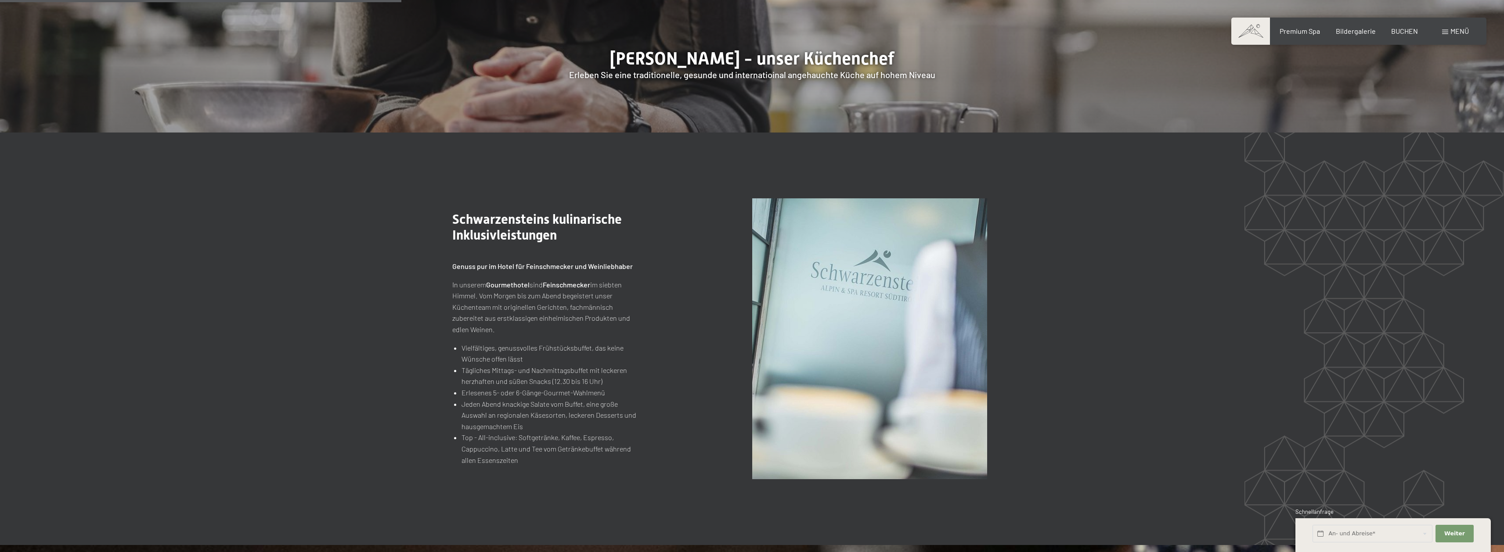
scroll to position [1317, 0]
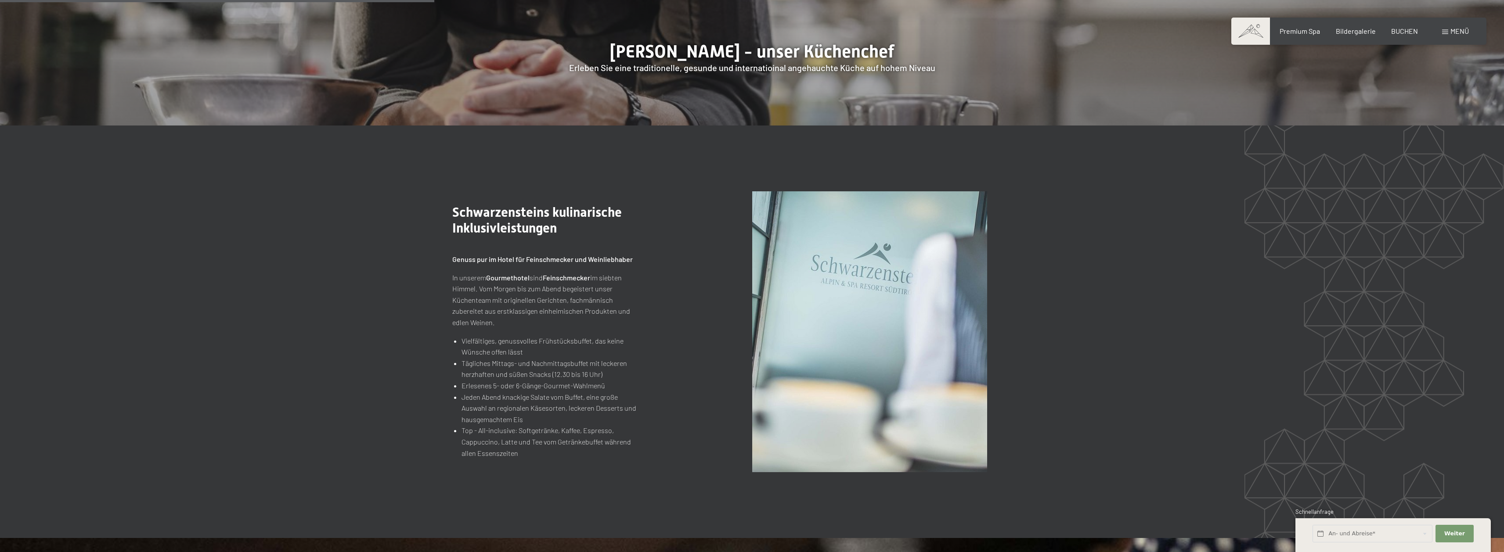
click at [912, 283] on img at bounding box center [869, 331] width 235 height 281
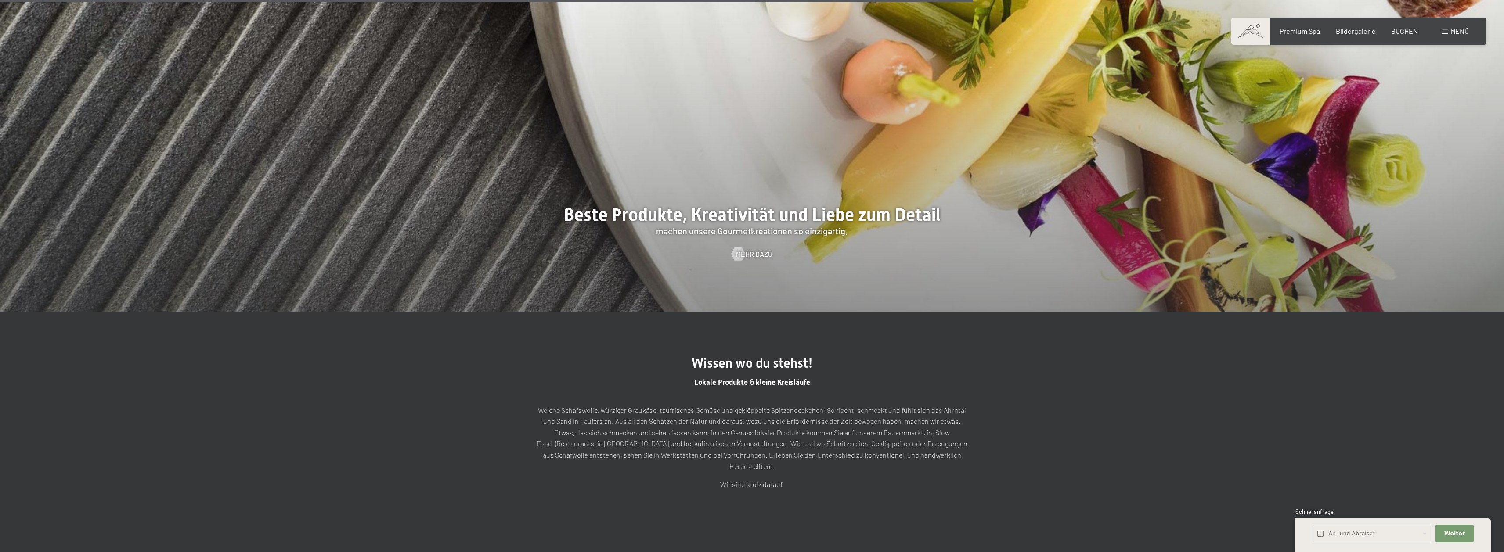
scroll to position [3250, 0]
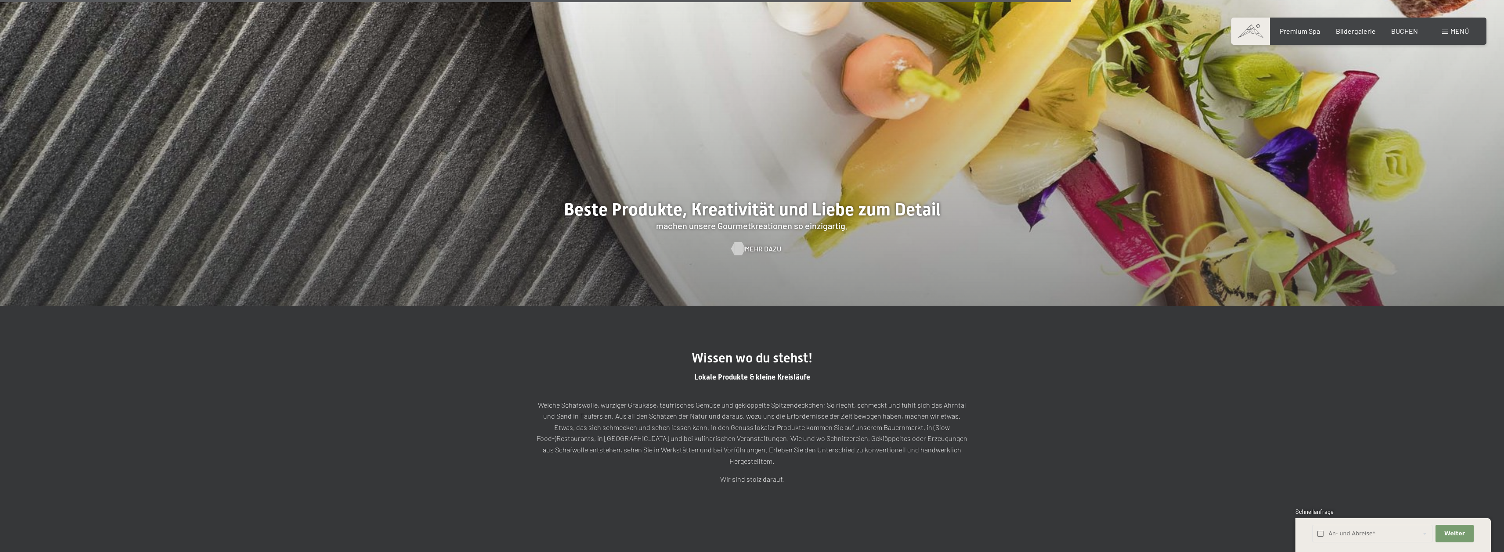
click at [758, 244] on span "Mehr dazu" at bounding box center [763, 249] width 36 height 10
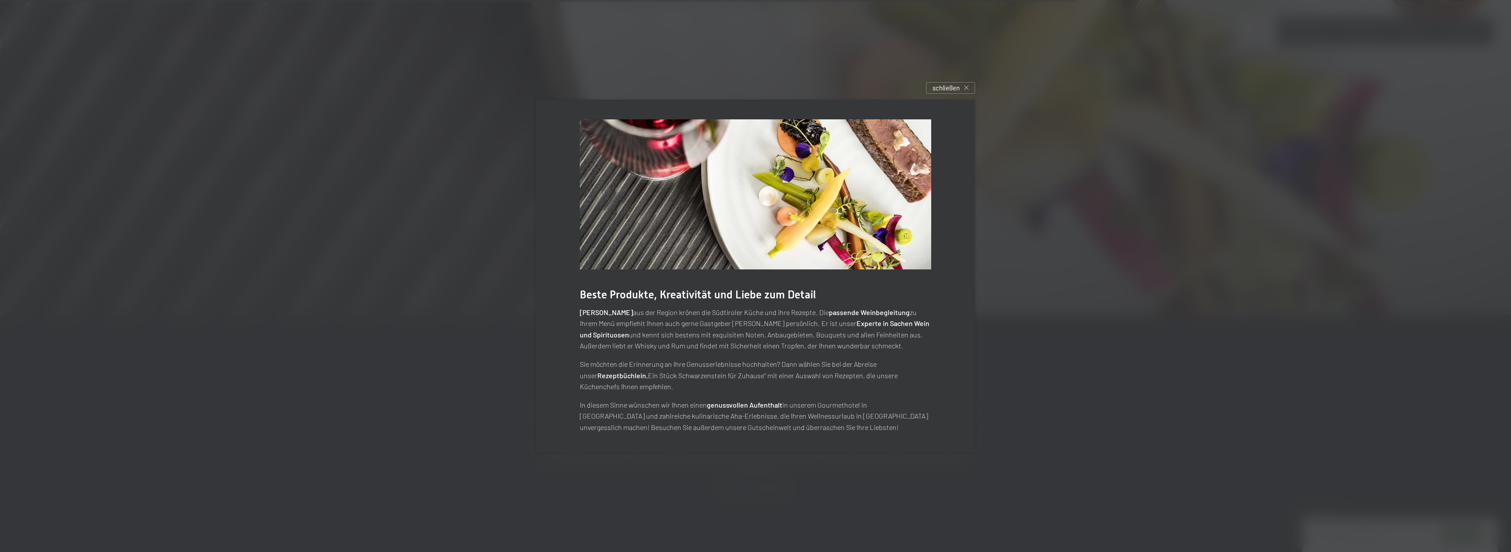
click at [873, 363] on p "Sie möchten die Erinnerung an Ihre Genusserlebnisse hochhalten? Dann wählen Sie…" at bounding box center [755, 376] width 351 height 34
click at [946, 90] on span "schließen" at bounding box center [945, 87] width 27 height 9
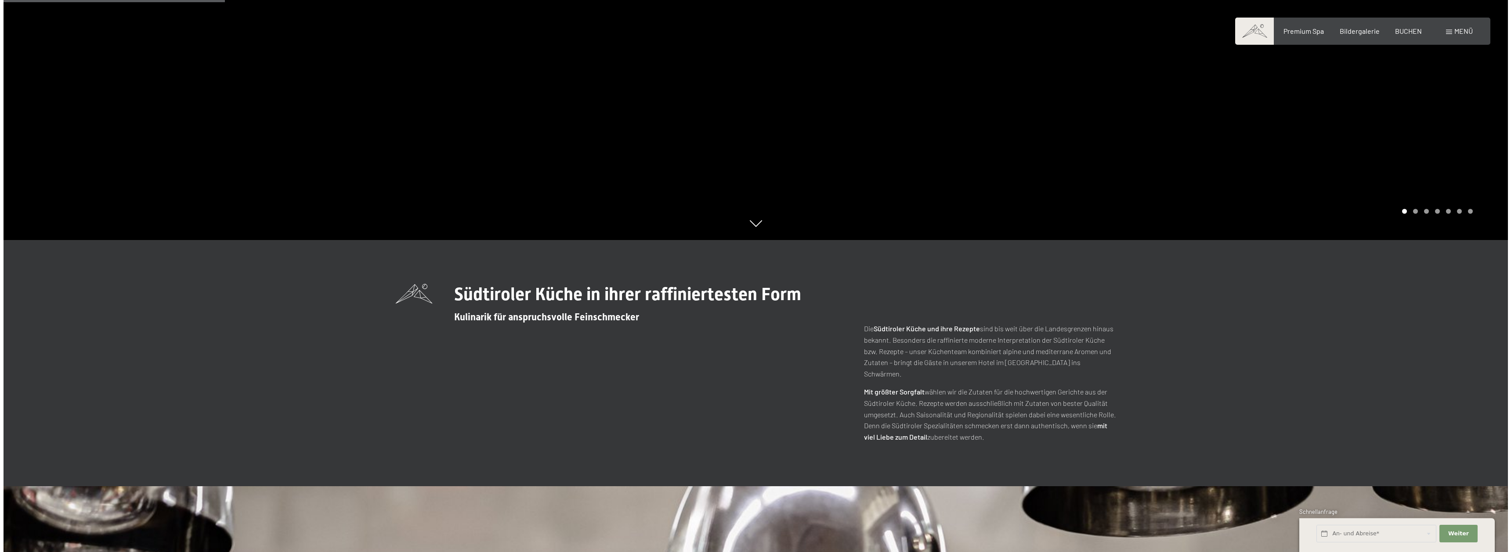
scroll to position [0, 0]
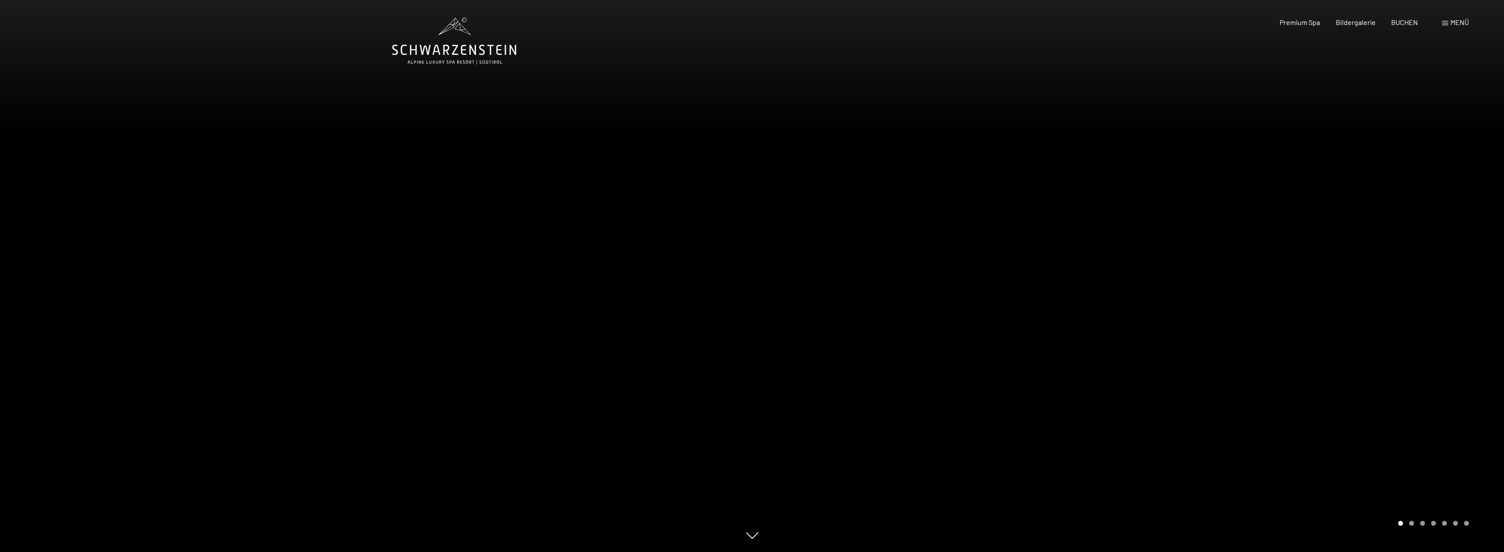
click at [1467, 21] on span "Menü" at bounding box center [1459, 22] width 18 height 8
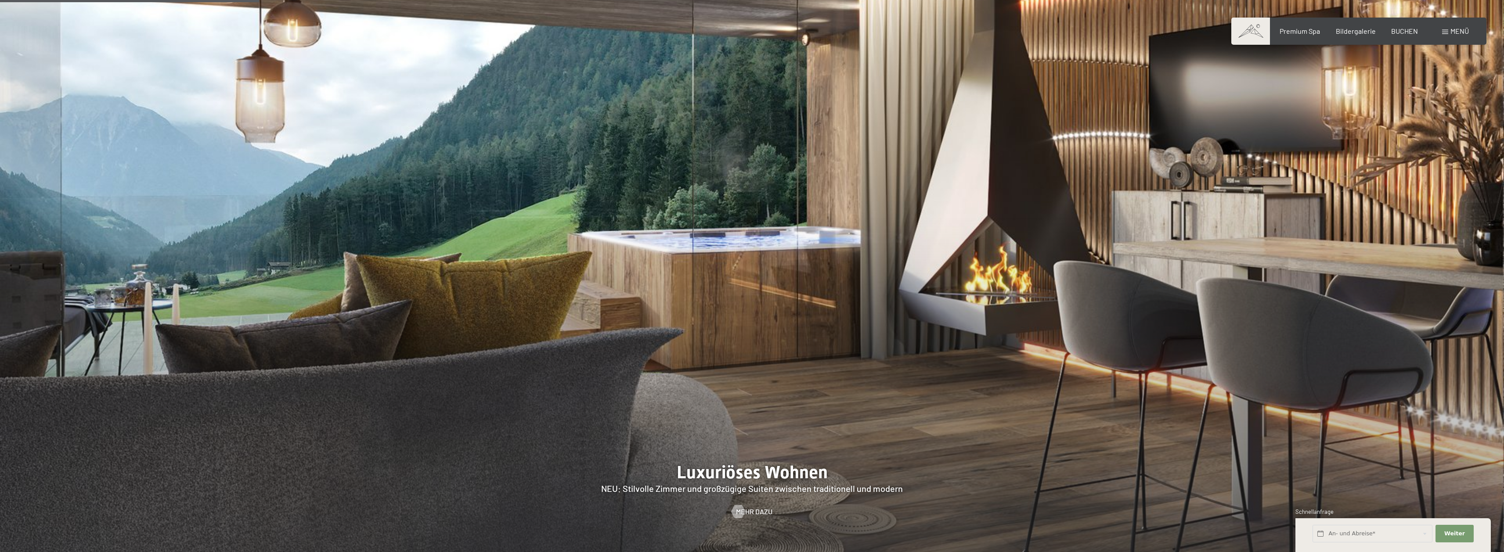
scroll to position [1098, 0]
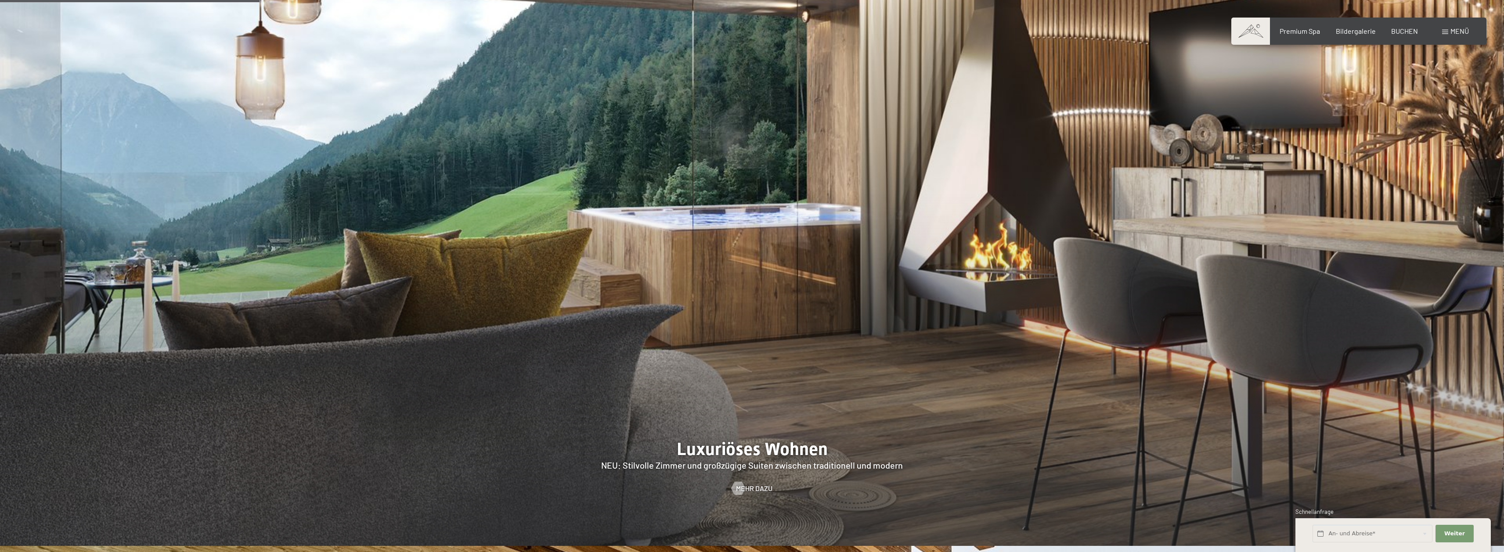
click at [735, 227] on div at bounding box center [752, 225] width 1504 height 644
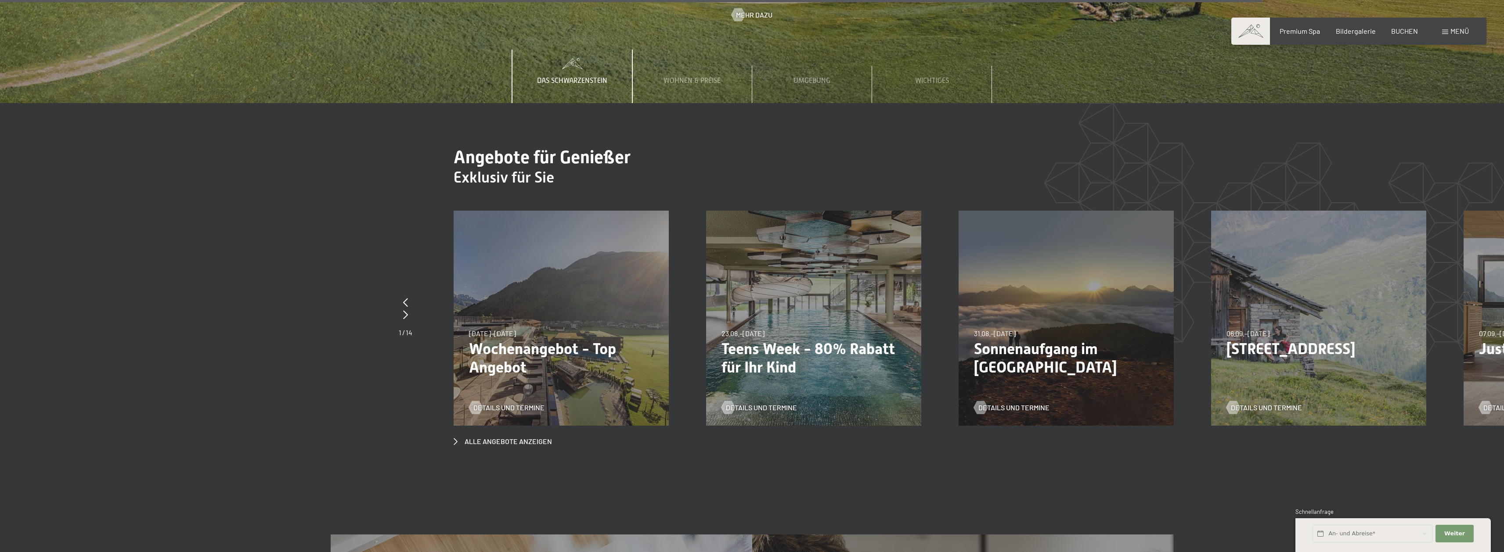
scroll to position [5270, 0]
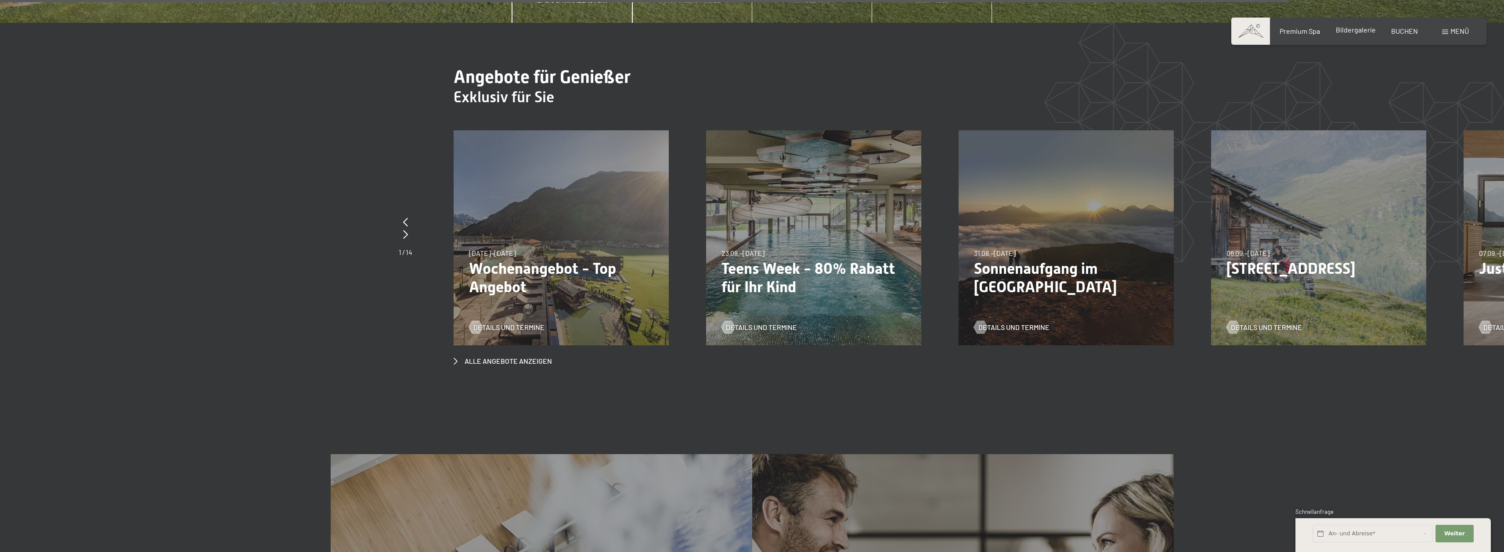
click at [1349, 30] on span "Bildergalerie" at bounding box center [1356, 29] width 40 height 8
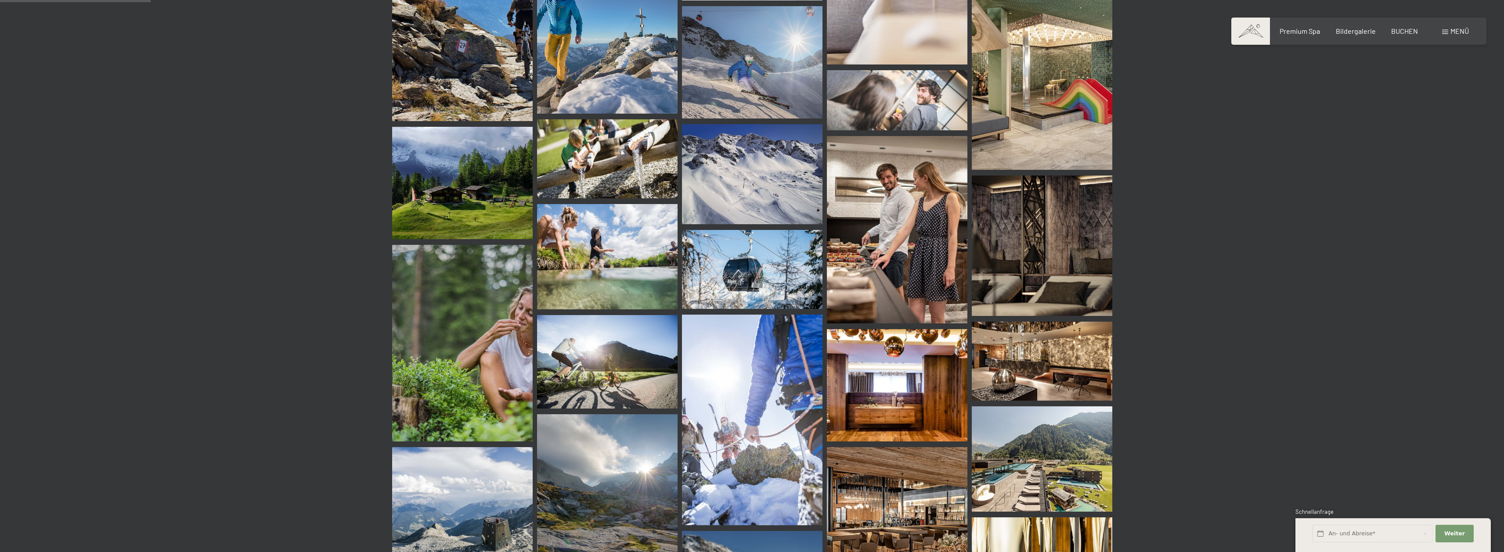
scroll to position [1098, 0]
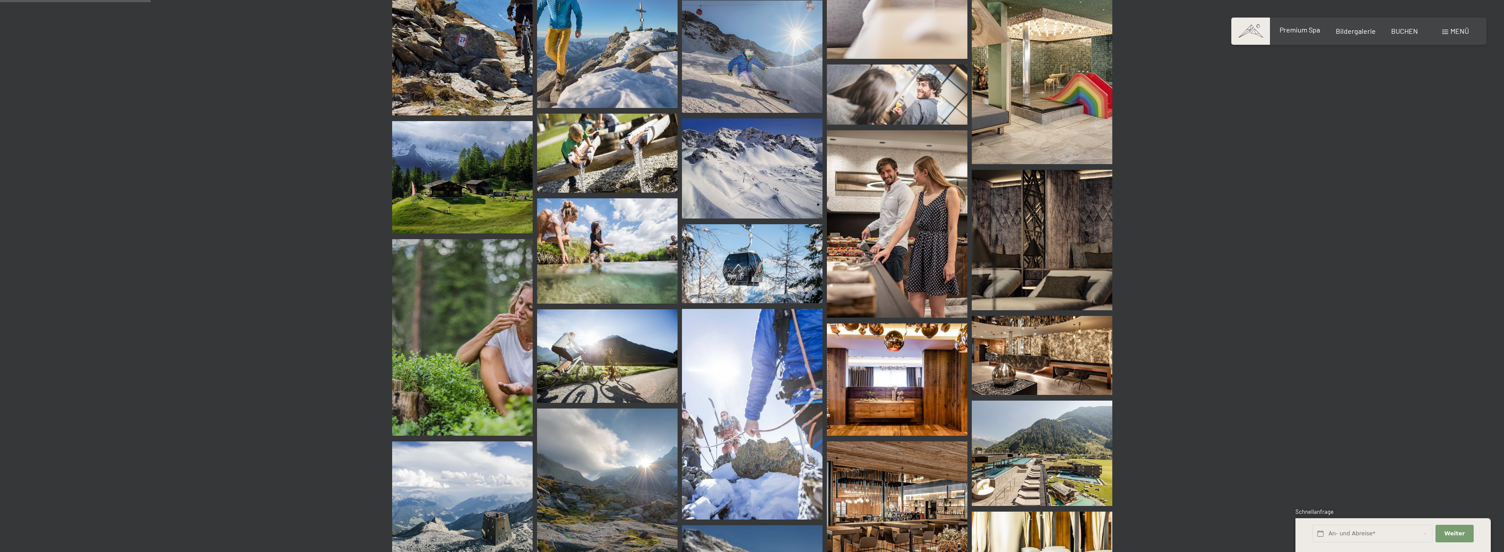
click at [1298, 35] on div "Premium Spa Bildergalerie BUCHEN" at bounding box center [1341, 31] width 184 height 10
click at [1301, 30] on span "Premium Spa" at bounding box center [1300, 29] width 40 height 8
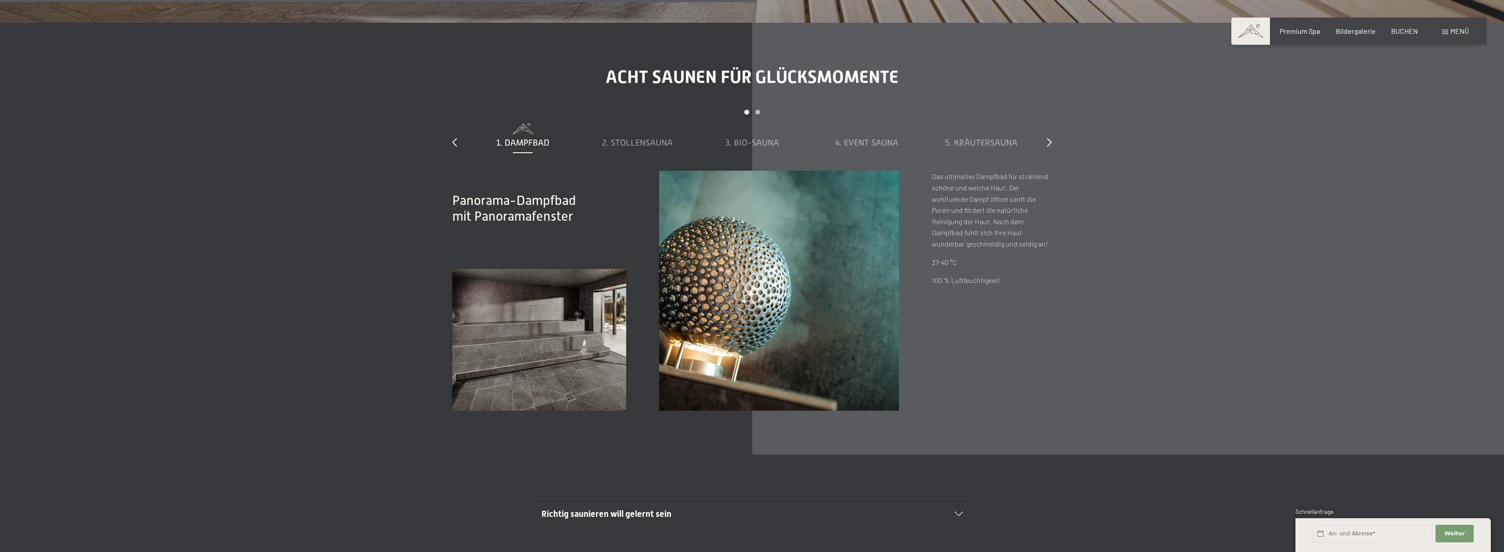
scroll to position [3952, 0]
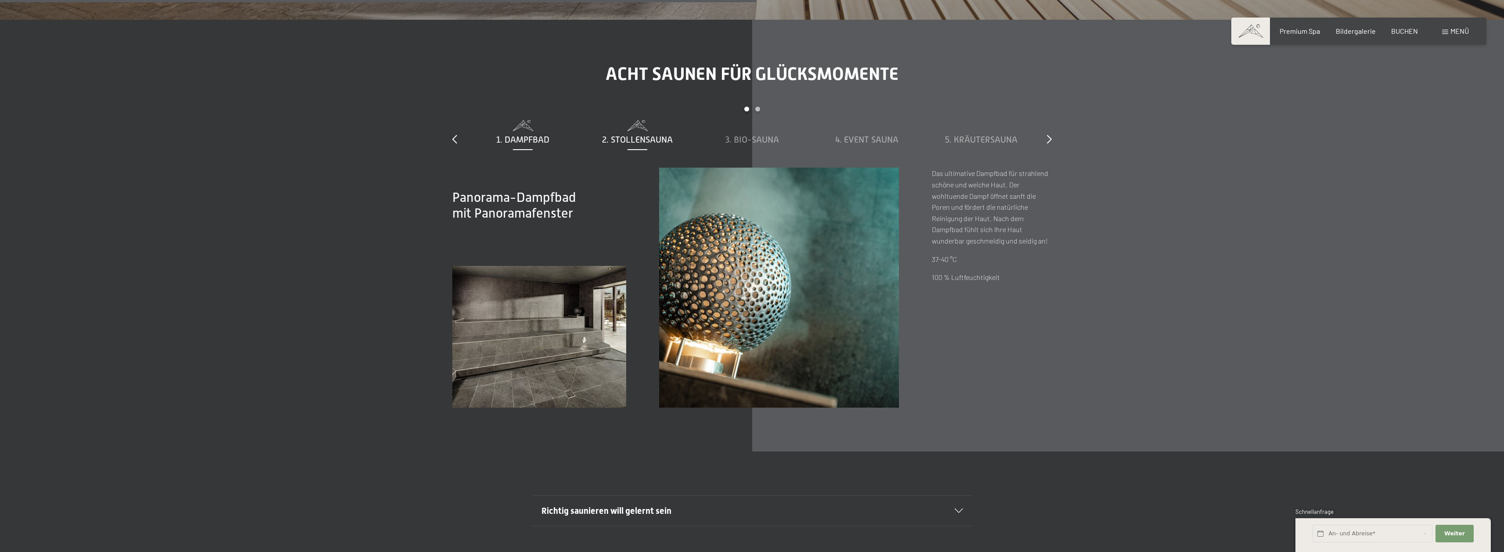
click at [647, 141] on span "2. Stollensauna" at bounding box center [637, 140] width 71 height 10
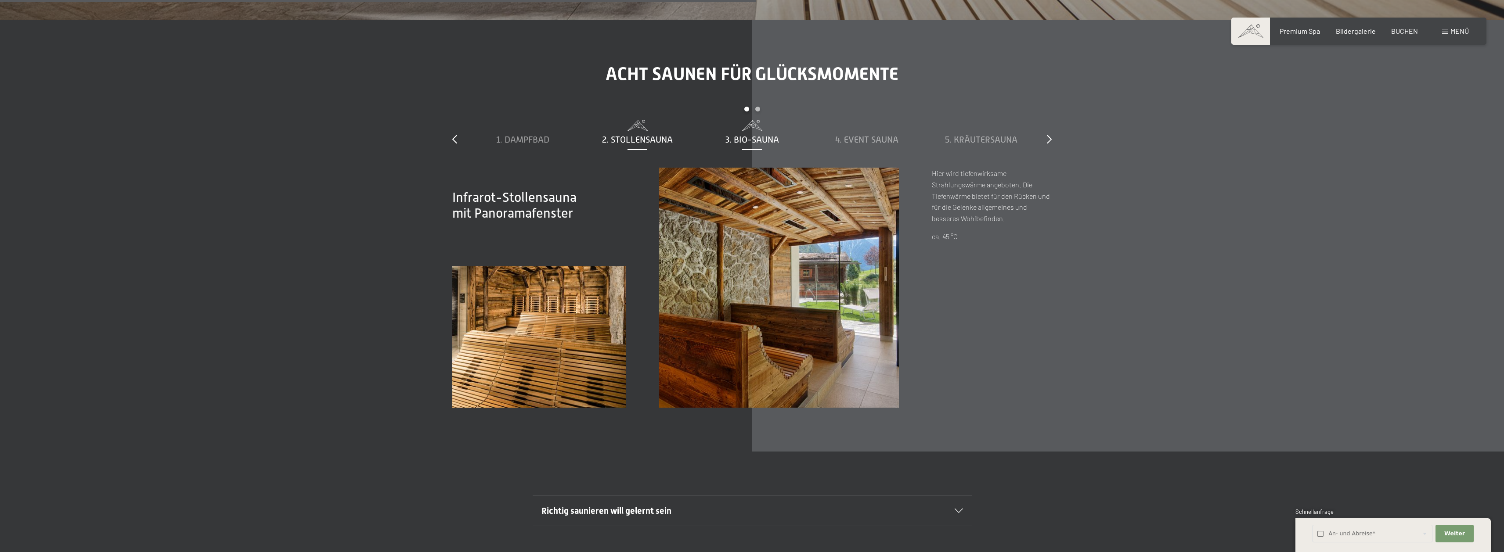
click at [744, 139] on span "3. Bio-Sauna" at bounding box center [752, 140] width 54 height 10
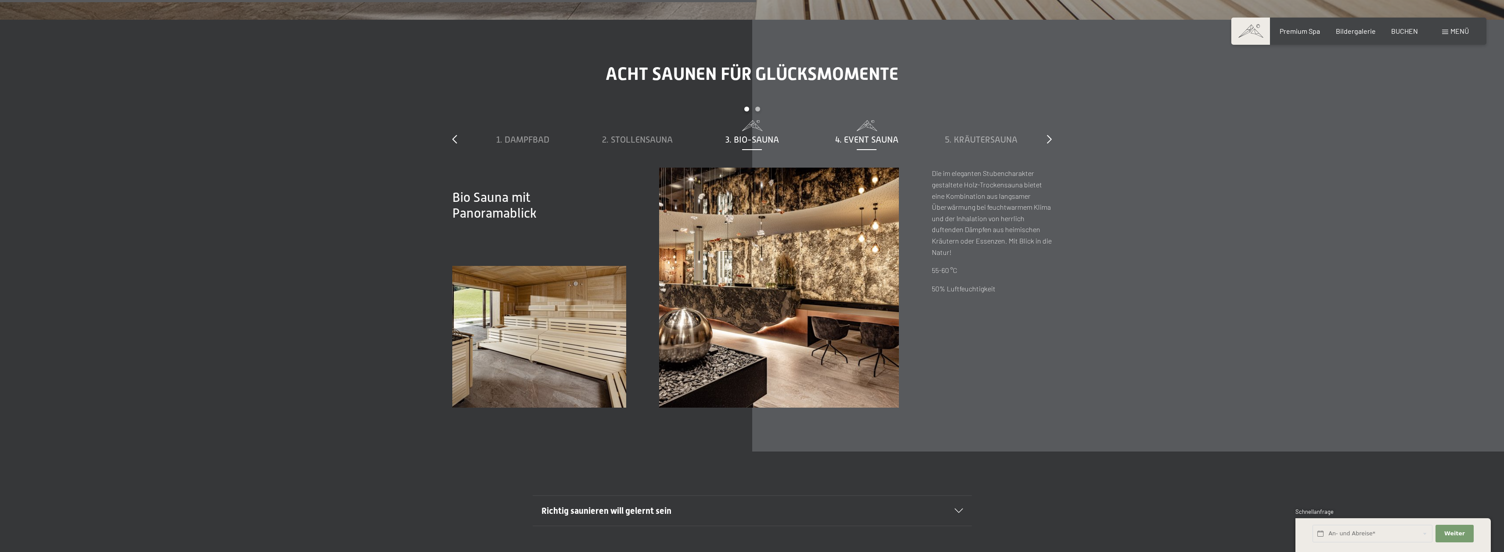
click at [866, 138] on span "4. Event Sauna" at bounding box center [866, 140] width 63 height 10
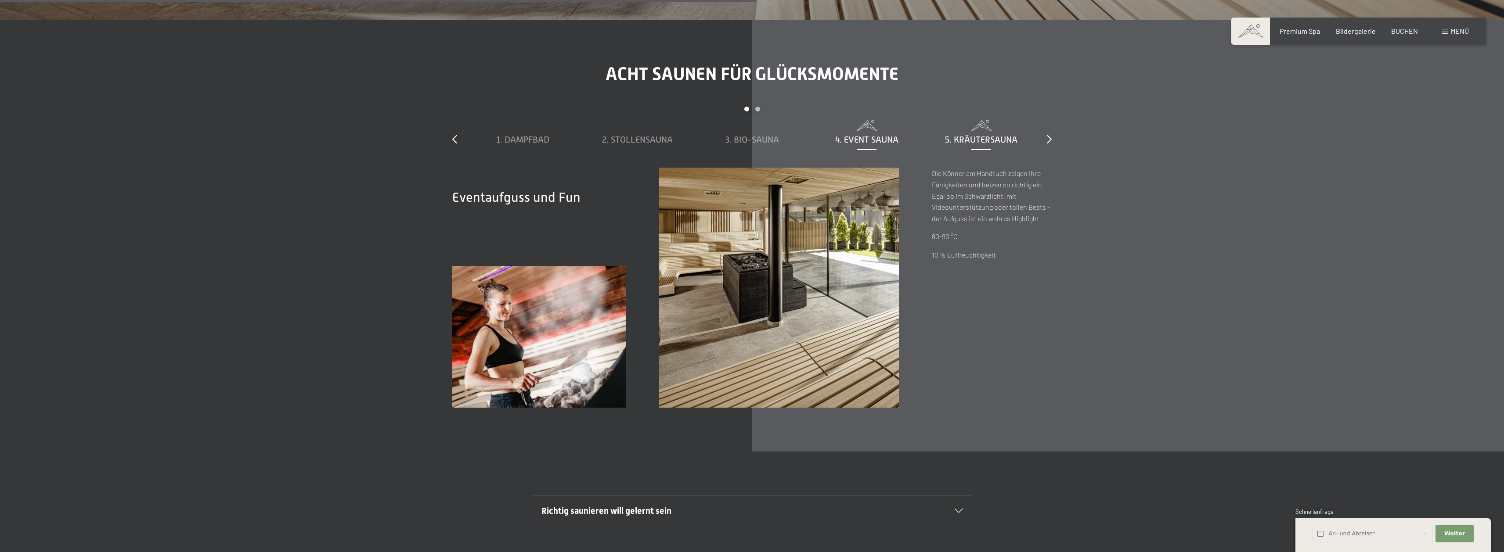
click at [968, 141] on span "5. Kräutersauna" at bounding box center [981, 140] width 72 height 10
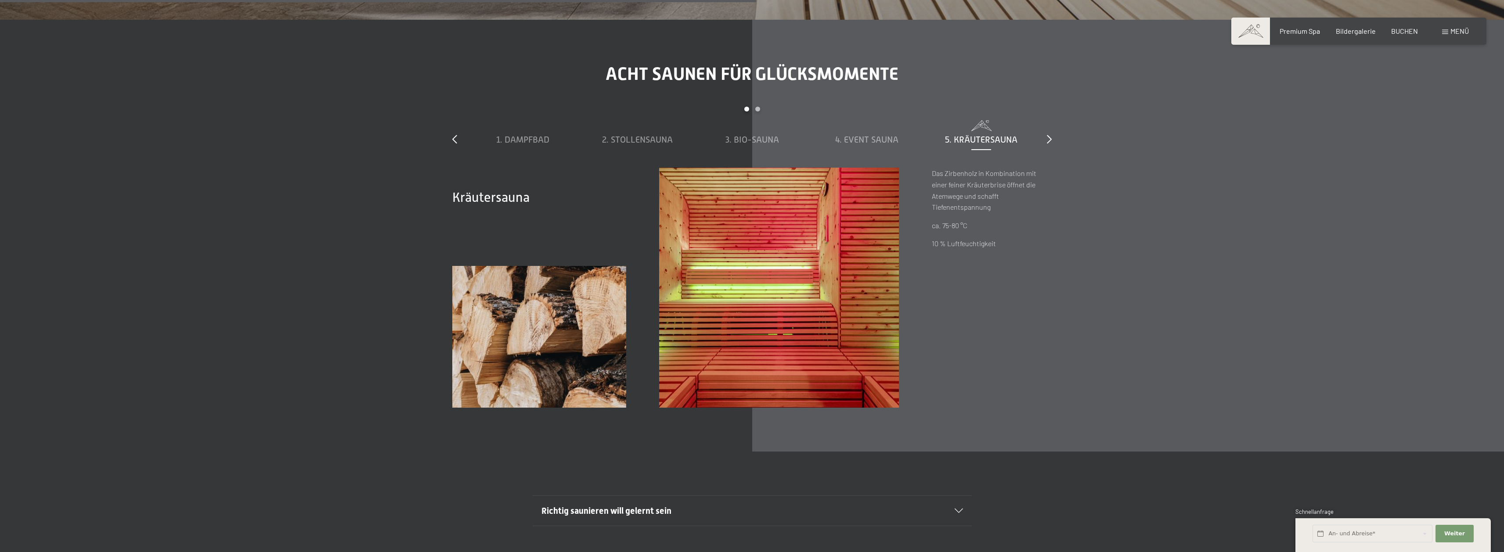
click at [1052, 140] on div "Acht Saunen für Glücksmomente slide 1 to 5 of 8 1. Dampfbad 2. Stollensauna 3. …" at bounding box center [751, 236] width 665 height 344
click at [1049, 136] on icon at bounding box center [1049, 139] width 5 height 9
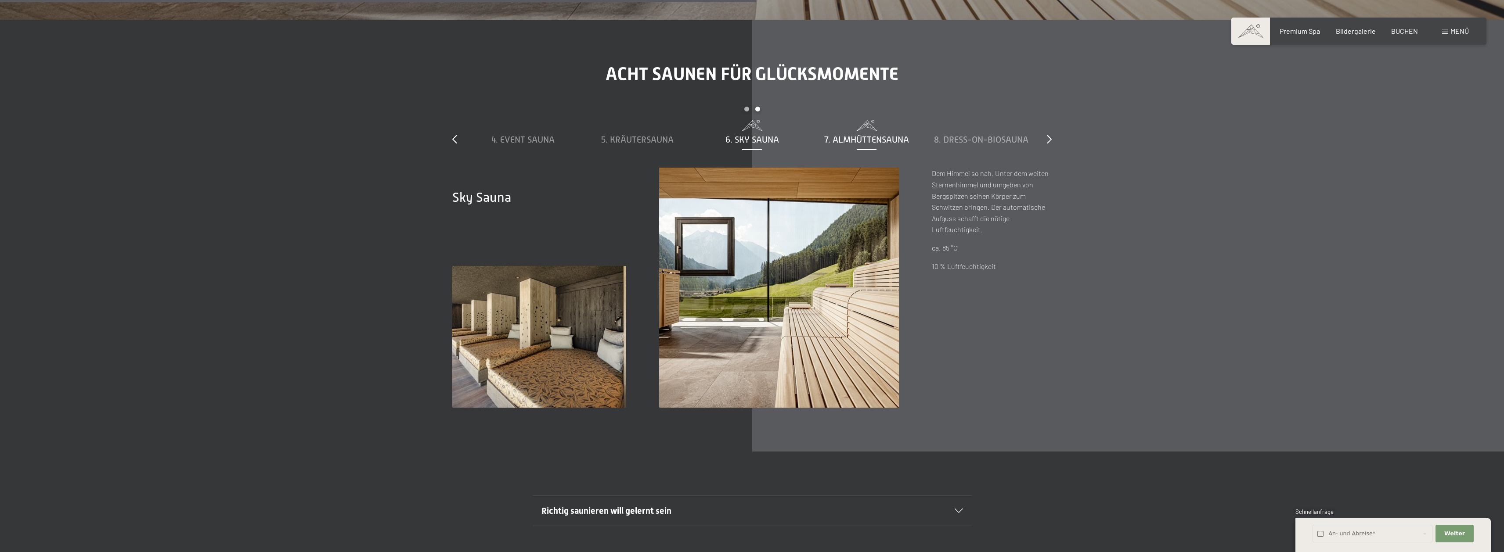
click at [842, 141] on span "7. Almhüttensauna" at bounding box center [866, 140] width 85 height 10
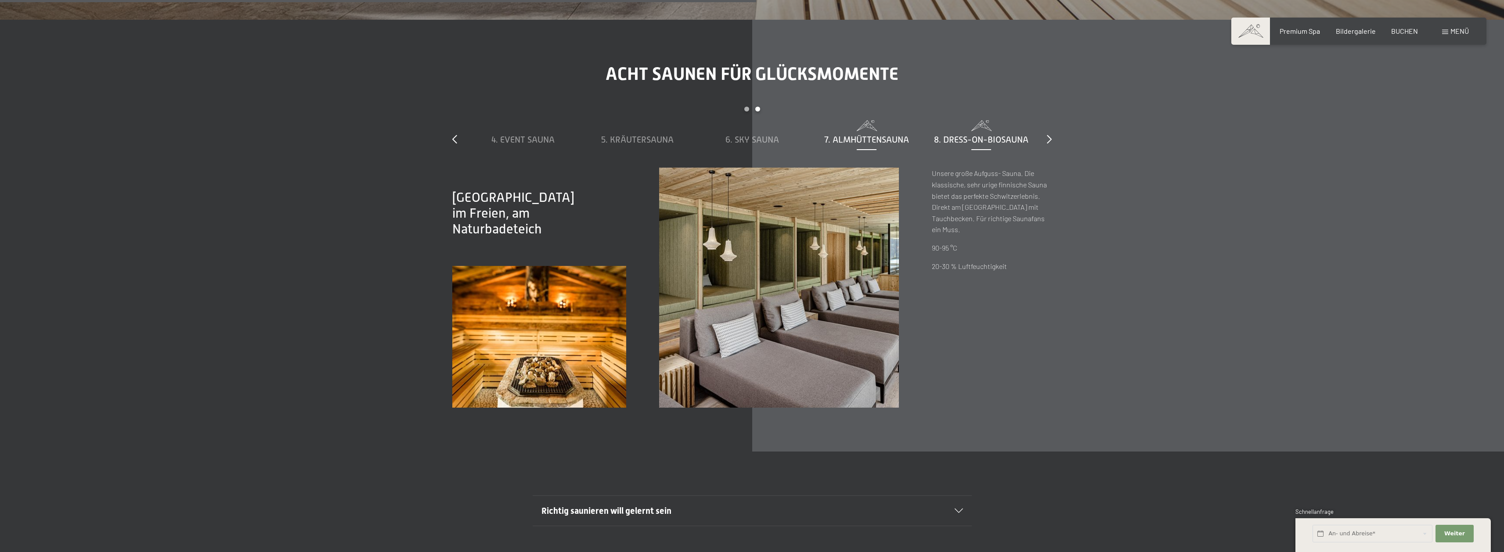
click at [979, 140] on span "8. Dress-on-Biosauna" at bounding box center [981, 140] width 94 height 10
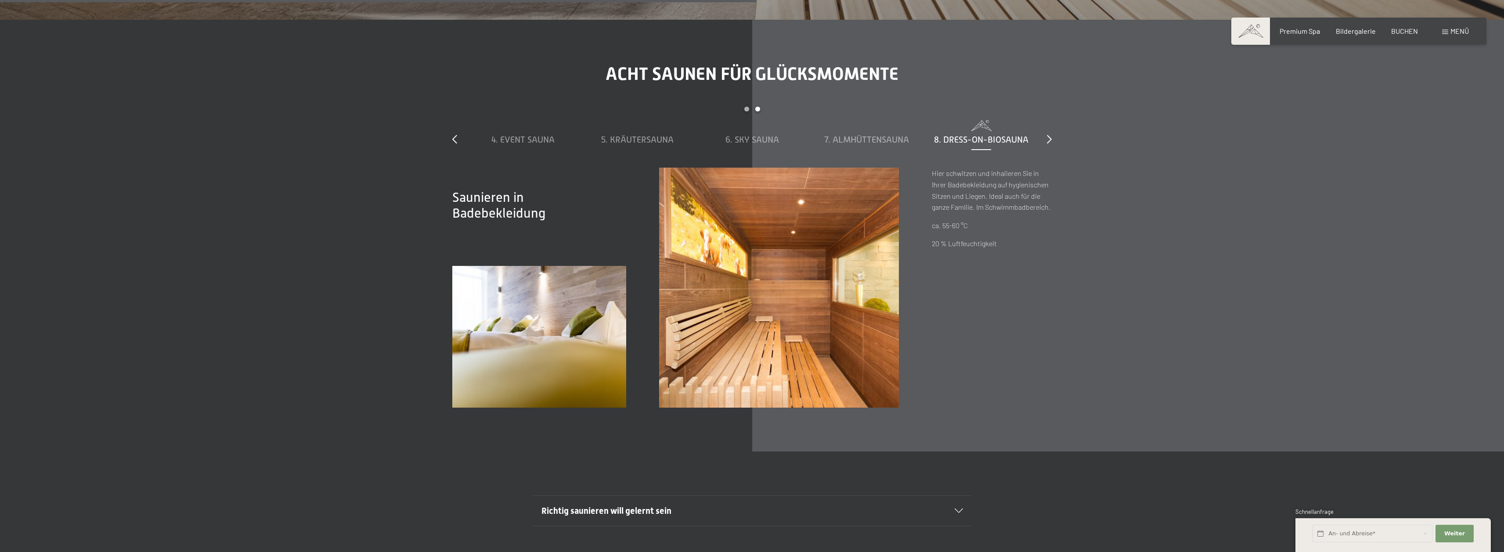
click at [1185, 230] on section "Acht Saunen für Glücksmomente slide 4 to 8 of 8 1. Dampfbad 2. Stollensauna 3. …" at bounding box center [752, 236] width 1504 height 432
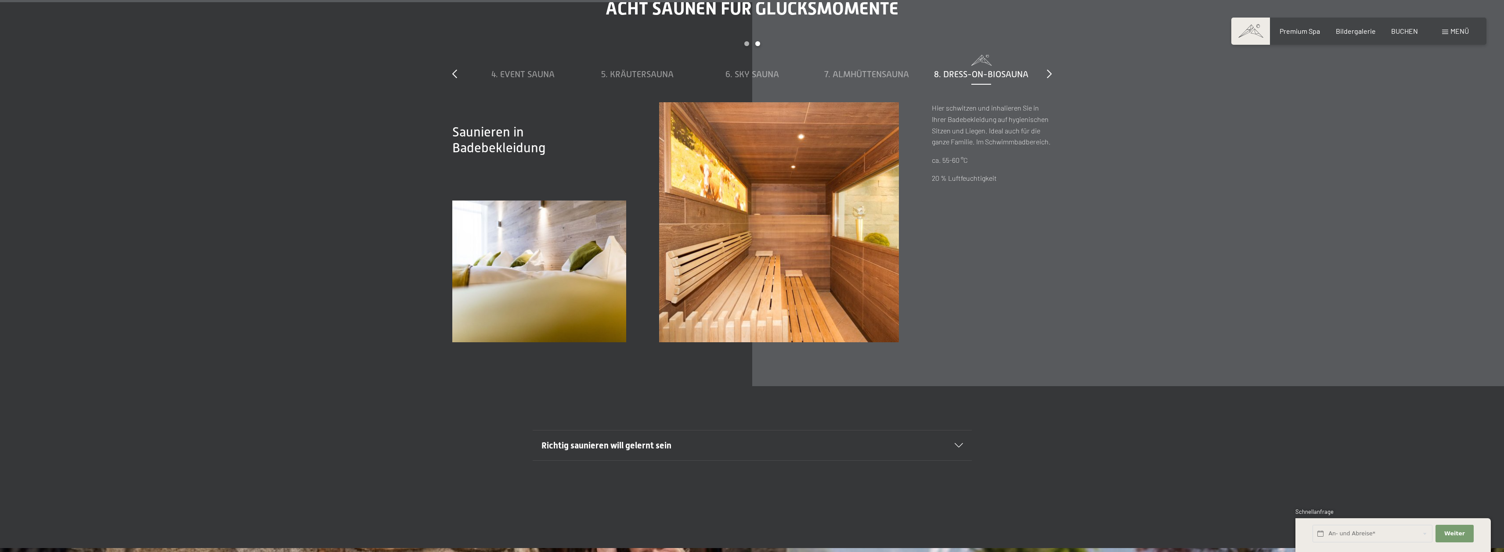
scroll to position [4128, 0]
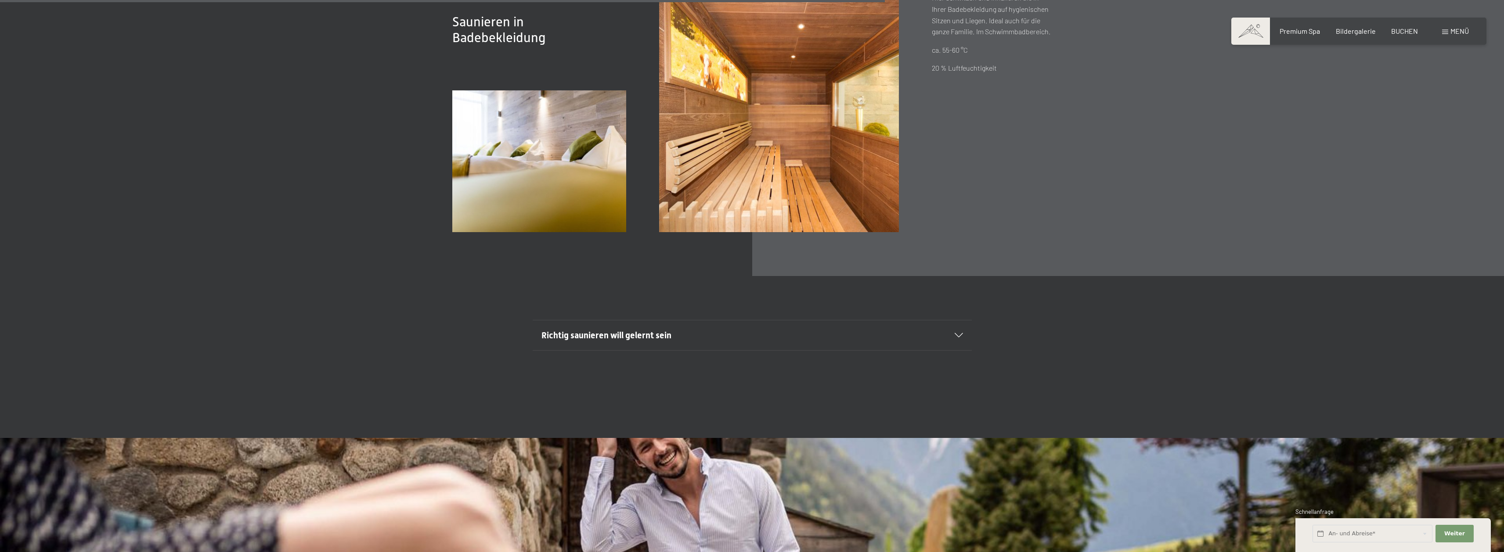
click at [644, 337] on span "Richtig saunieren will gelernt sein" at bounding box center [606, 335] width 130 height 11
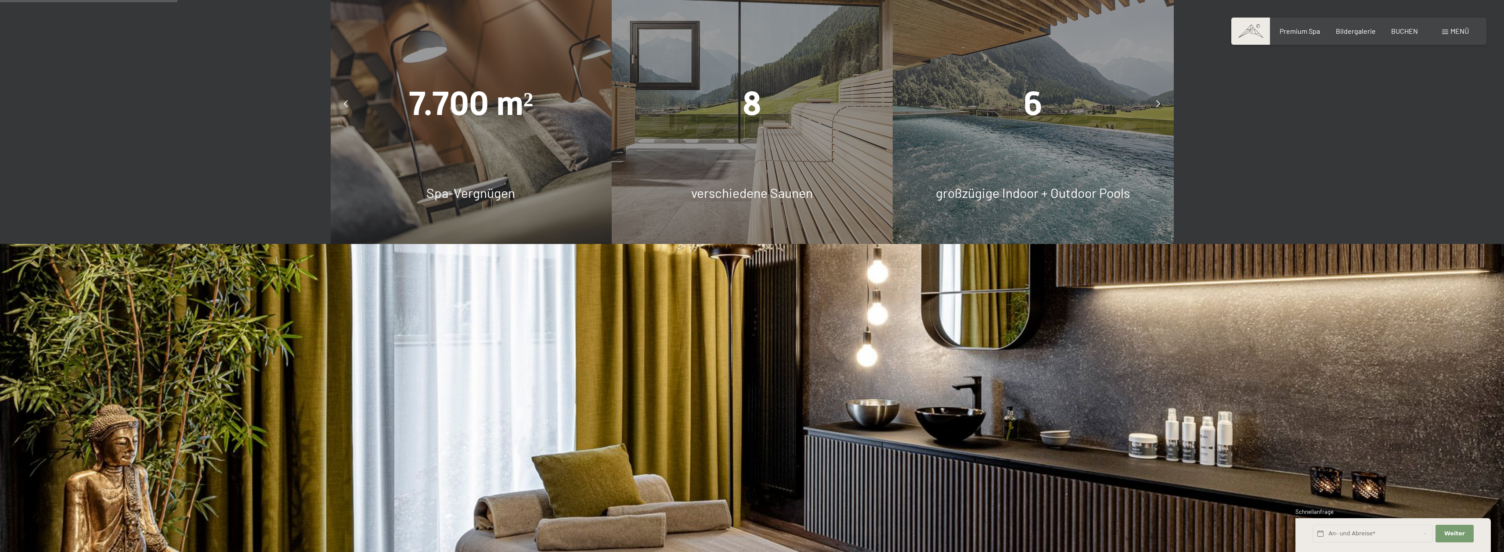
scroll to position [834, 0]
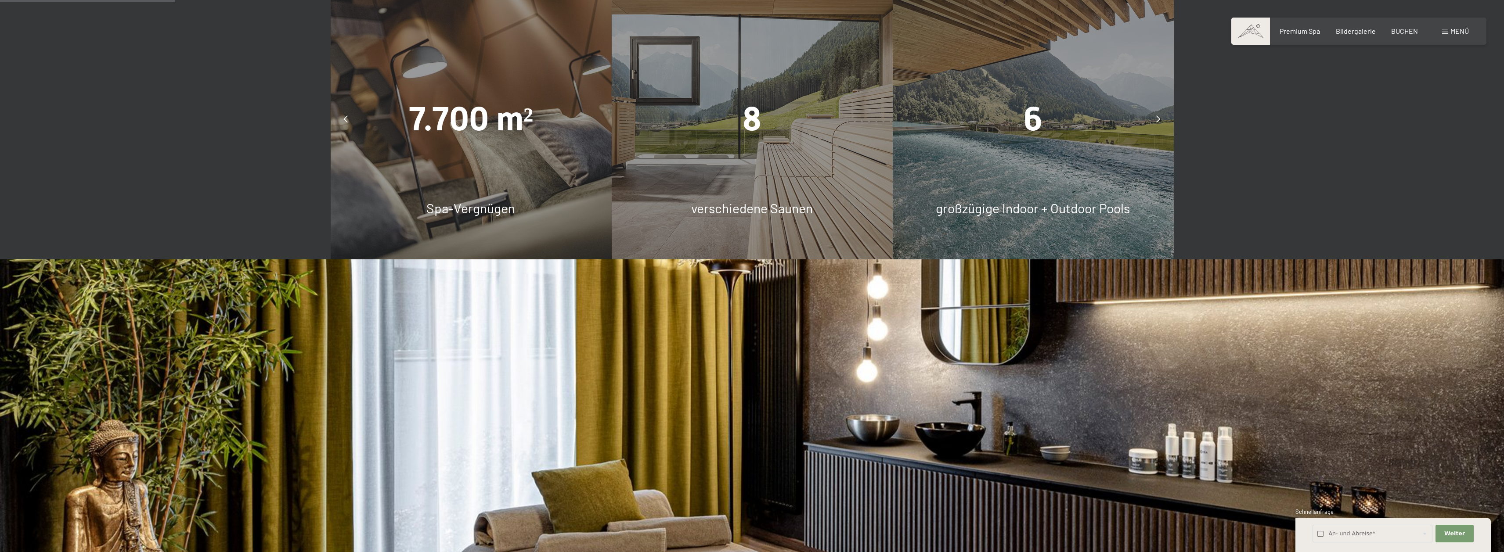
click at [346, 120] on icon at bounding box center [346, 118] width 4 height 7
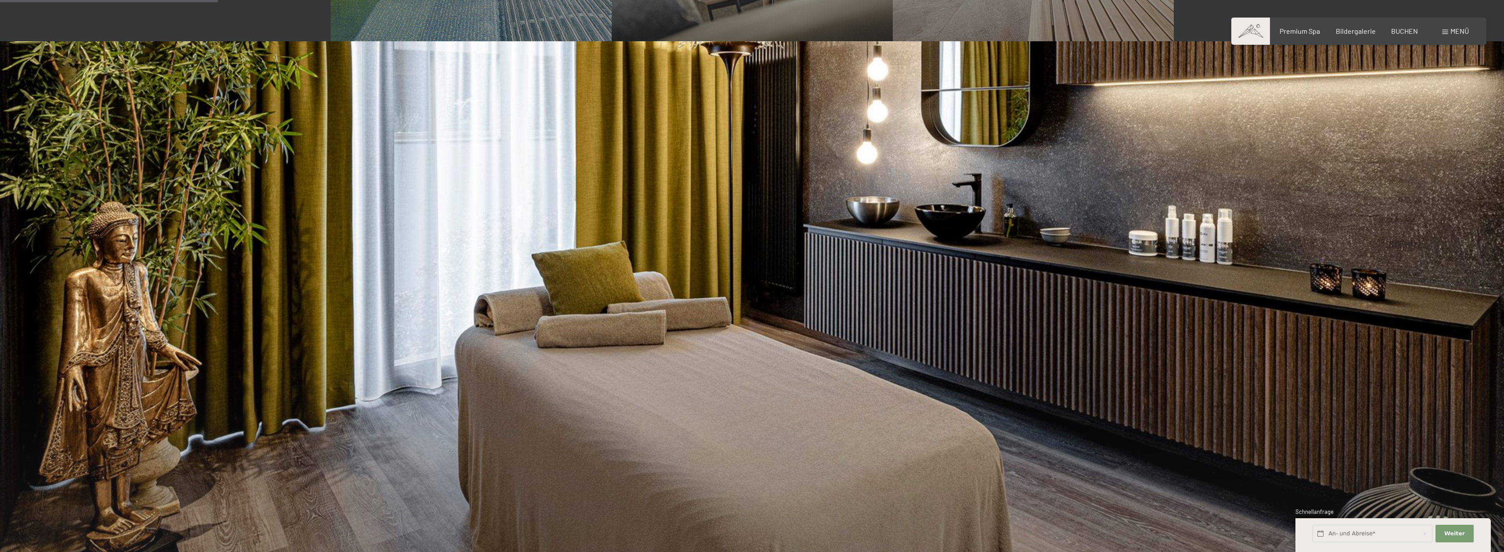
scroll to position [1054, 0]
